Goal: Transaction & Acquisition: Purchase product/service

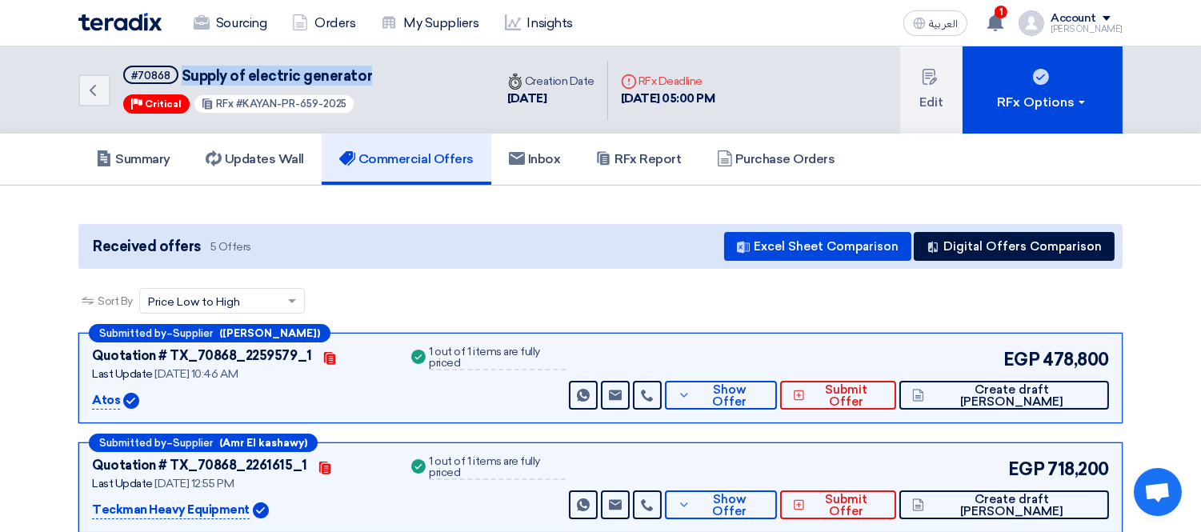
click at [180, 80] on div "Back #70868 Supply of electric generator Priority Critical RFx #KAYAN-PR-659-20…" at bounding box center [286, 89] width 416 height 87
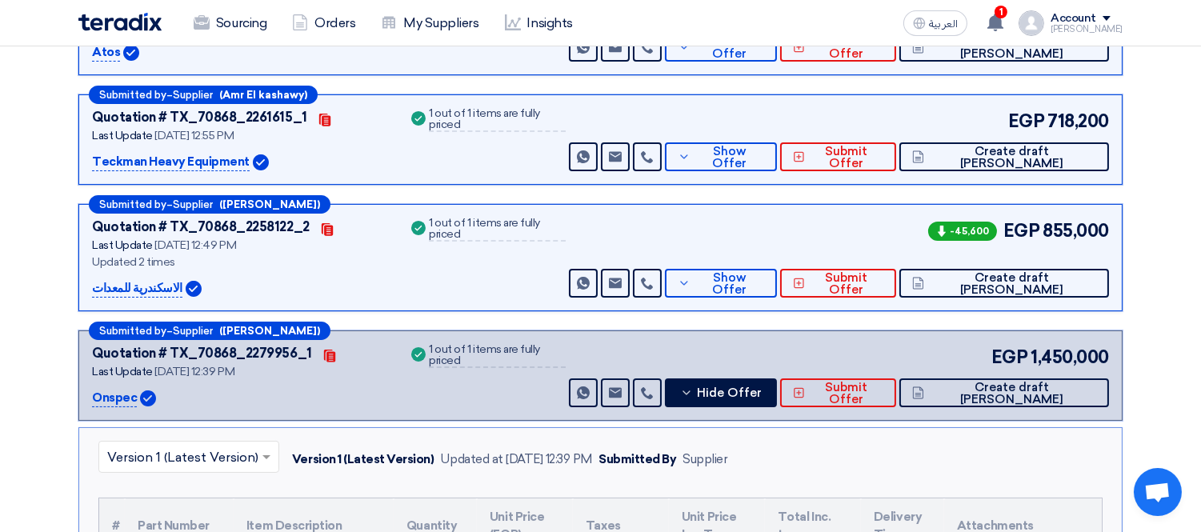
scroll to position [355, 0]
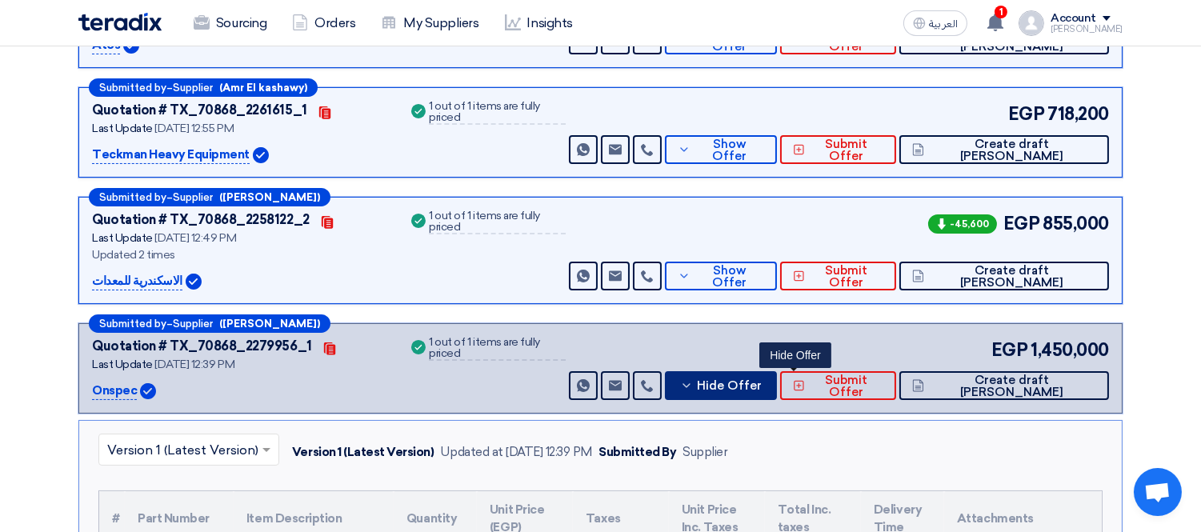
click at [765, 372] on button "Hide Offer" at bounding box center [721, 385] width 112 height 29
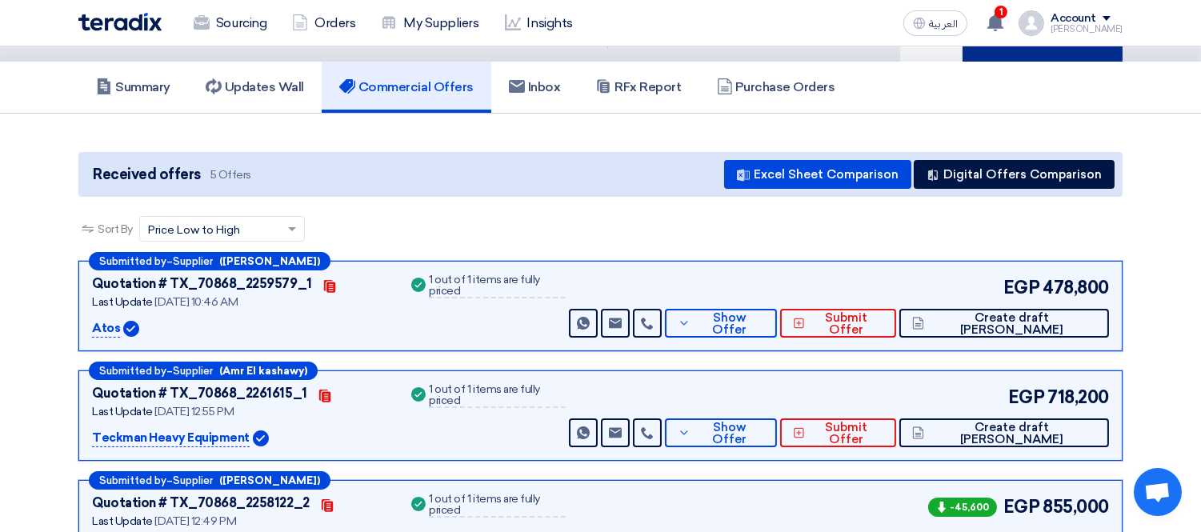
scroll to position [0, 0]
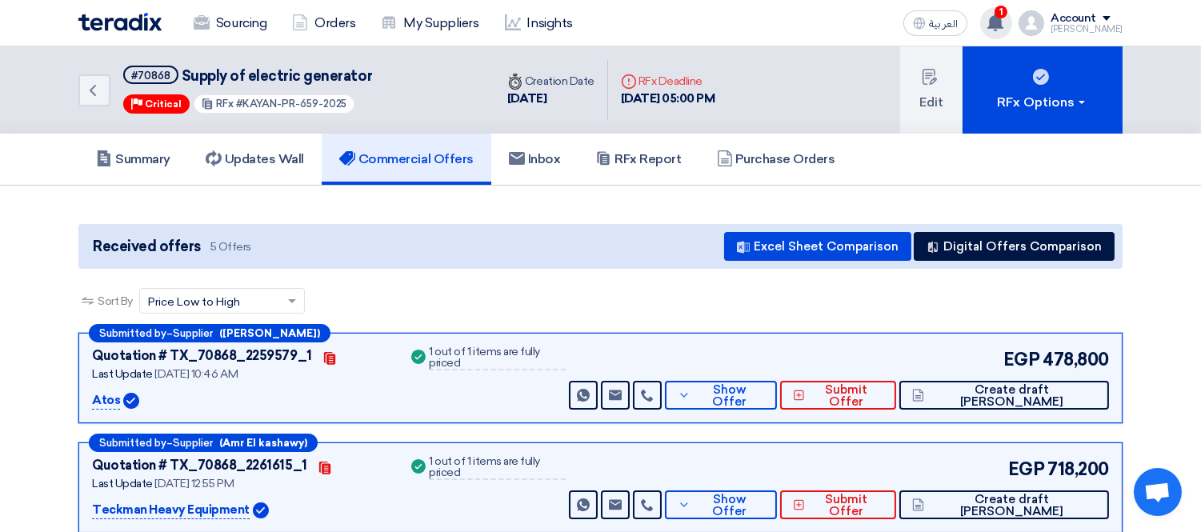
click at [1007, 14] on span "1" at bounding box center [1000, 12] width 13 height 13
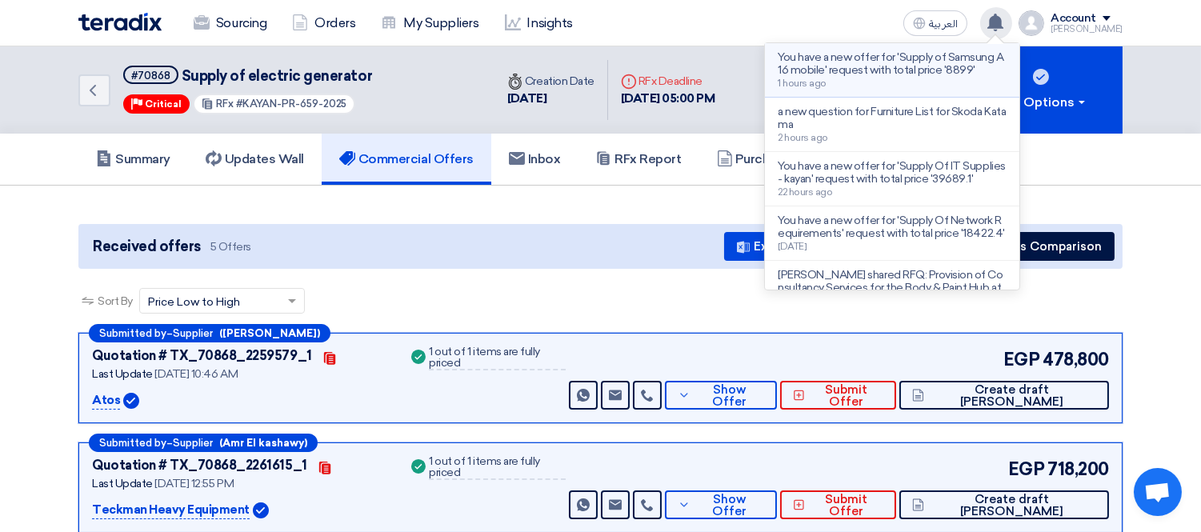
click at [976, 65] on p "You have a new offer for 'Supply of Samsung A16 mobile' request with total pric…" at bounding box center [891, 64] width 229 height 26
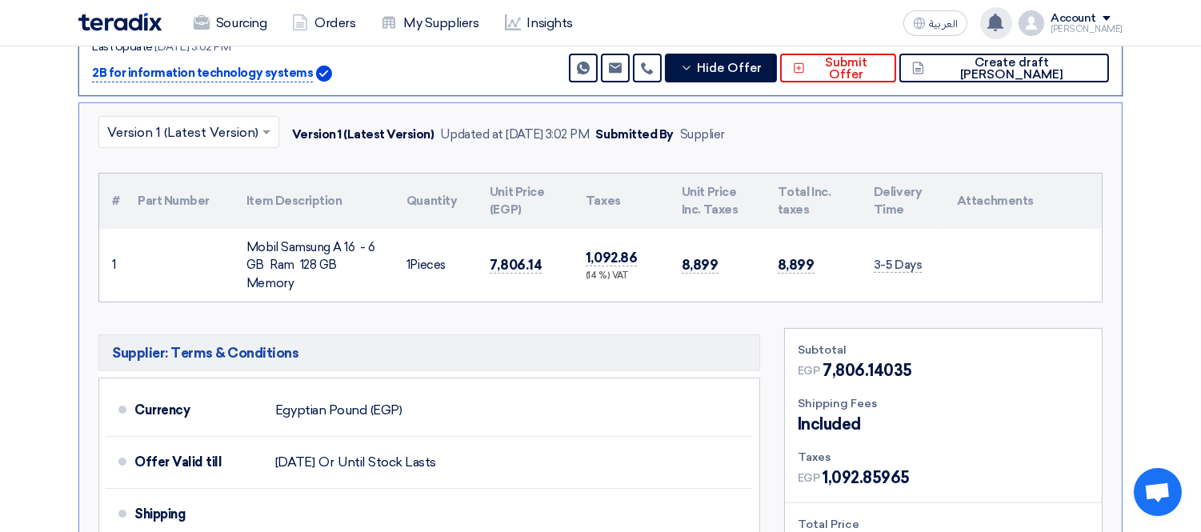
scroll to position [440, 0]
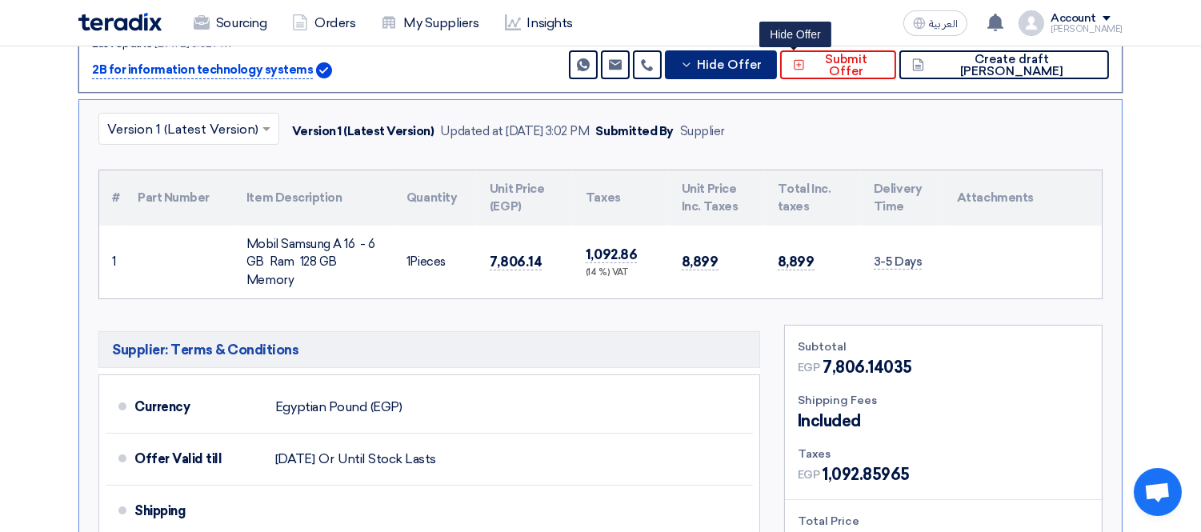
click at [693, 61] on icon at bounding box center [686, 64] width 13 height 13
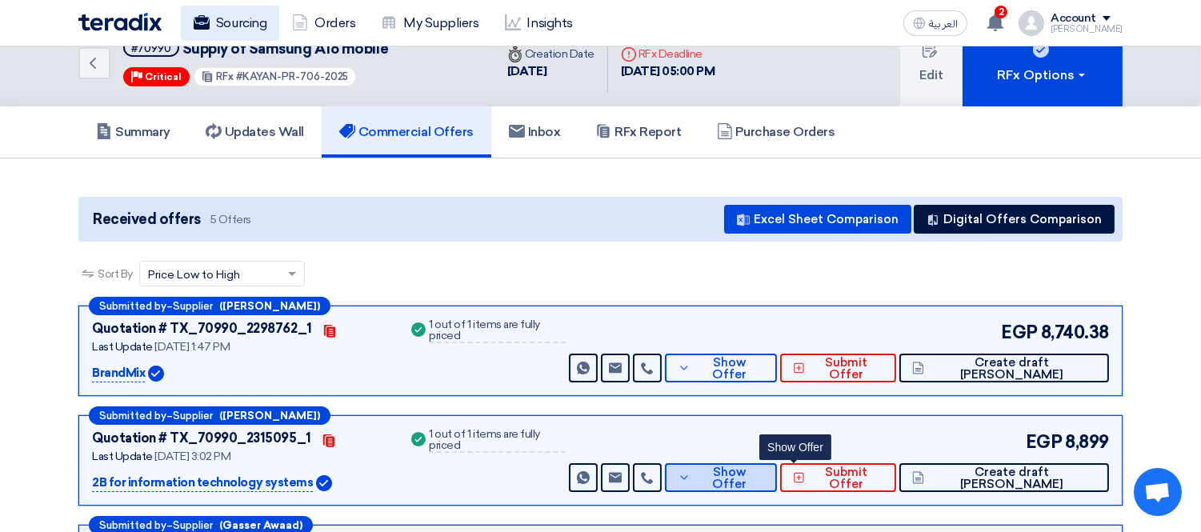
scroll to position [0, 0]
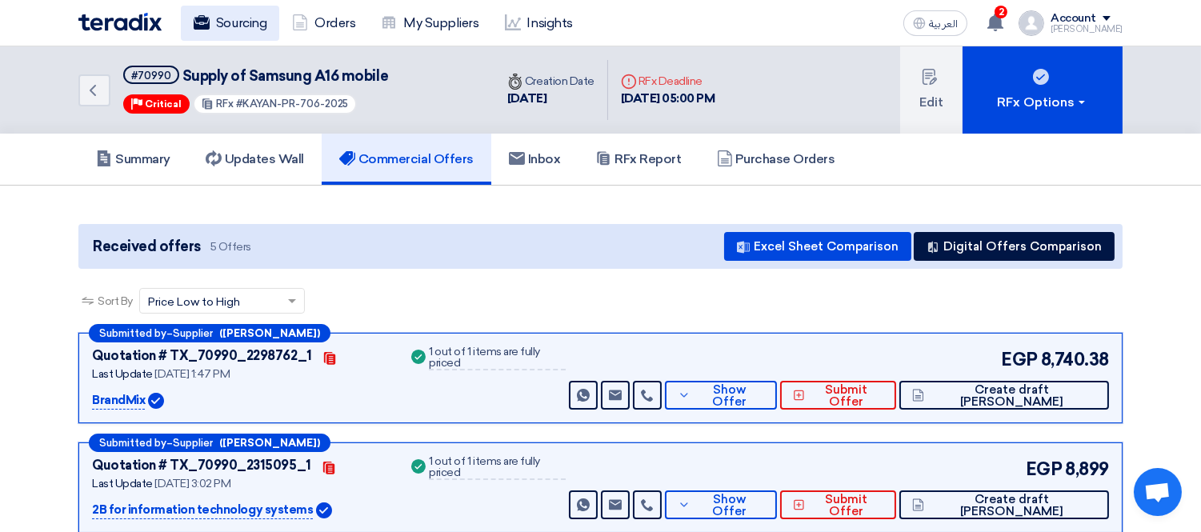
click at [230, 22] on link "Sourcing" at bounding box center [230, 23] width 98 height 35
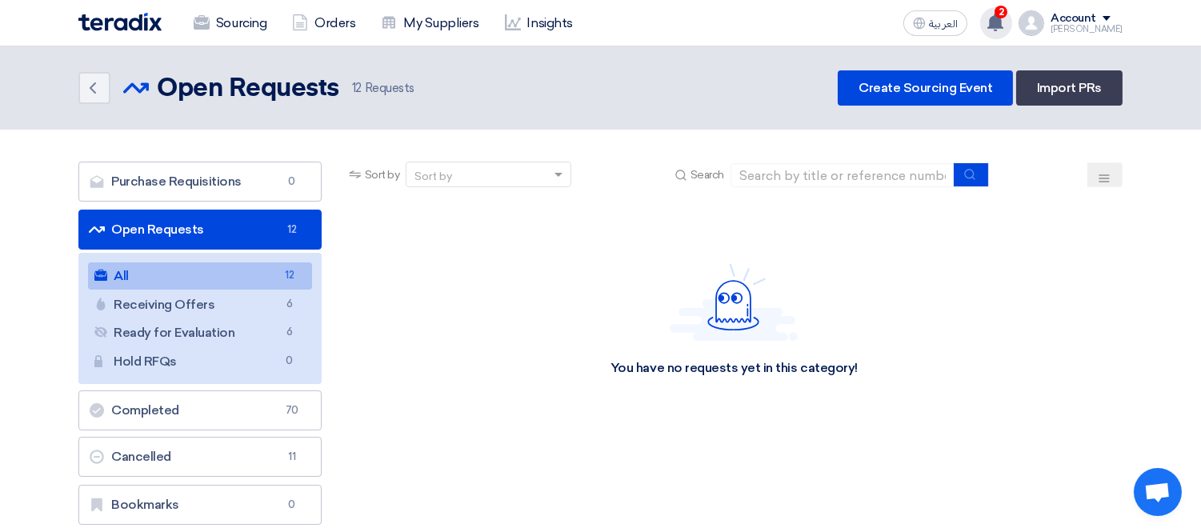
click at [1012, 28] on div "2 You have a new offer for 'Furniture List for Skoda Katama ' request with tota…" at bounding box center [996, 23] width 32 height 32
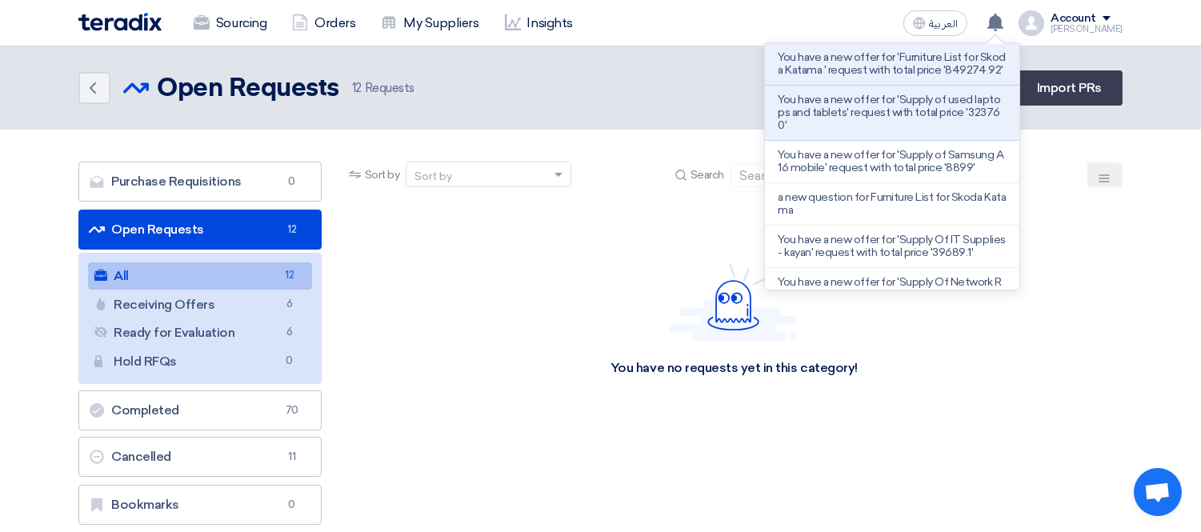
click at [978, 38] on div "Sourcing Orders My Suppliers Insights العربية ع You have a new offer for 'Furni…" at bounding box center [600, 23] width 1068 height 46
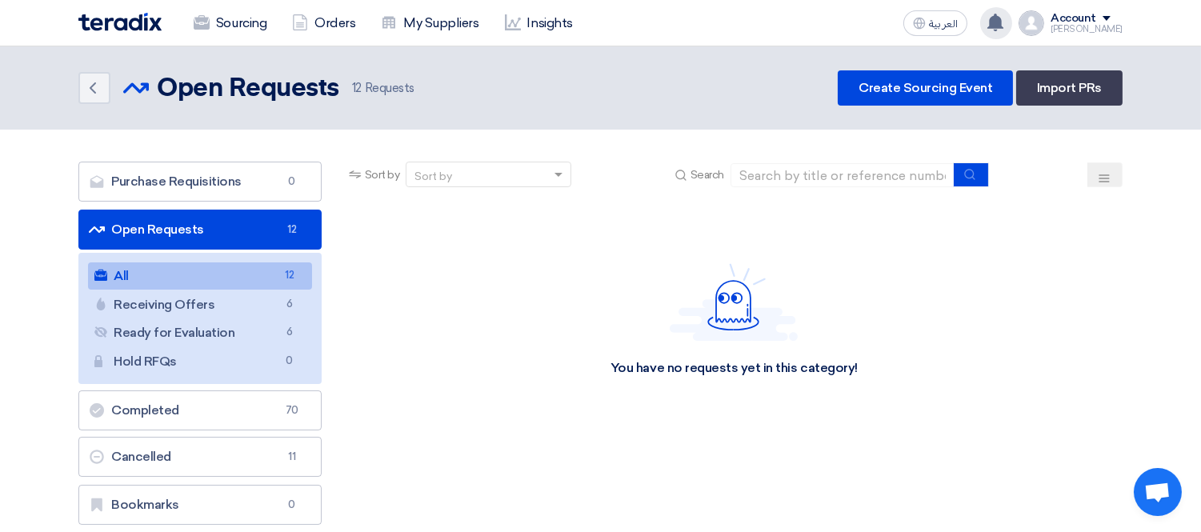
click at [1003, 14] on use at bounding box center [995, 23] width 16 height 18
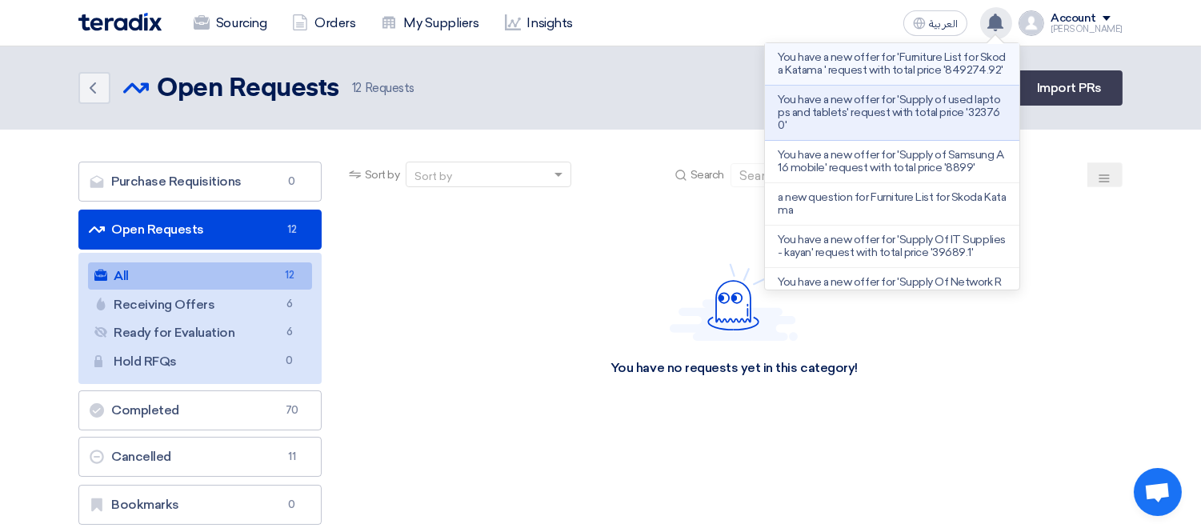
click at [933, 62] on p "You have a new offer for 'Furniture List for Skoda Katama ' request with total …" at bounding box center [891, 64] width 229 height 26
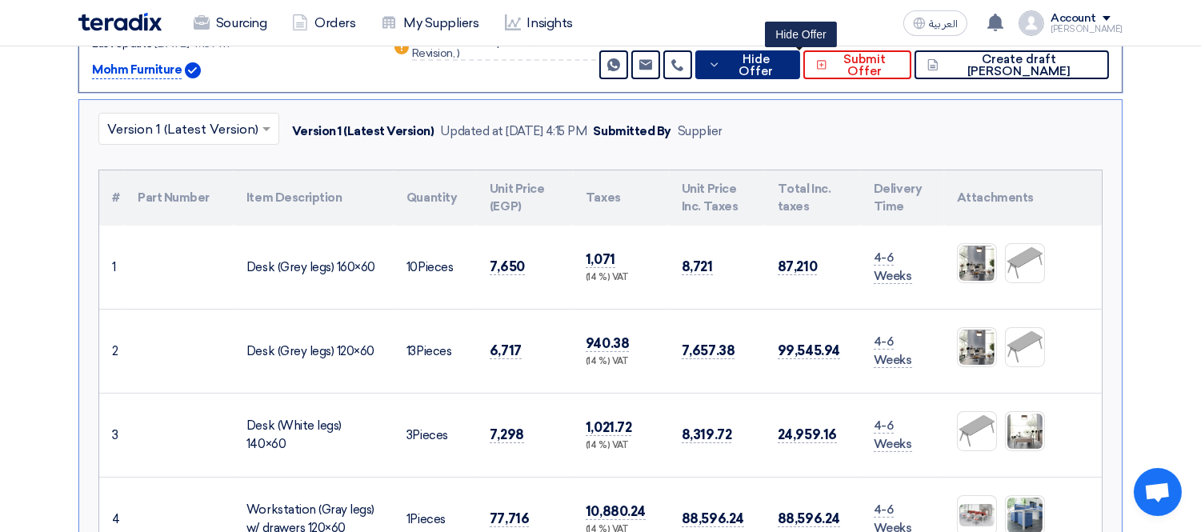
click at [787, 67] on span "Hide Offer" at bounding box center [756, 66] width 62 height 24
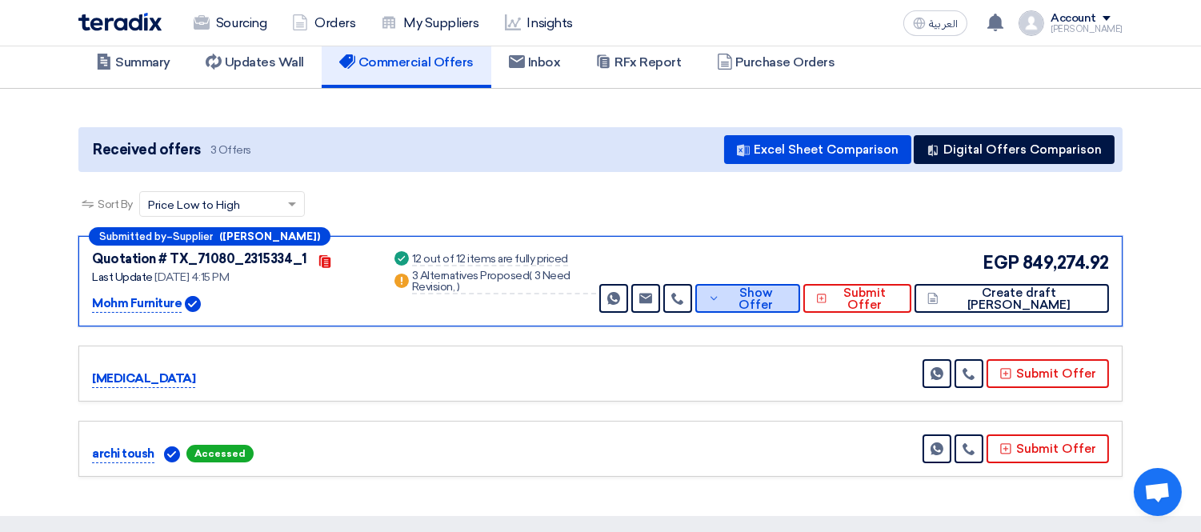
scroll to position [64, 0]
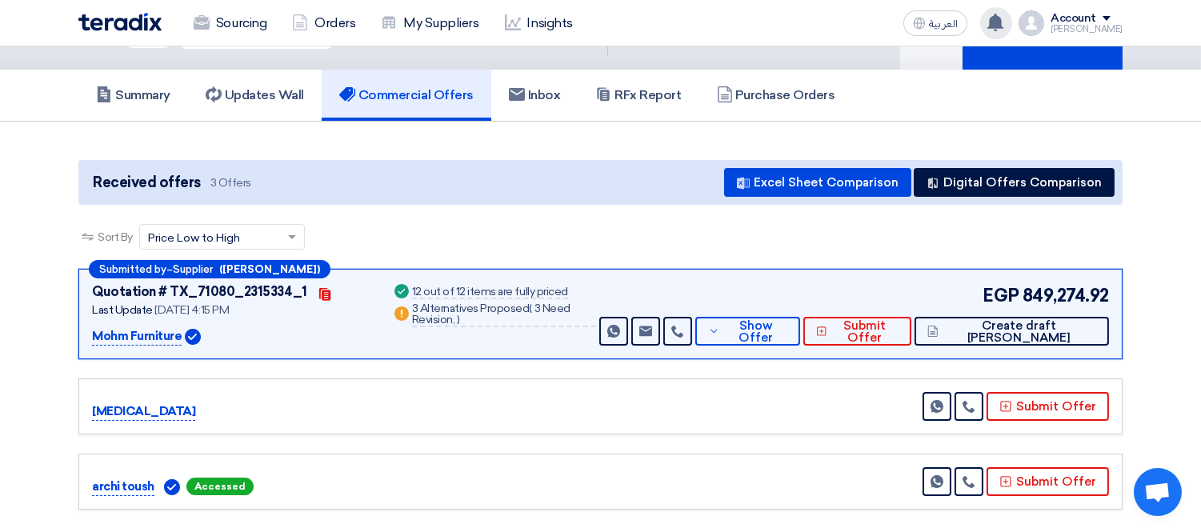
click at [1004, 30] on icon at bounding box center [995, 23] width 18 height 18
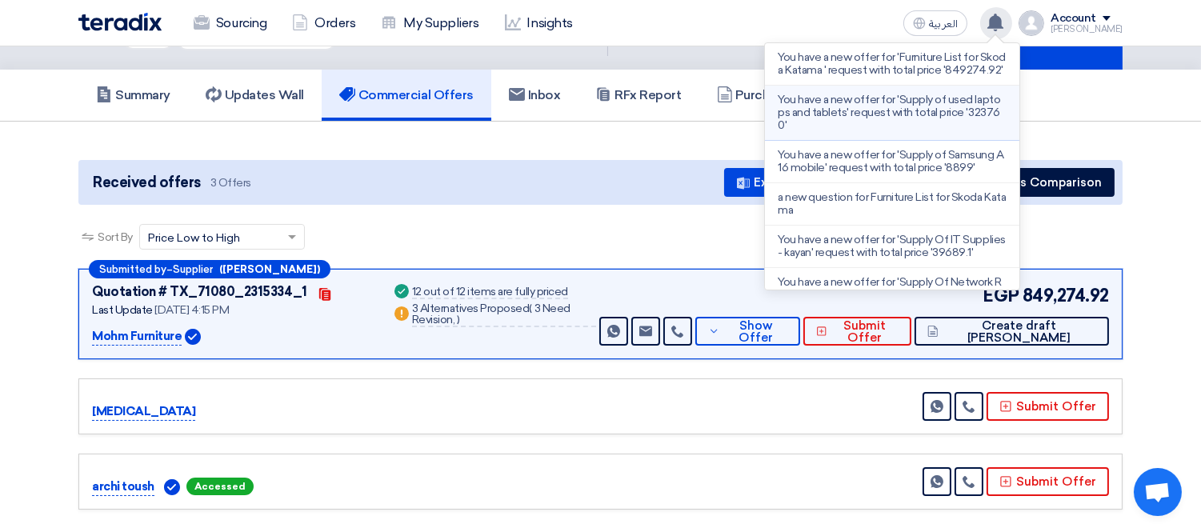
click at [956, 121] on p "You have a new offer for 'Supply of used laptops and tablets' request with tota…" at bounding box center [891, 113] width 229 height 38
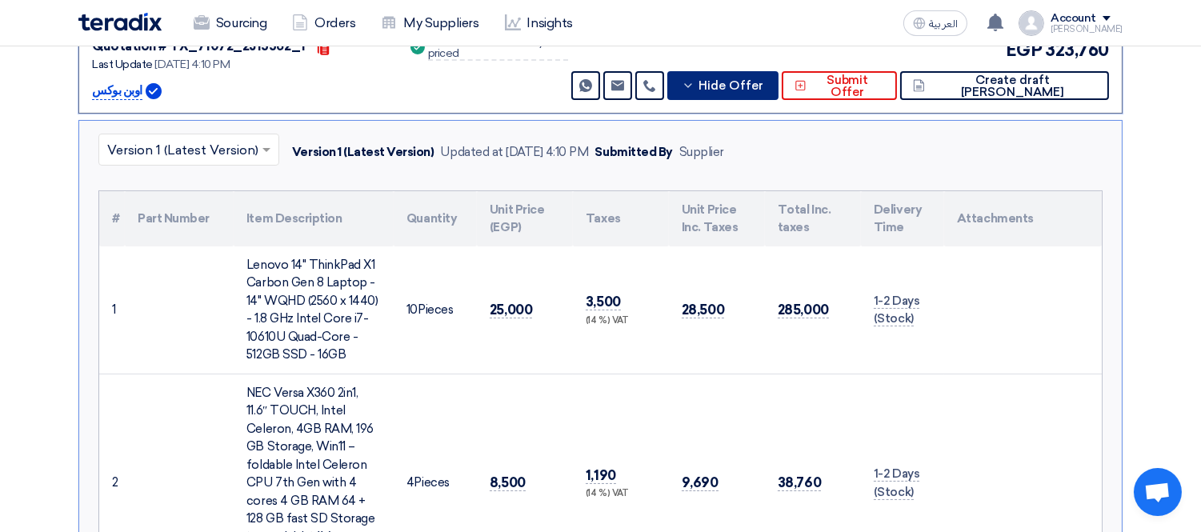
scroll to position [330, 0]
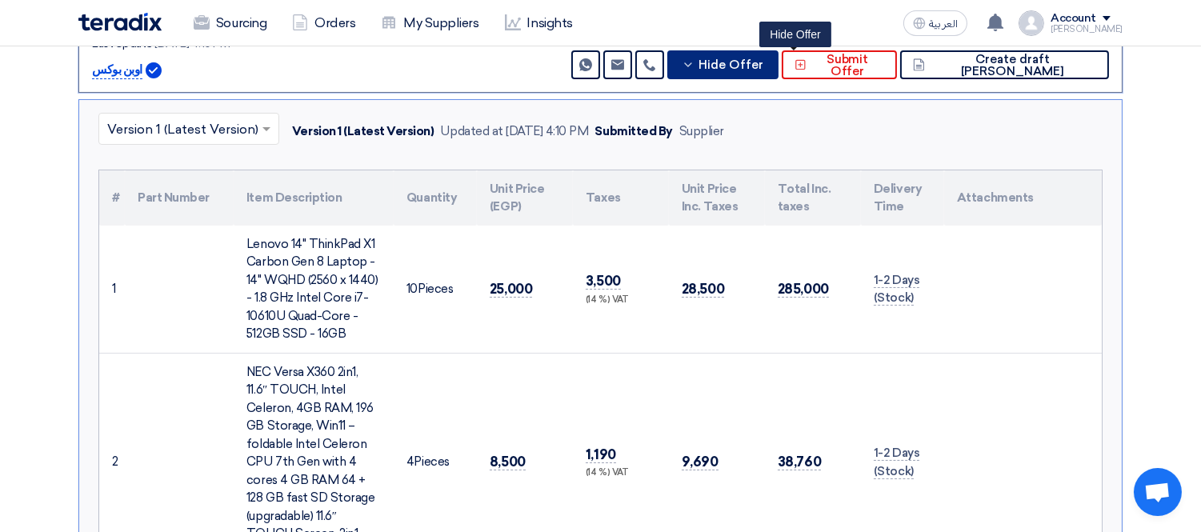
click at [763, 67] on span "Hide Offer" at bounding box center [730, 65] width 65 height 12
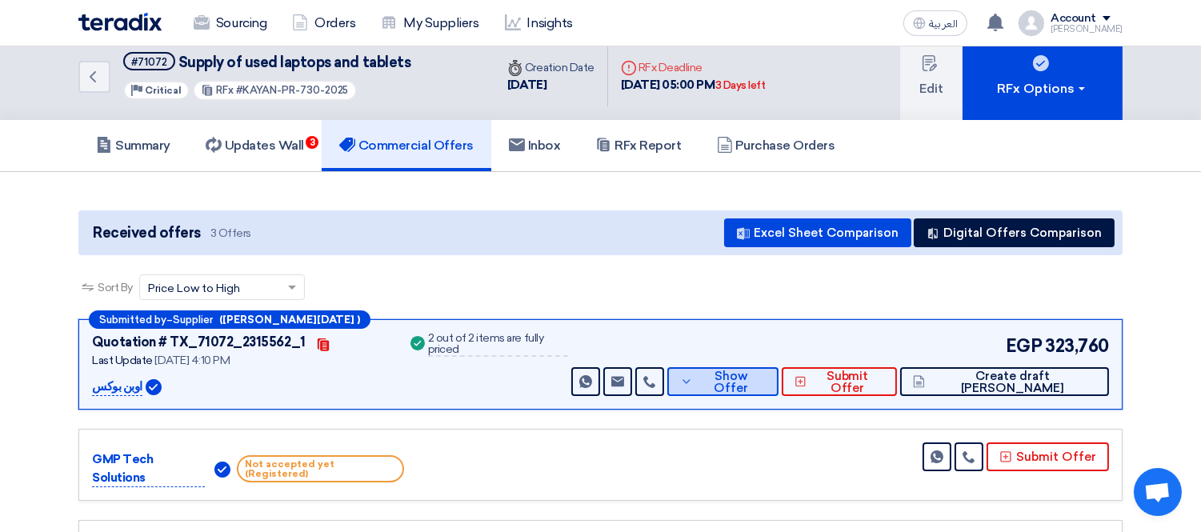
scroll to position [0, 0]
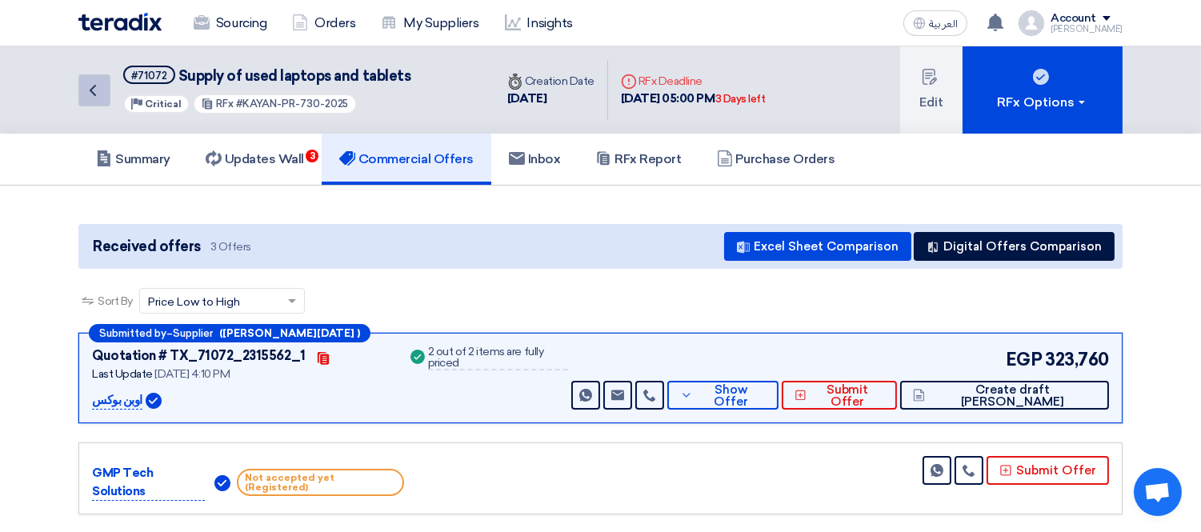
click at [97, 94] on icon "Back" at bounding box center [92, 90] width 19 height 19
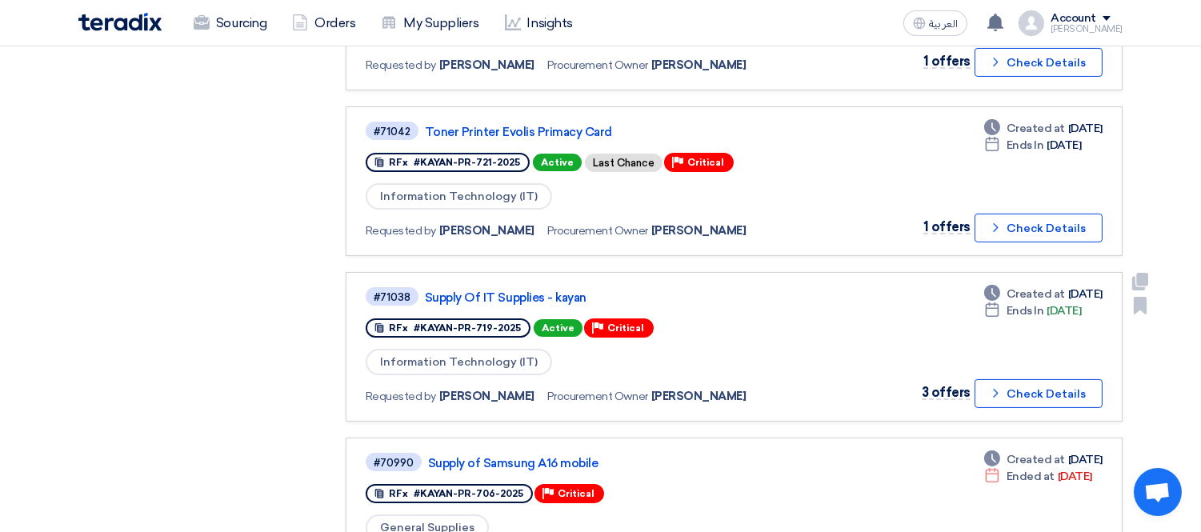
scroll to position [800, 0]
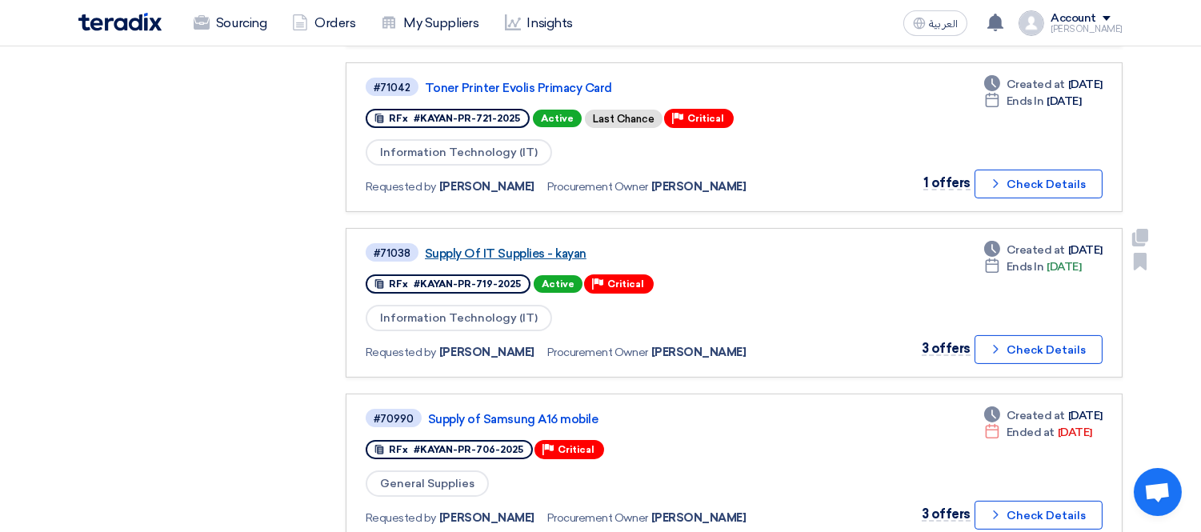
click at [544, 246] on link "Supply Of IT Supplies - kayan" at bounding box center [625, 253] width 400 height 14
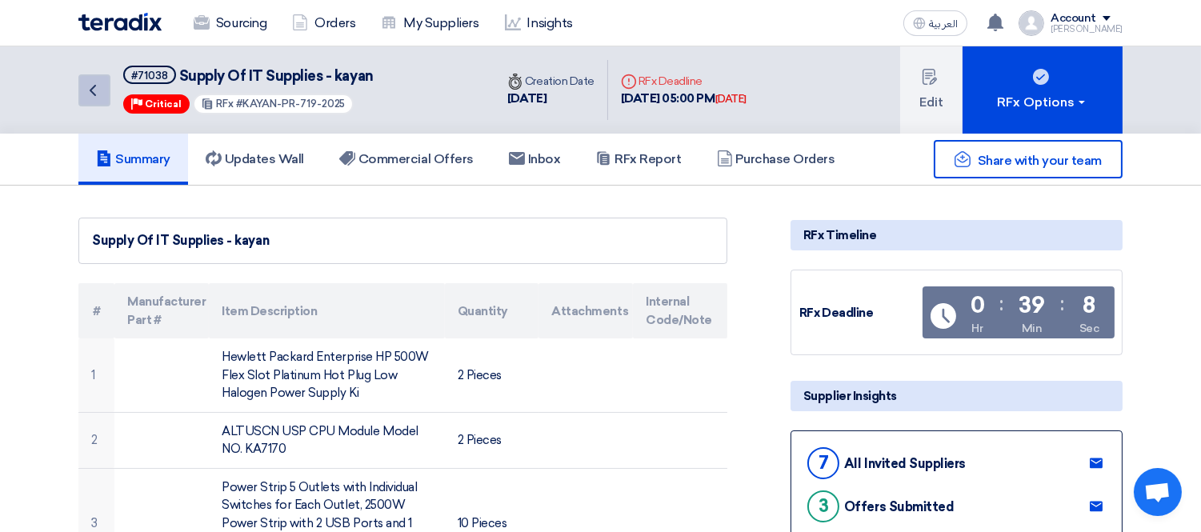
click at [90, 85] on icon "Back" at bounding box center [92, 90] width 19 height 19
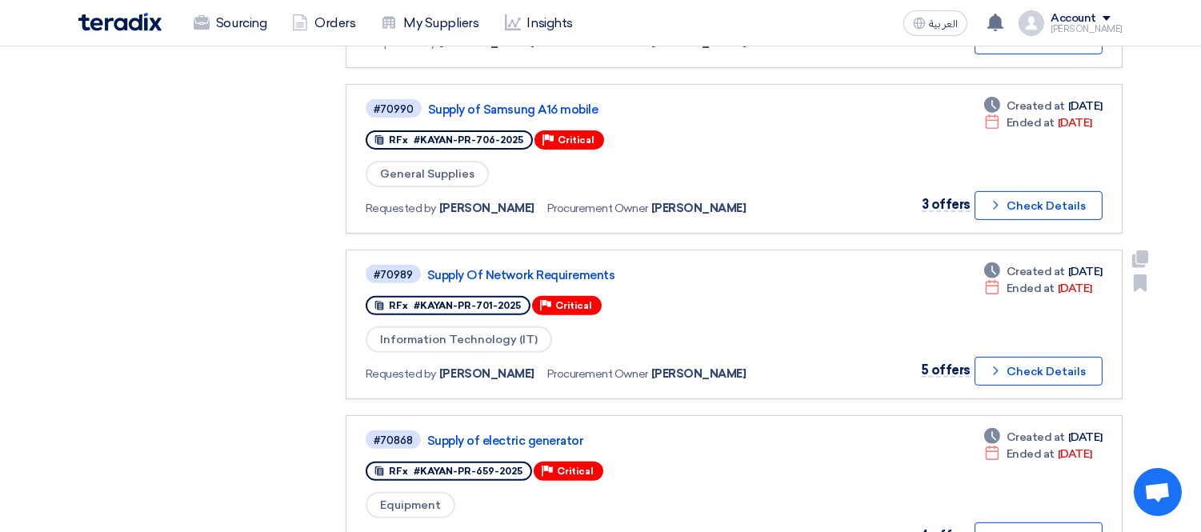
scroll to position [1155, 0]
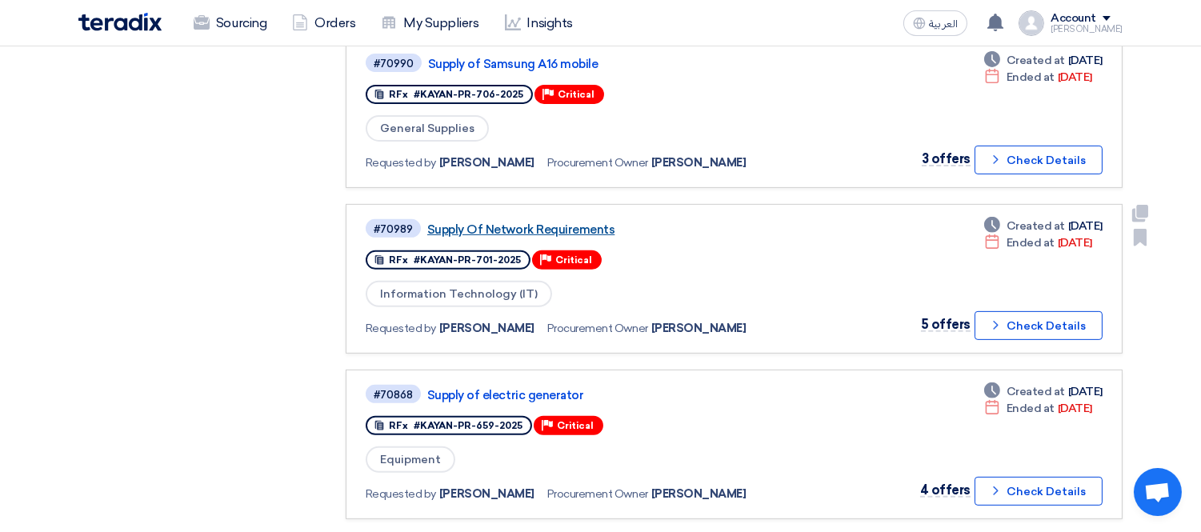
click at [534, 222] on link "Supply Of Network Requirements" at bounding box center [627, 229] width 400 height 14
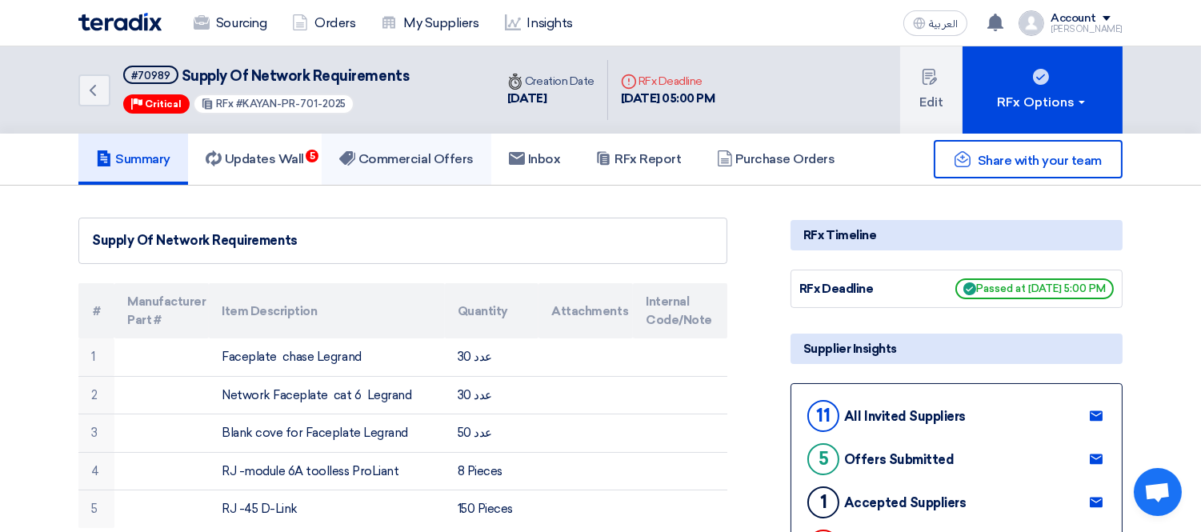
click at [410, 153] on h5 "Commercial Offers" at bounding box center [406, 159] width 134 height 16
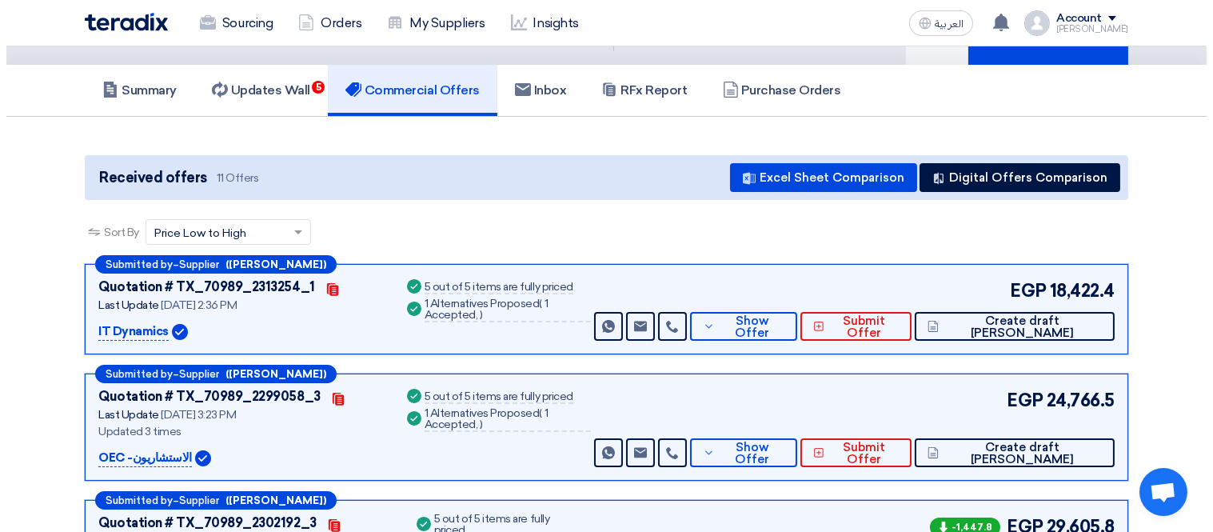
scroll to position [89, 0]
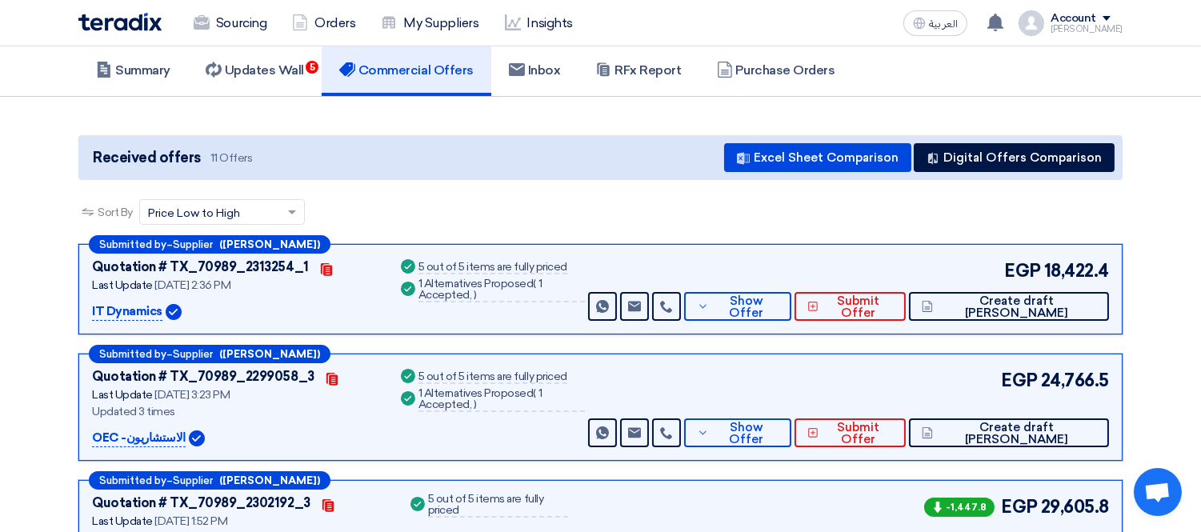
drag, startPoint x: 1056, startPoint y: 270, endPoint x: 1121, endPoint y: 269, distance: 64.8
click at [1121, 269] on div "Submitted by – Supplier ([PERSON_NAME]) Quotation # TX_70989_2313254_1 Contacts…" at bounding box center [600, 289] width 1044 height 90
copy span "18,422.4"
click at [778, 300] on span "Show Offer" at bounding box center [746, 307] width 66 height 24
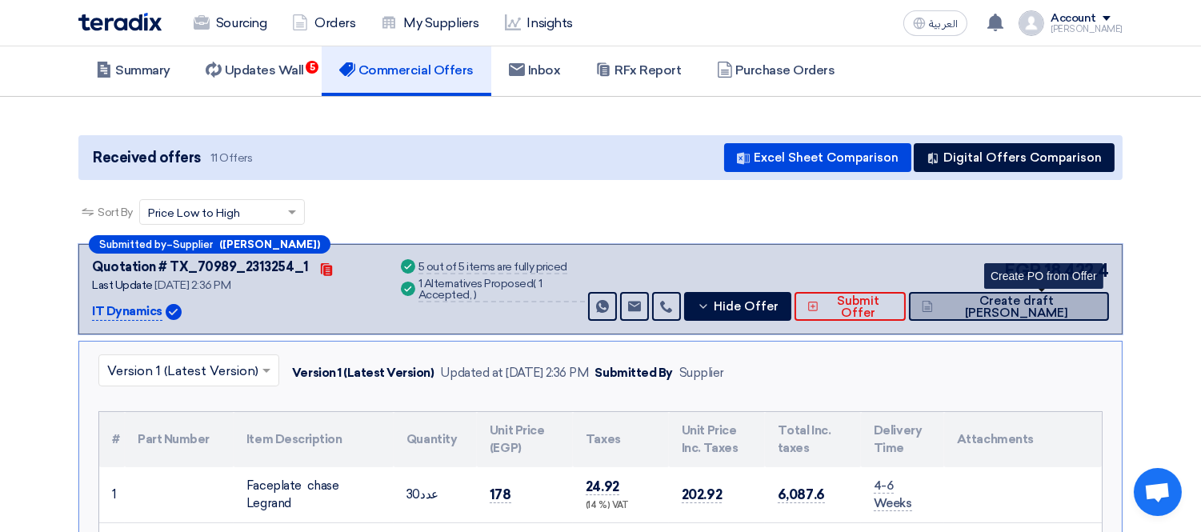
click at [1060, 300] on span "Create draft [PERSON_NAME]" at bounding box center [1016, 307] width 159 height 24
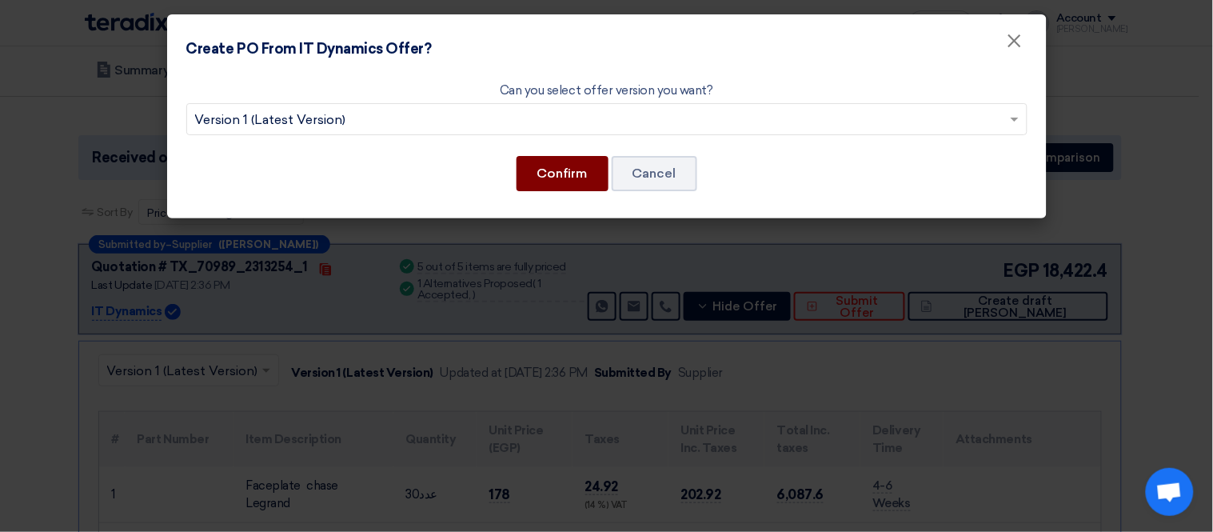
click at [563, 170] on button "Confirm" at bounding box center [563, 173] width 92 height 35
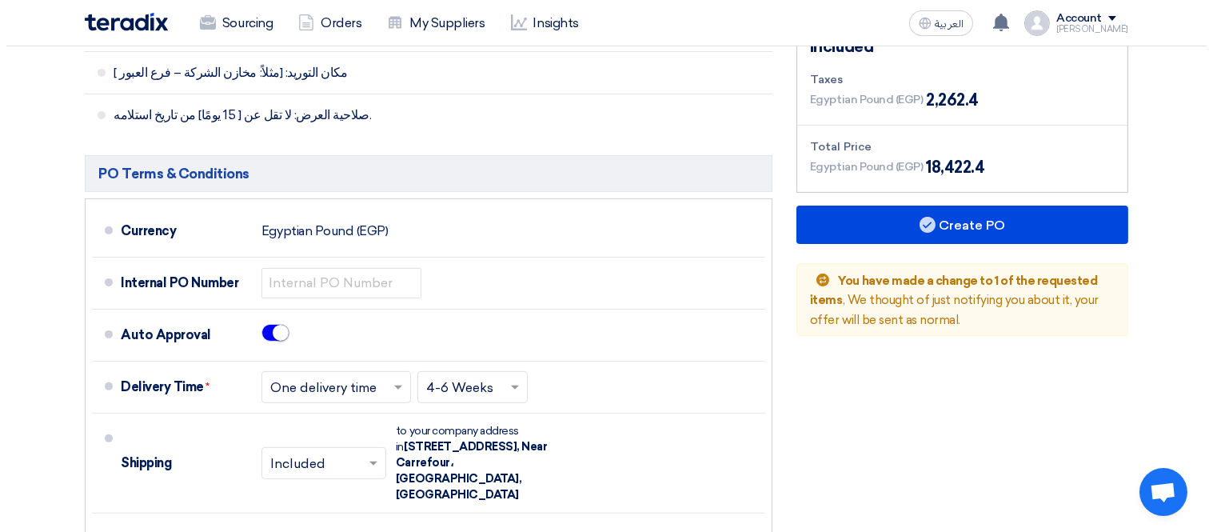
scroll to position [977, 0]
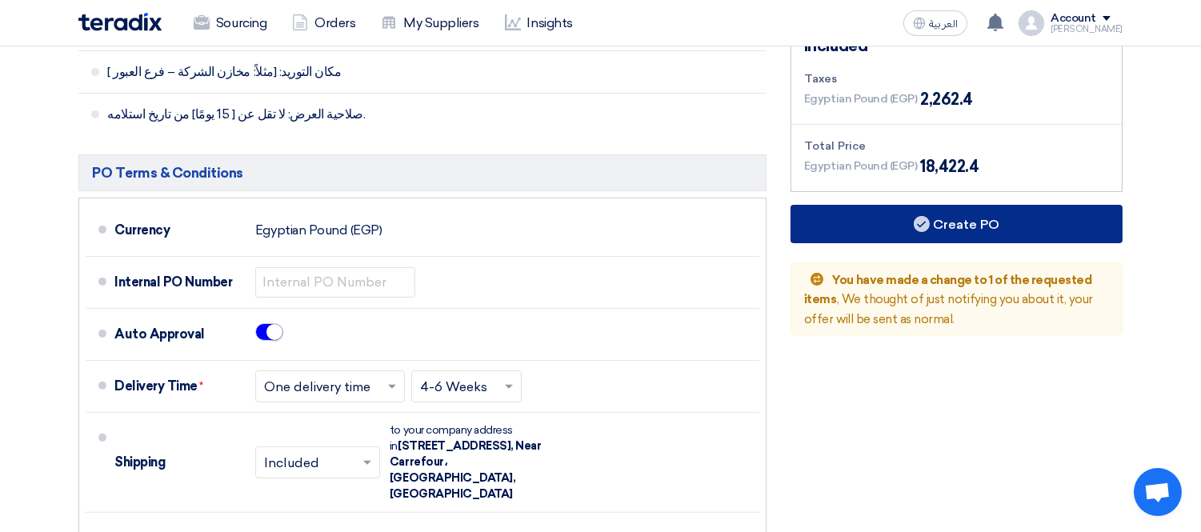
click at [961, 205] on button "Create PO" at bounding box center [956, 224] width 332 height 38
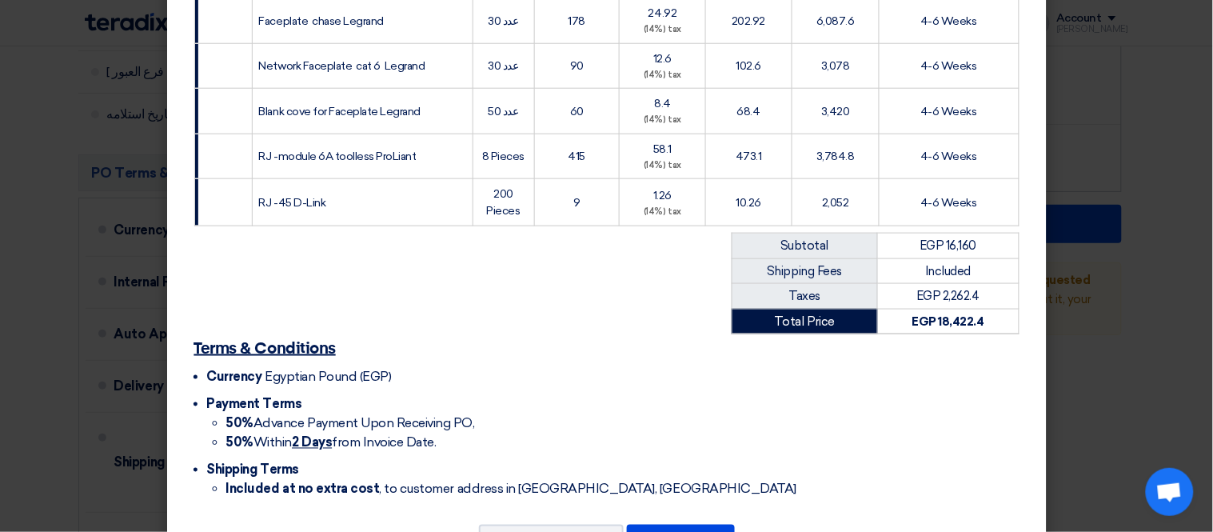
scroll to position [446, 0]
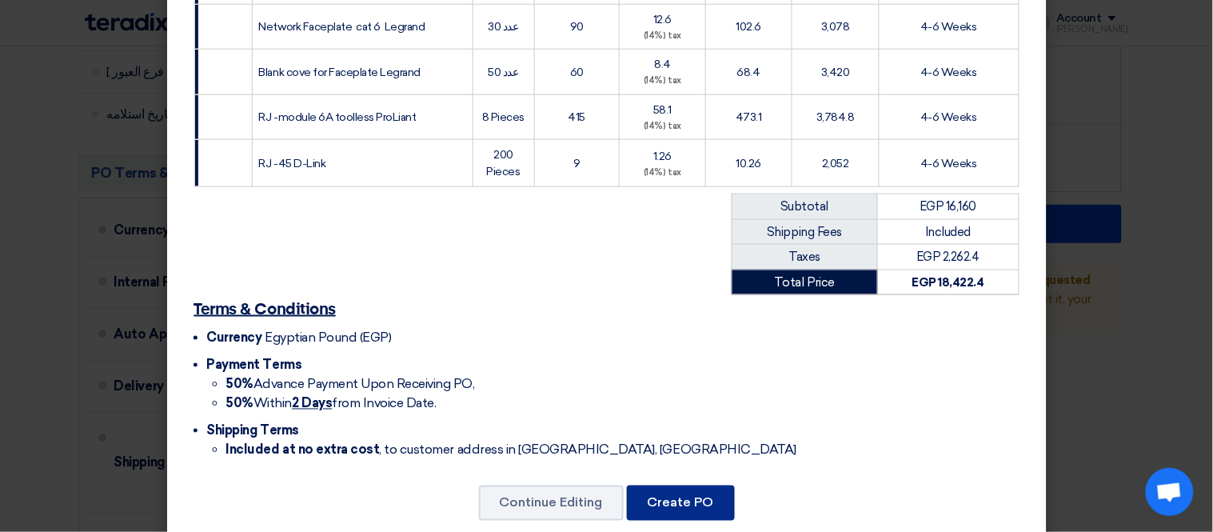
click at [657, 486] on button "Create PO" at bounding box center [681, 503] width 108 height 35
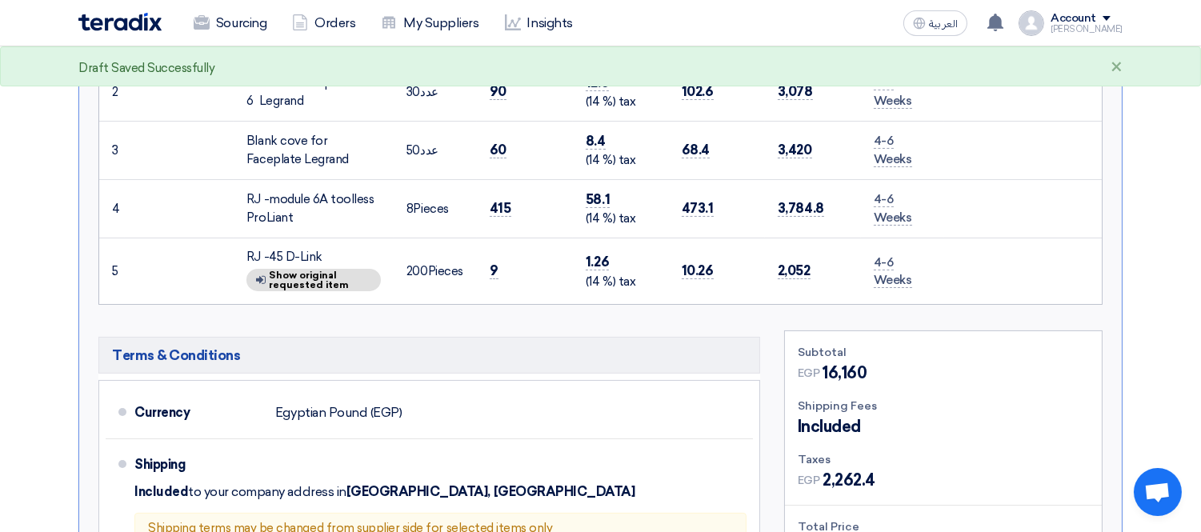
scroll to position [224, 0]
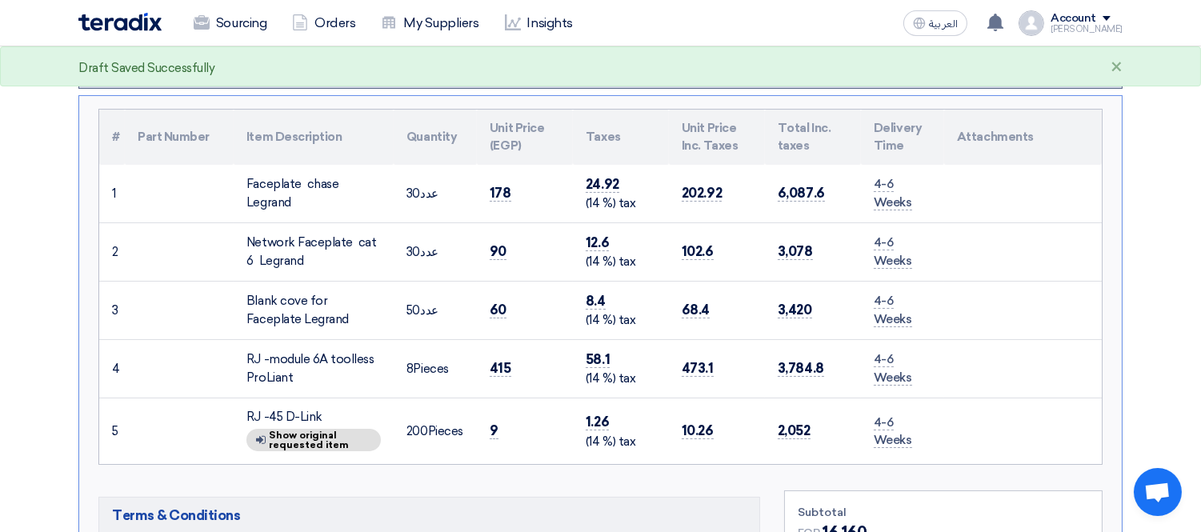
click at [1092, 30] on div "[PERSON_NAME]" at bounding box center [1086, 29] width 72 height 9
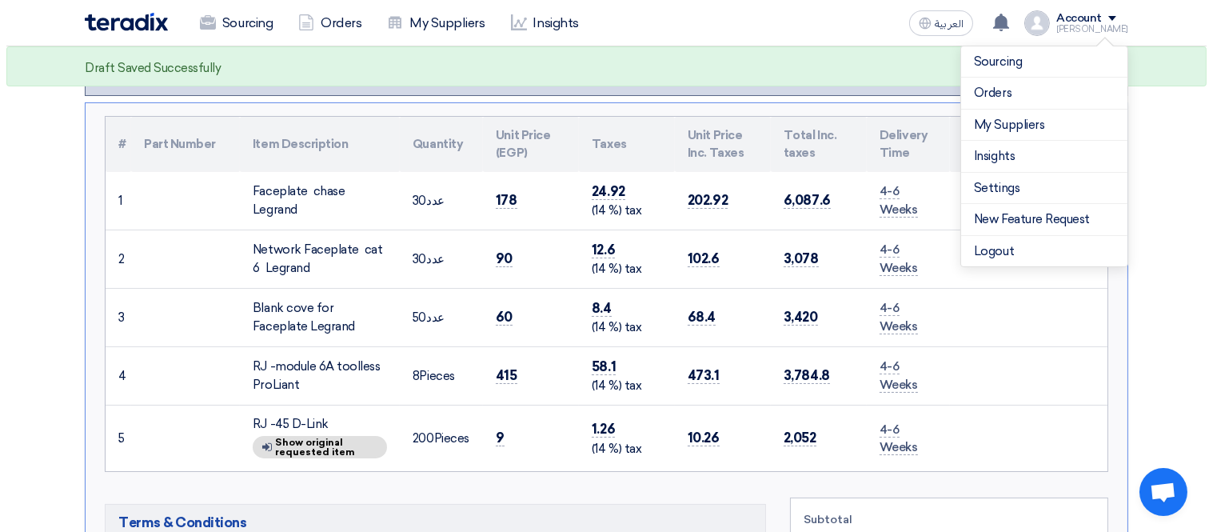
scroll to position [0, 0]
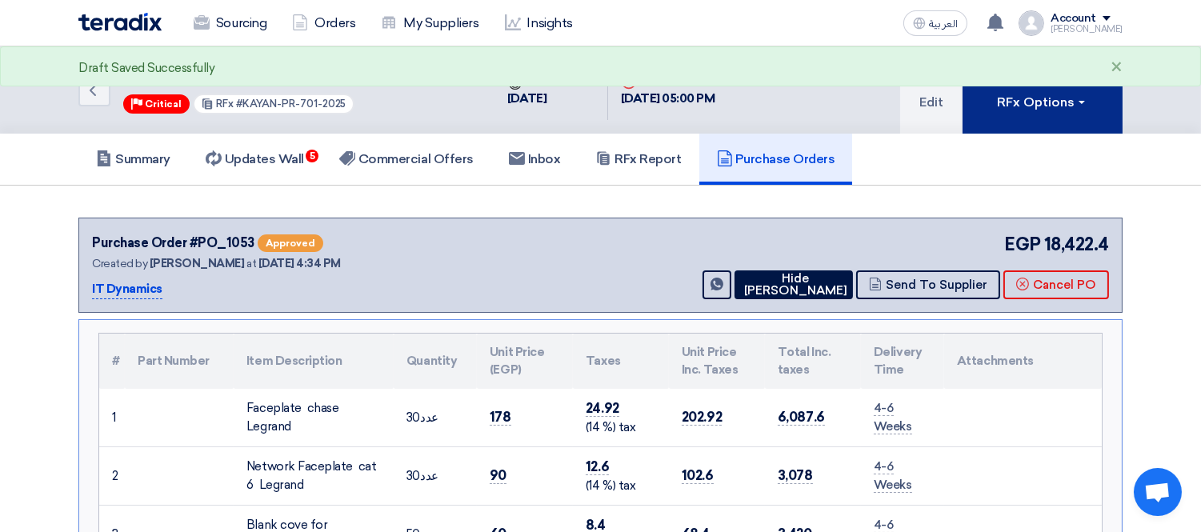
click at [1070, 93] on div "RFx Options" at bounding box center [1042, 102] width 90 height 19
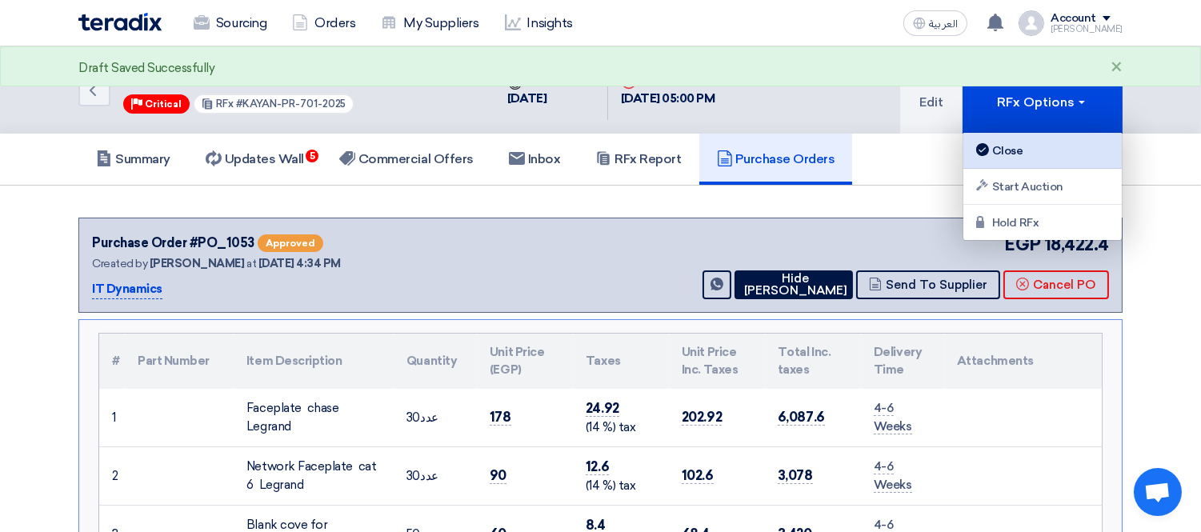
click at [1044, 153] on div "Close" at bounding box center [1042, 150] width 139 height 19
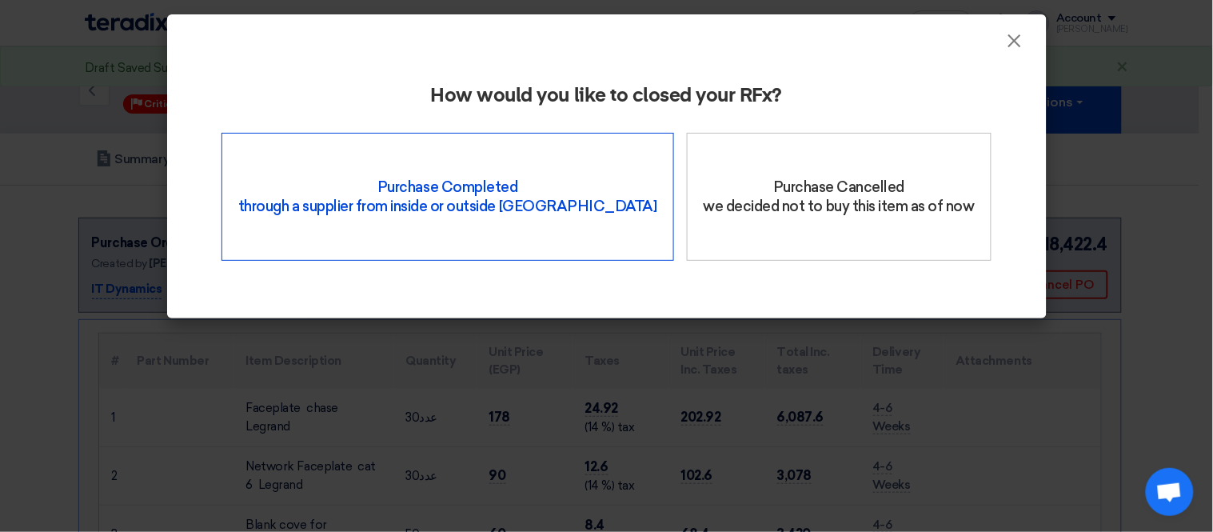
click at [478, 194] on div "Purchase Completed through a supplier from inside or outside Teradix" at bounding box center [448, 197] width 453 height 128
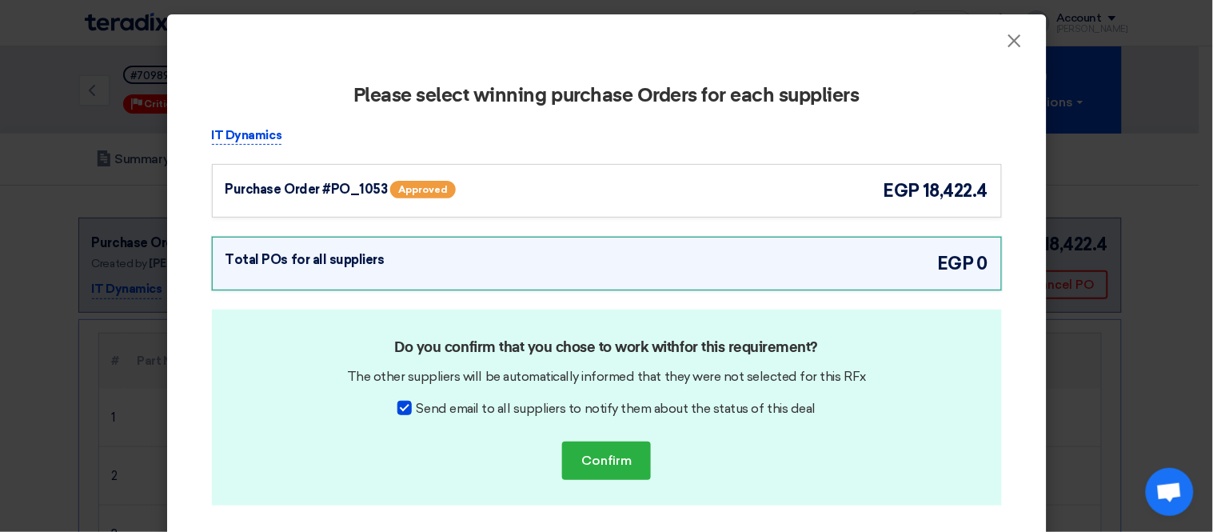
click at [717, 180] on div "Purchase Order #PO_1053 Approved egp 18,422.4" at bounding box center [607, 191] width 763 height 26
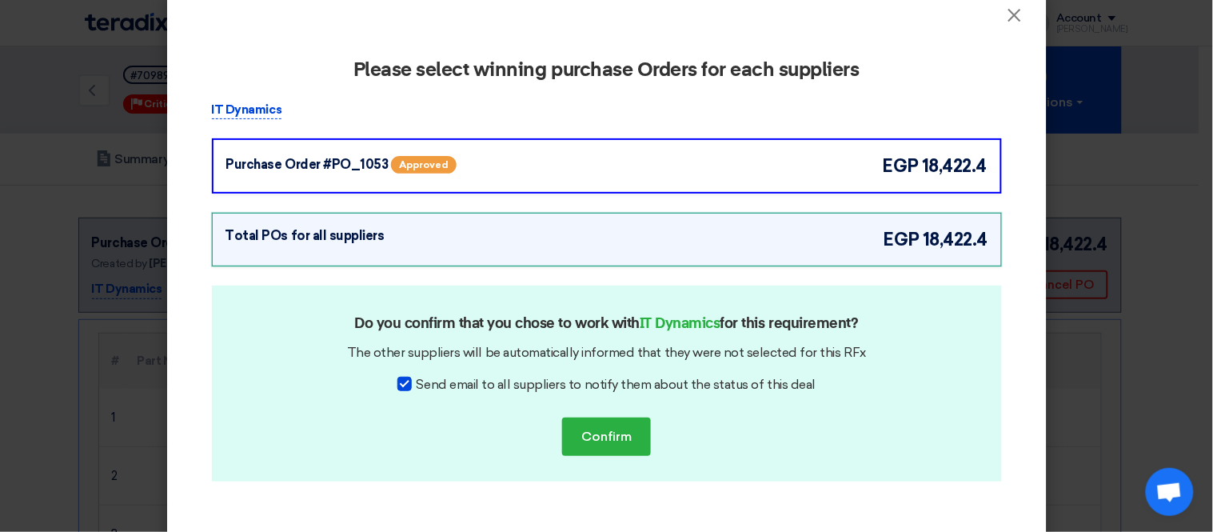
scroll to position [46, 0]
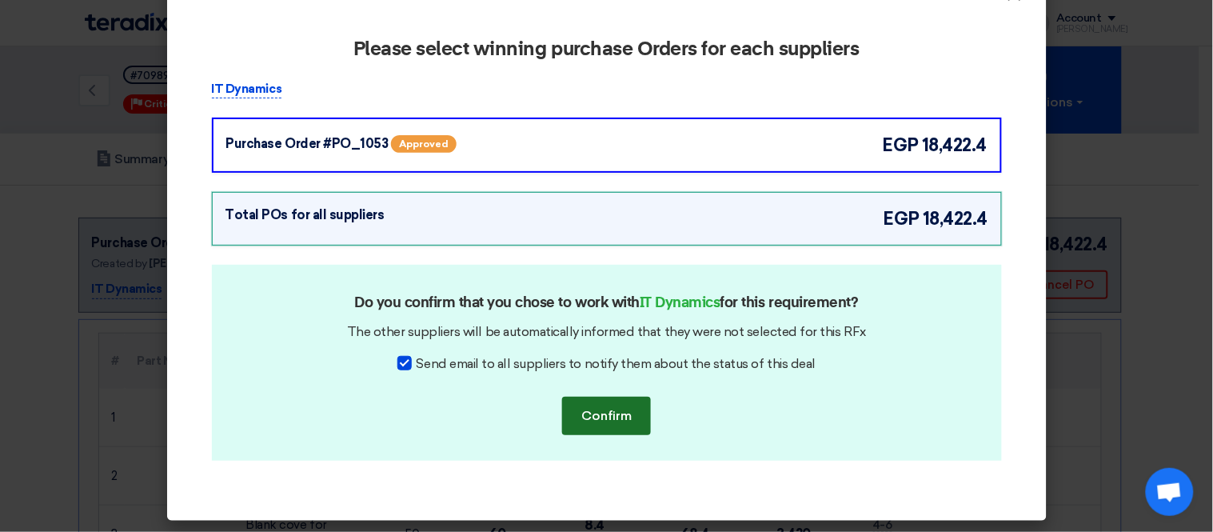
click at [610, 418] on button "Confirm" at bounding box center [606, 416] width 89 height 38
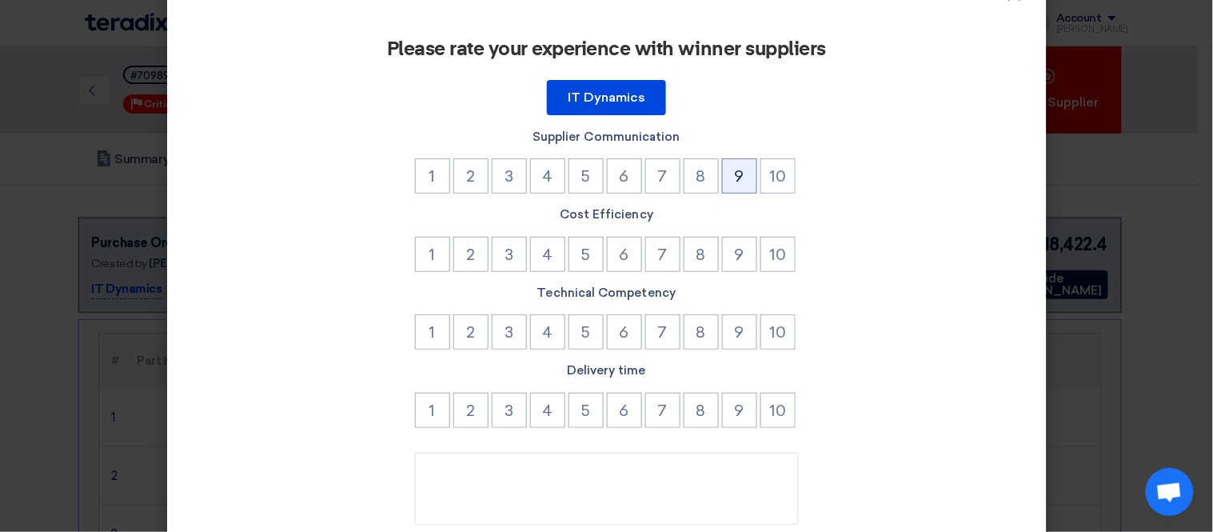
drag, startPoint x: 736, startPoint y: 170, endPoint x: 785, endPoint y: 228, distance: 75.5
click at [738, 171] on button "9" at bounding box center [739, 175] width 35 height 35
click at [772, 251] on button "10" at bounding box center [778, 254] width 35 height 35
click at [733, 326] on button "9" at bounding box center [739, 331] width 35 height 35
click at [769, 416] on button "10" at bounding box center [778, 410] width 35 height 35
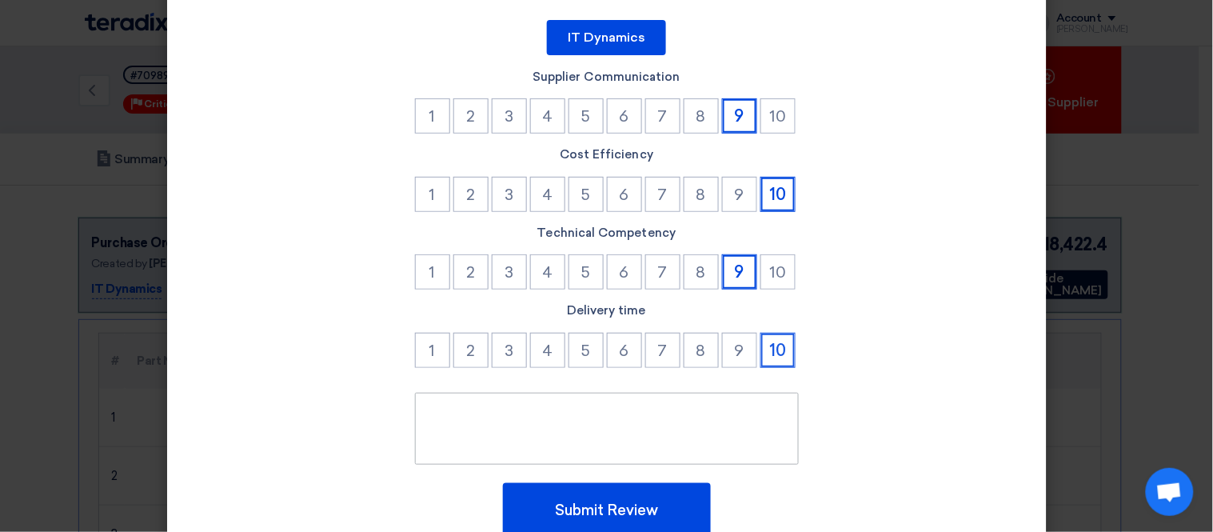
scroll to position [174, 0]
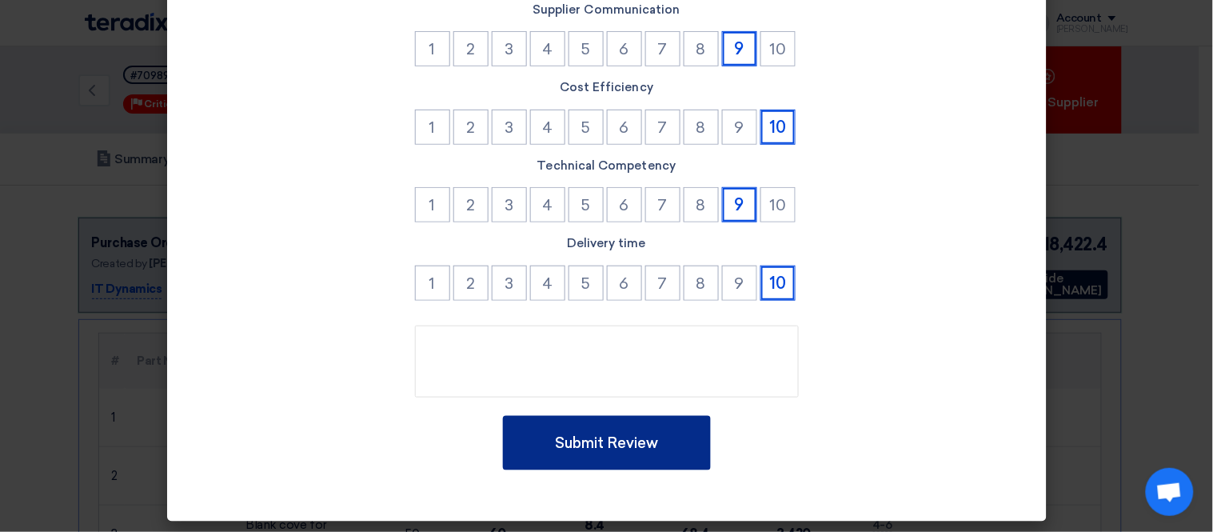
click at [667, 457] on button "Submit Review" at bounding box center [607, 443] width 208 height 54
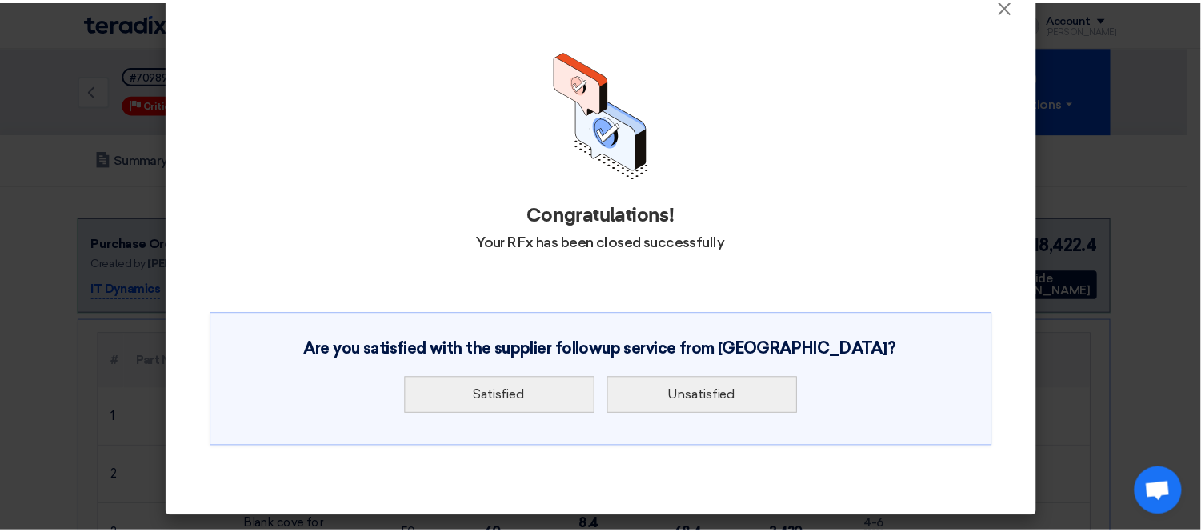
scroll to position [0, 0]
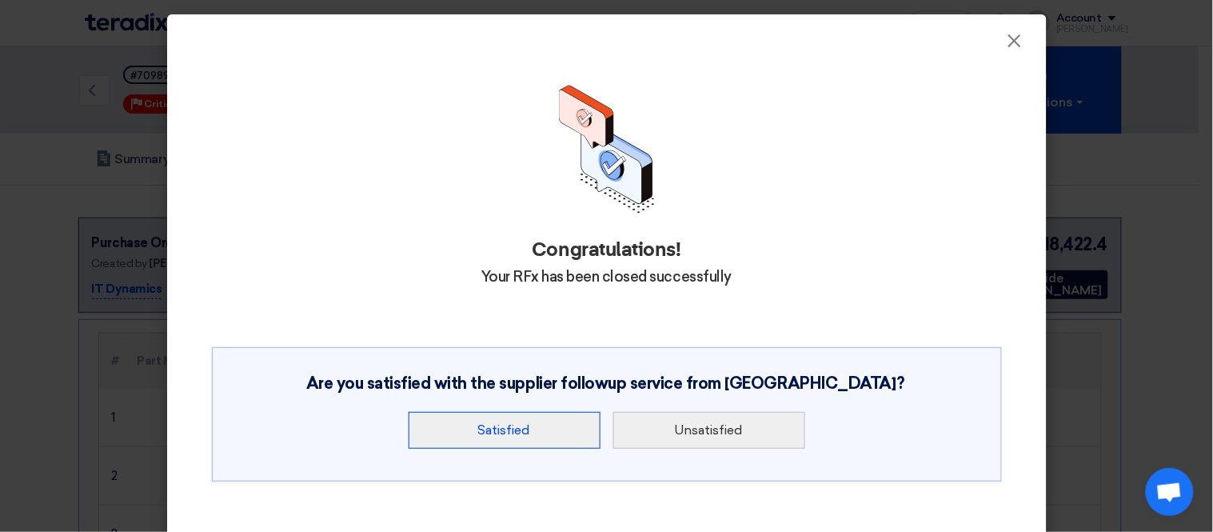
click at [553, 434] on button "Satisfied" at bounding box center [505, 430] width 192 height 37
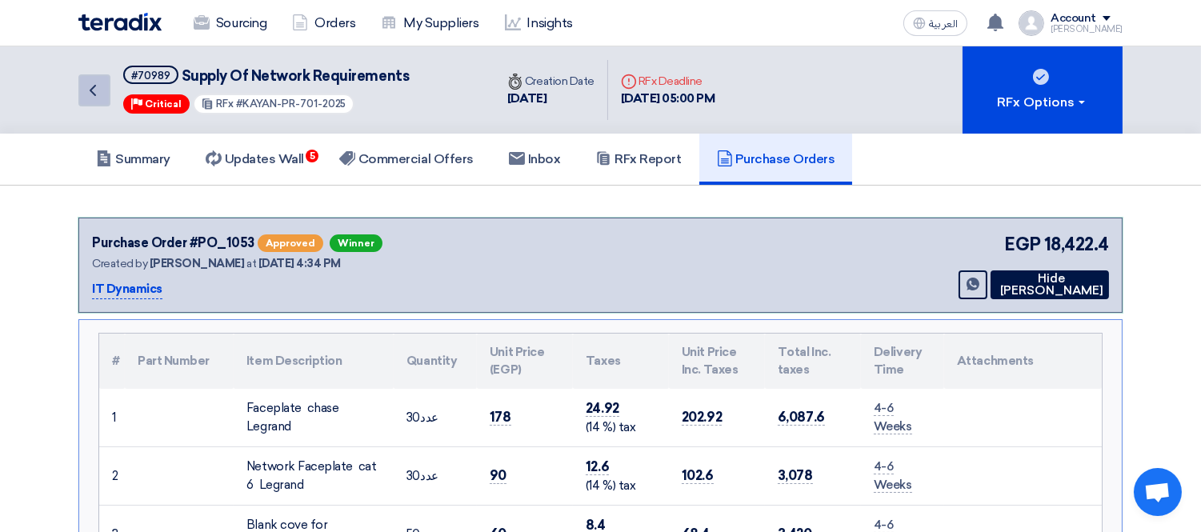
click at [93, 86] on use at bounding box center [93, 90] width 6 height 11
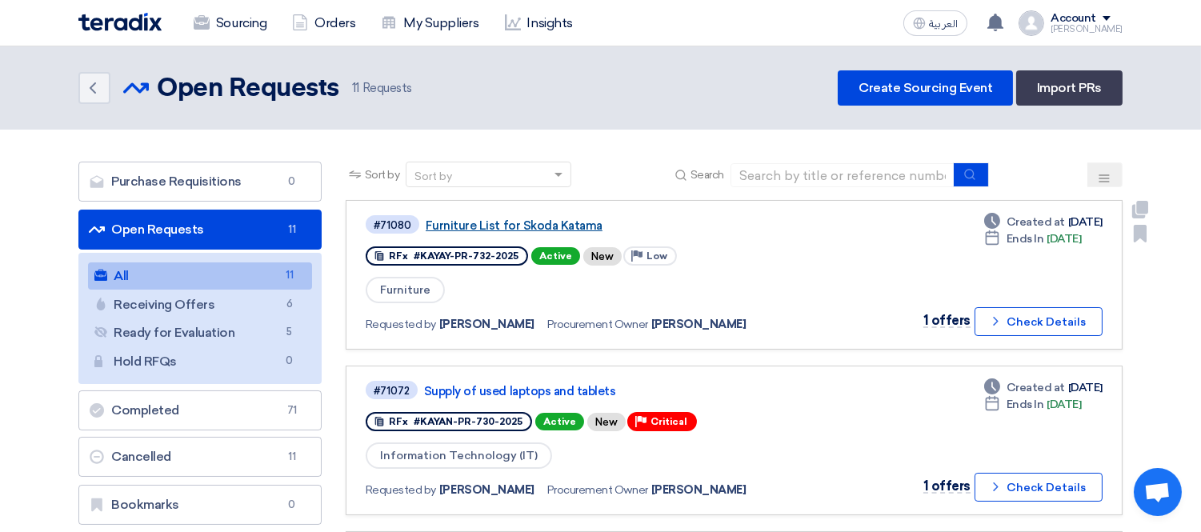
click at [530, 226] on link "Furniture List for Skoda Katama" at bounding box center [626, 225] width 400 height 14
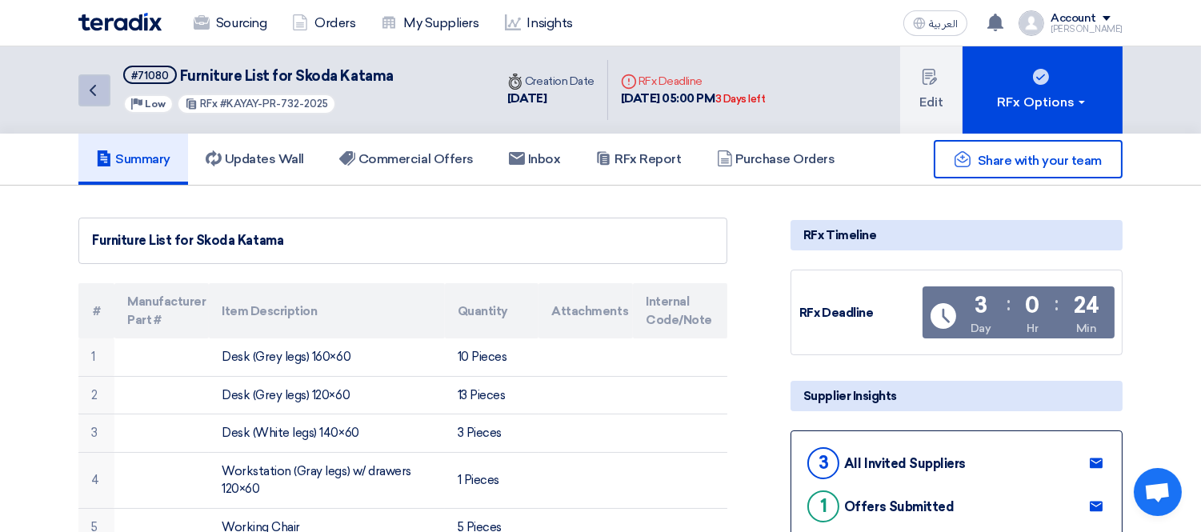
click at [86, 91] on icon "Back" at bounding box center [92, 90] width 19 height 19
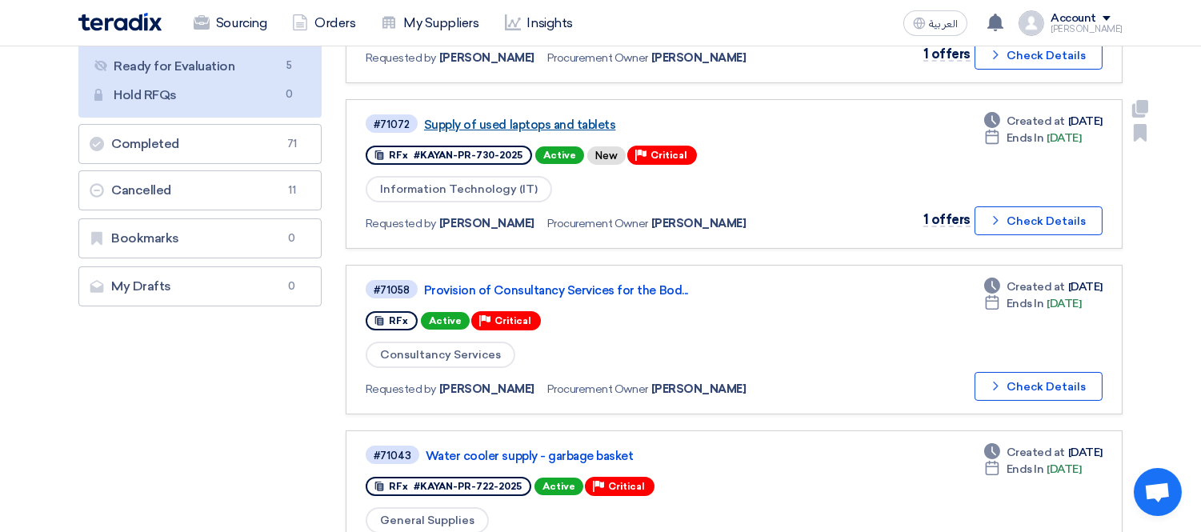
click at [522, 120] on link "Supply of used laptops and tablets" at bounding box center [624, 125] width 400 height 14
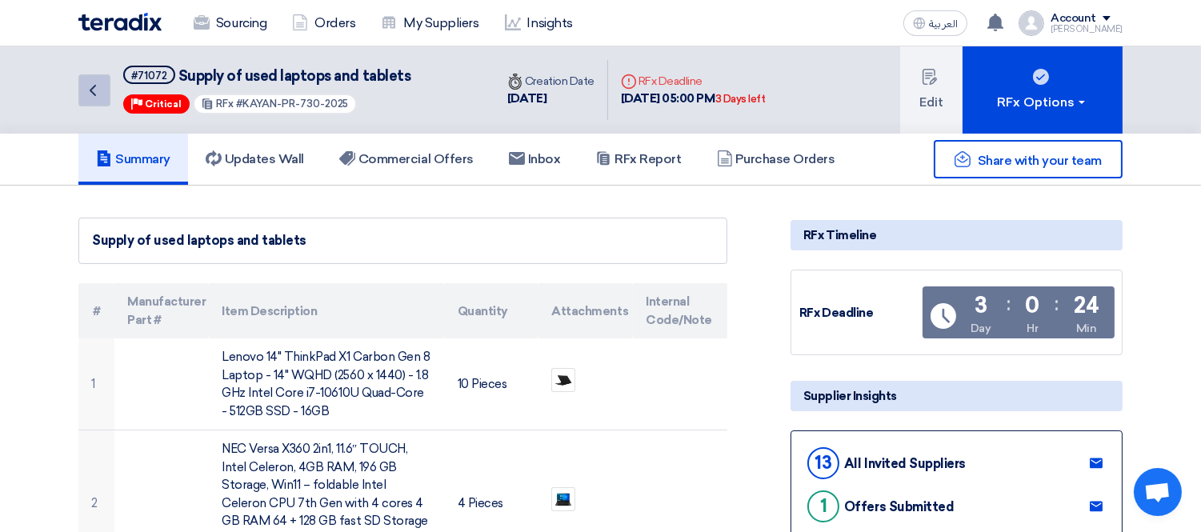
click at [83, 90] on icon "Back" at bounding box center [92, 90] width 19 height 19
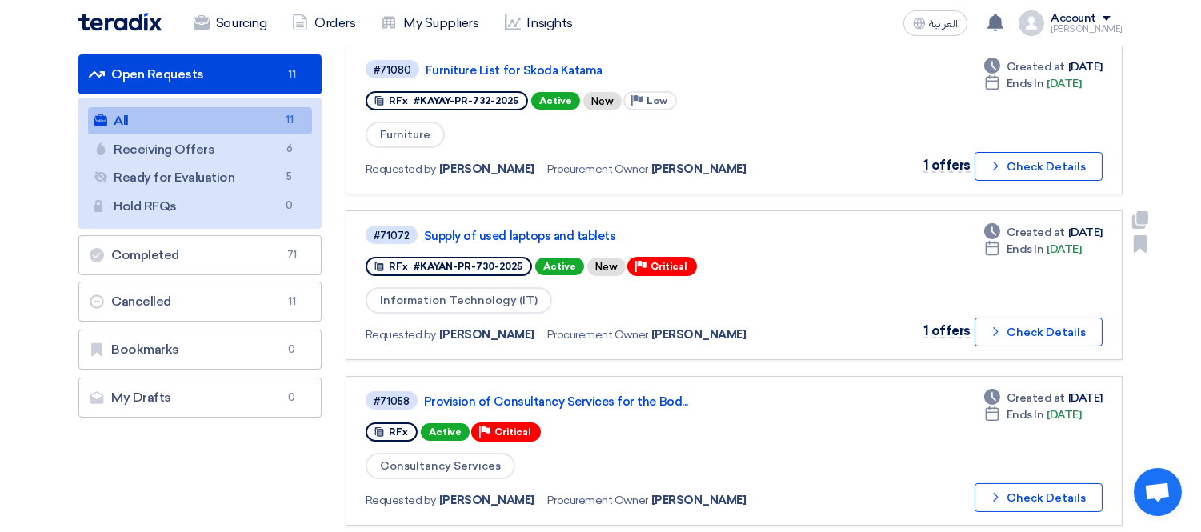
scroll to position [178, 0]
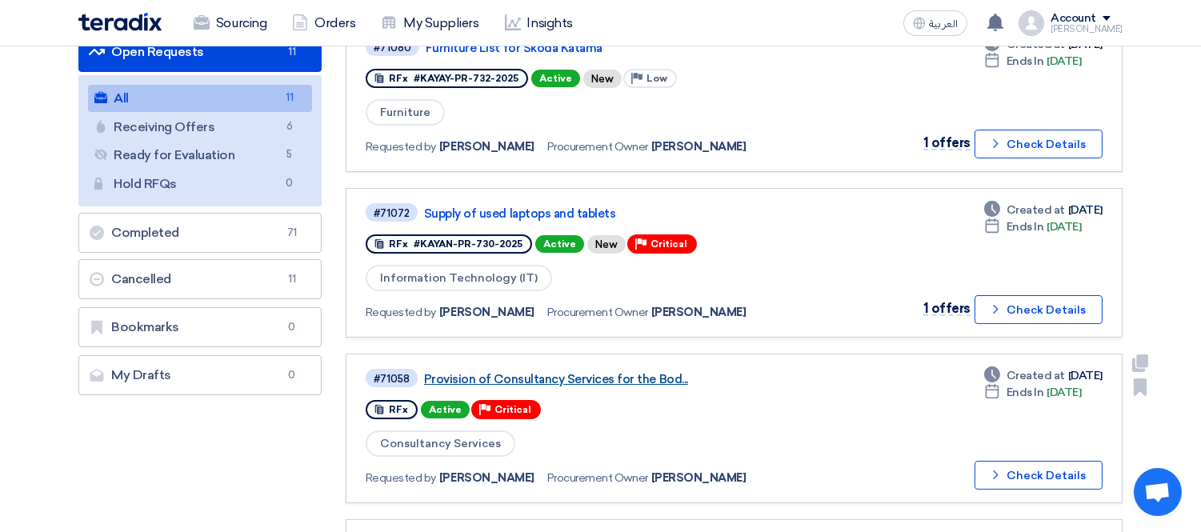
click at [545, 373] on link "Provision of Consultancy Services for the Bod..." at bounding box center [624, 379] width 400 height 14
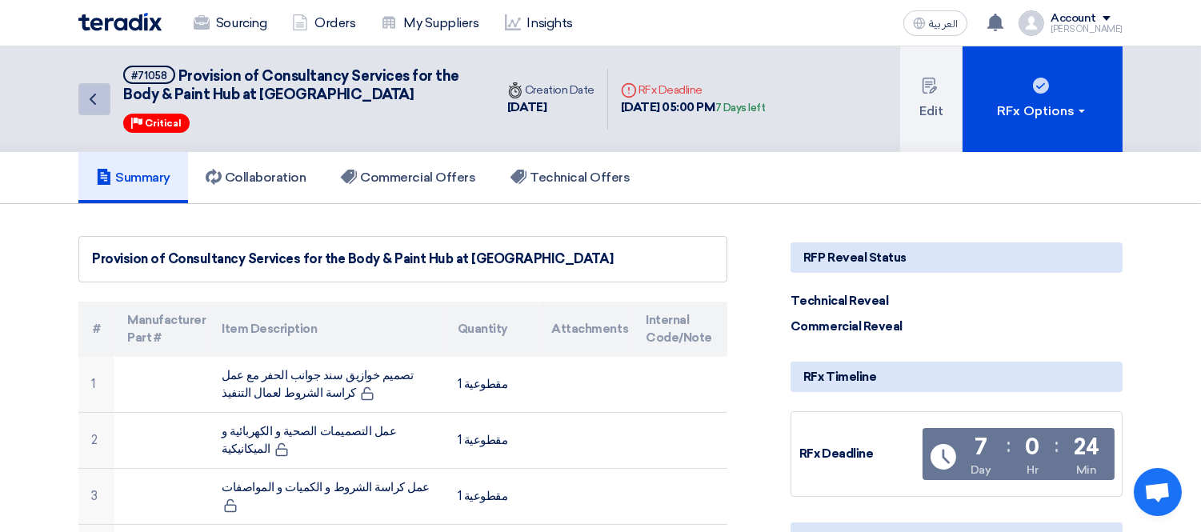
click at [98, 104] on icon "Back" at bounding box center [92, 99] width 19 height 19
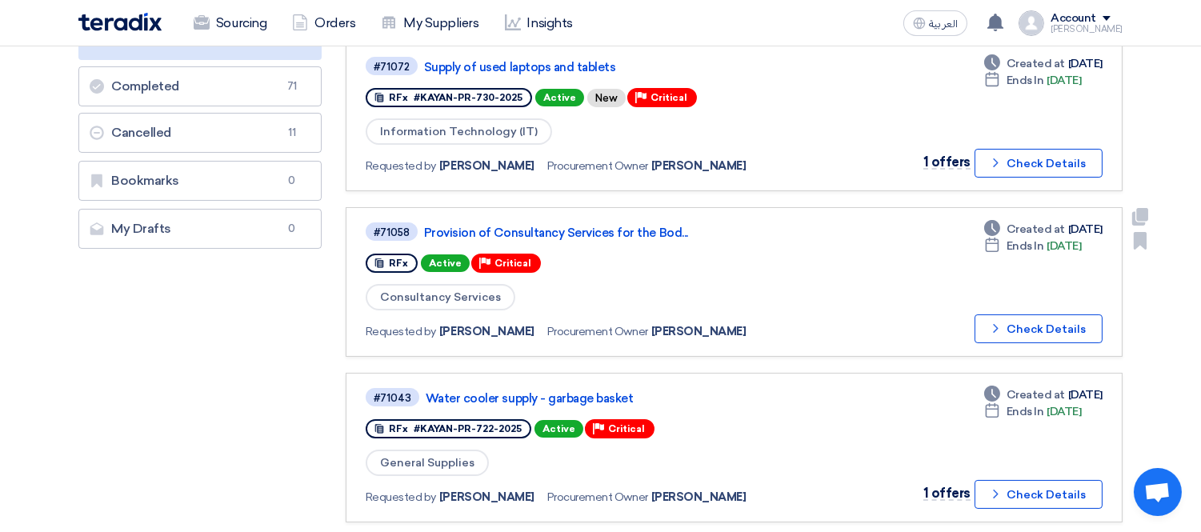
scroll to position [355, 0]
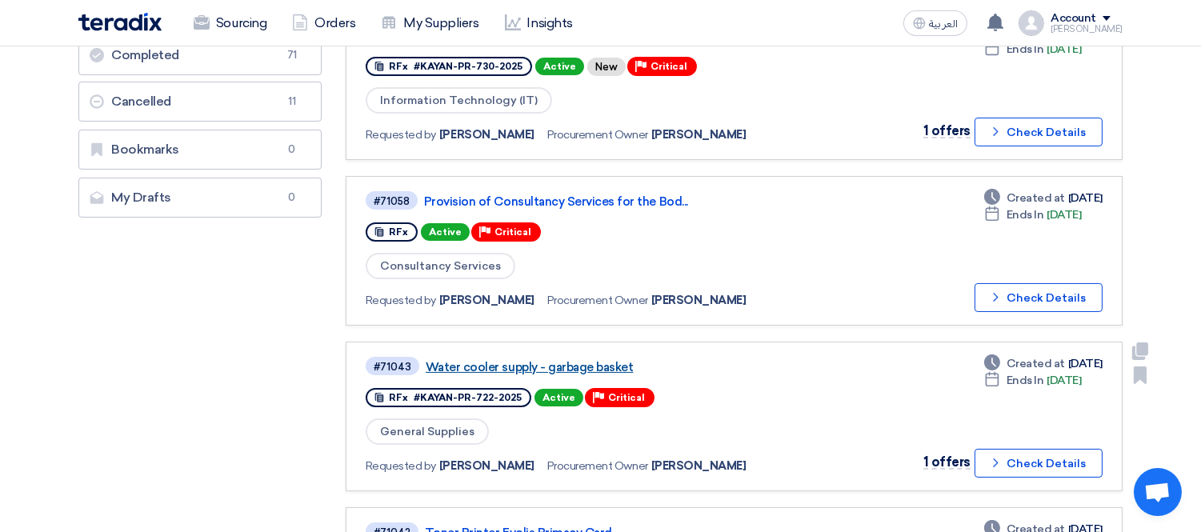
click at [546, 361] on link "Water cooler supply - garbage basket" at bounding box center [626, 367] width 400 height 14
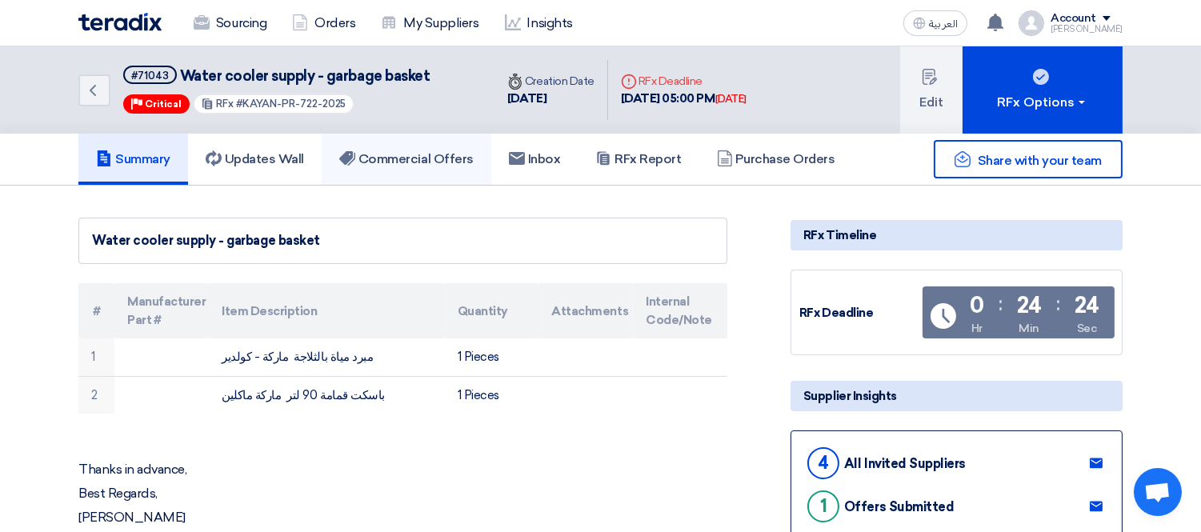
click at [435, 154] on h5 "Commercial Offers" at bounding box center [406, 159] width 134 height 16
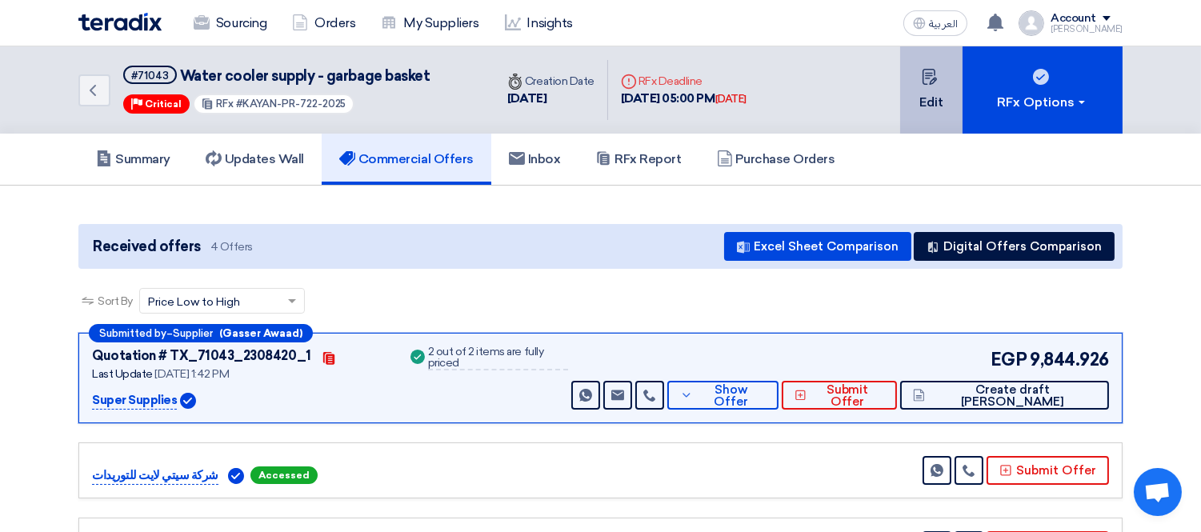
click at [939, 108] on button "Edit" at bounding box center [931, 89] width 62 height 87
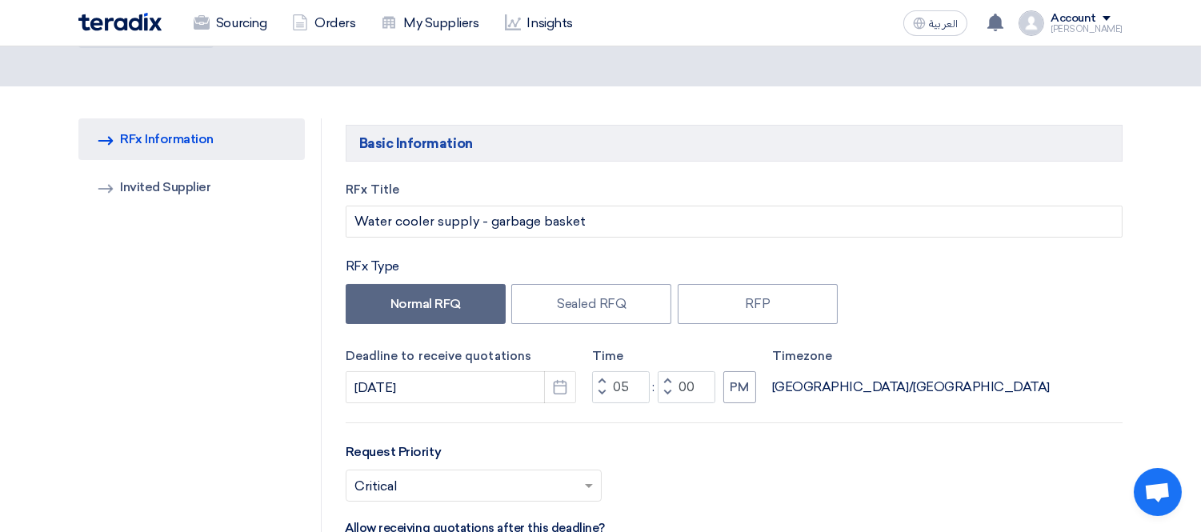
scroll to position [178, 0]
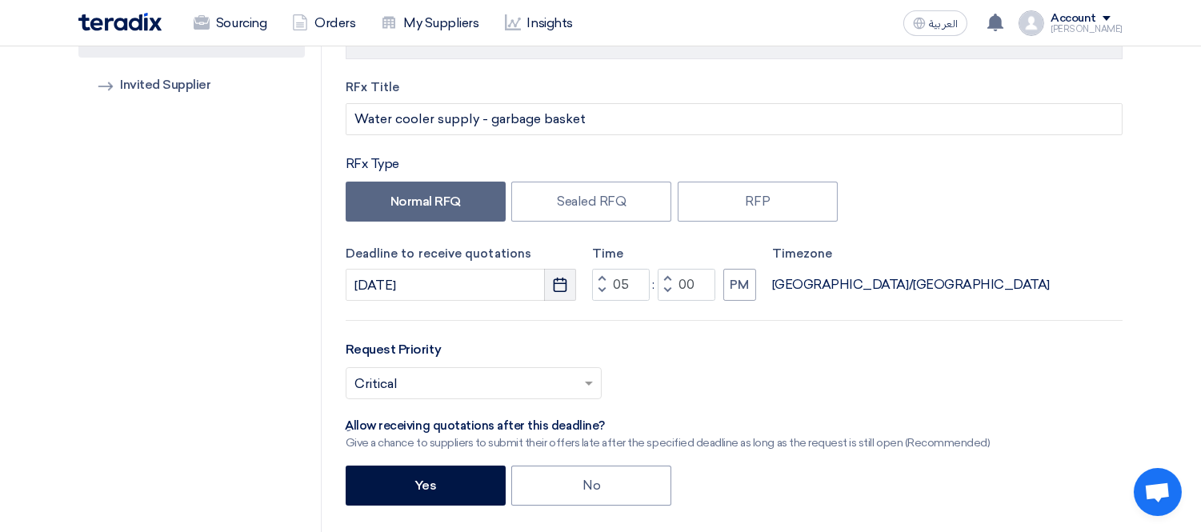
click at [570, 286] on button "Pick a date" at bounding box center [560, 285] width 32 height 32
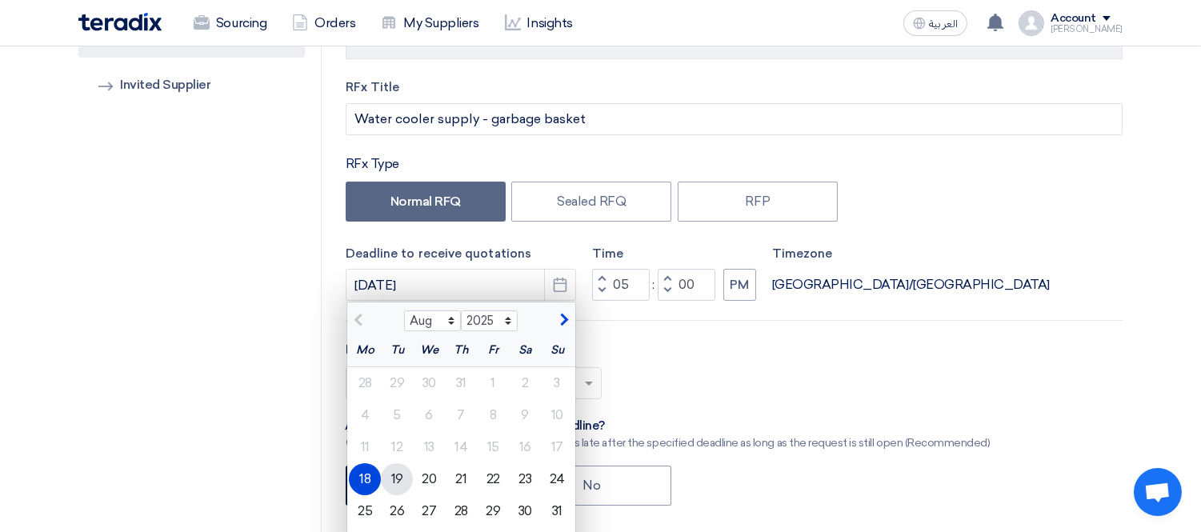
click at [390, 477] on div "19" at bounding box center [397, 479] width 32 height 32
type input "[DATE]"
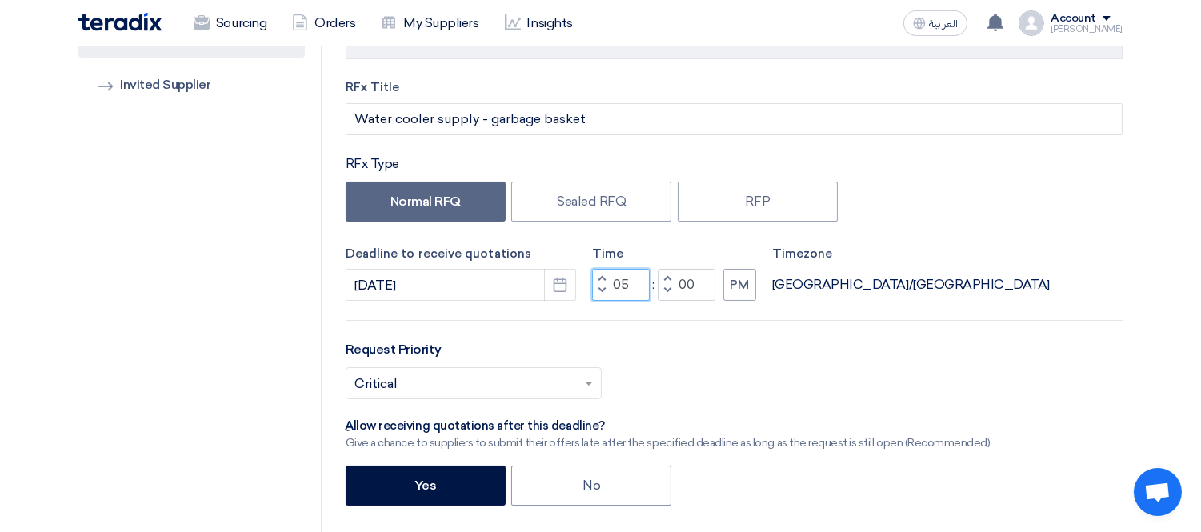
drag, startPoint x: 614, startPoint y: 285, endPoint x: 637, endPoint y: 280, distance: 23.7
click at [635, 281] on input "05" at bounding box center [621, 285] width 58 height 32
click at [744, 278] on button "PM" at bounding box center [739, 285] width 33 height 32
drag, startPoint x: 613, startPoint y: 284, endPoint x: 646, endPoint y: 285, distance: 33.6
click at [645, 283] on input "09" at bounding box center [621, 285] width 58 height 32
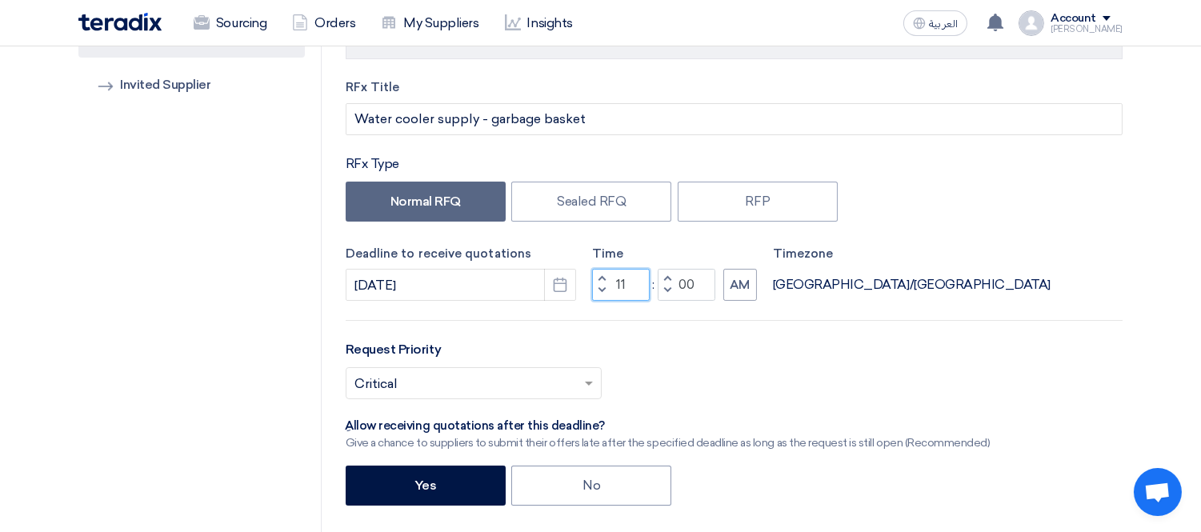
type input "11"
click at [890, 354] on div "Request Priority Select priority... × Critical ×" at bounding box center [734, 376] width 777 height 72
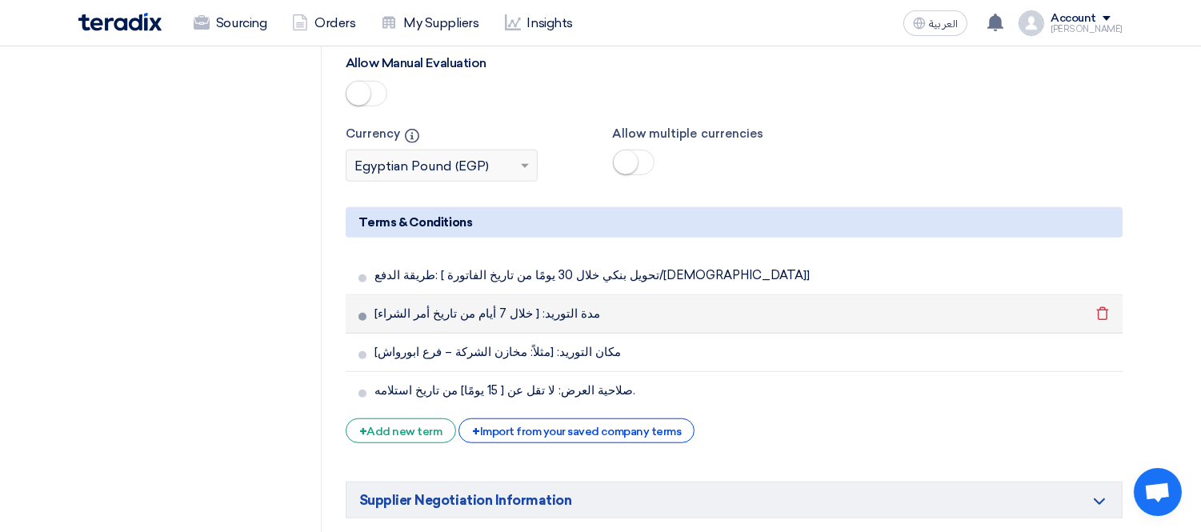
scroll to position [2844, 0]
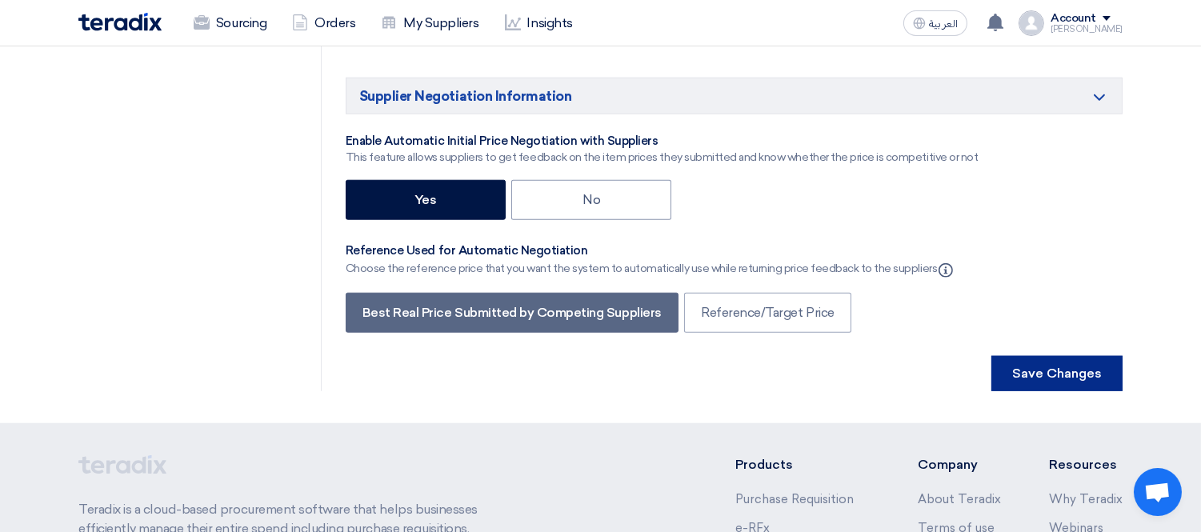
click at [1042, 356] on button "Save Changes" at bounding box center [1056, 373] width 131 height 35
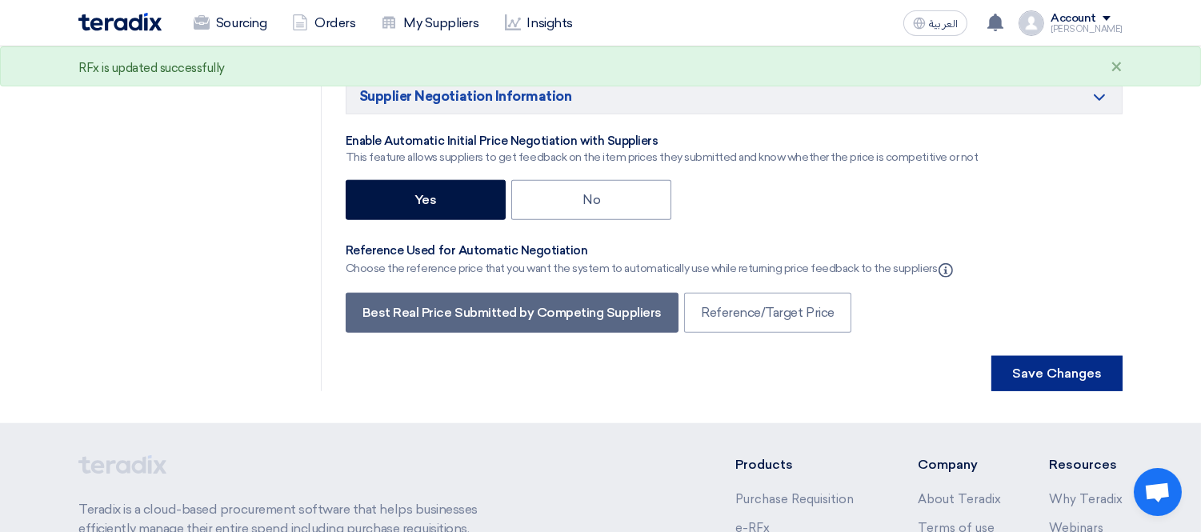
scroll to position [0, 0]
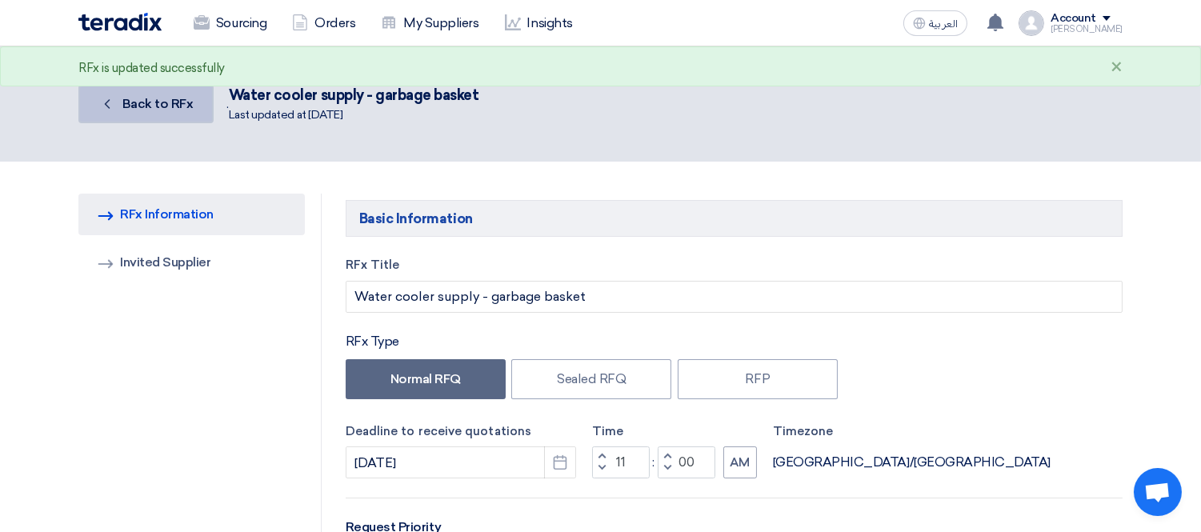
click at [145, 102] on span "Back to RFx" at bounding box center [157, 103] width 71 height 15
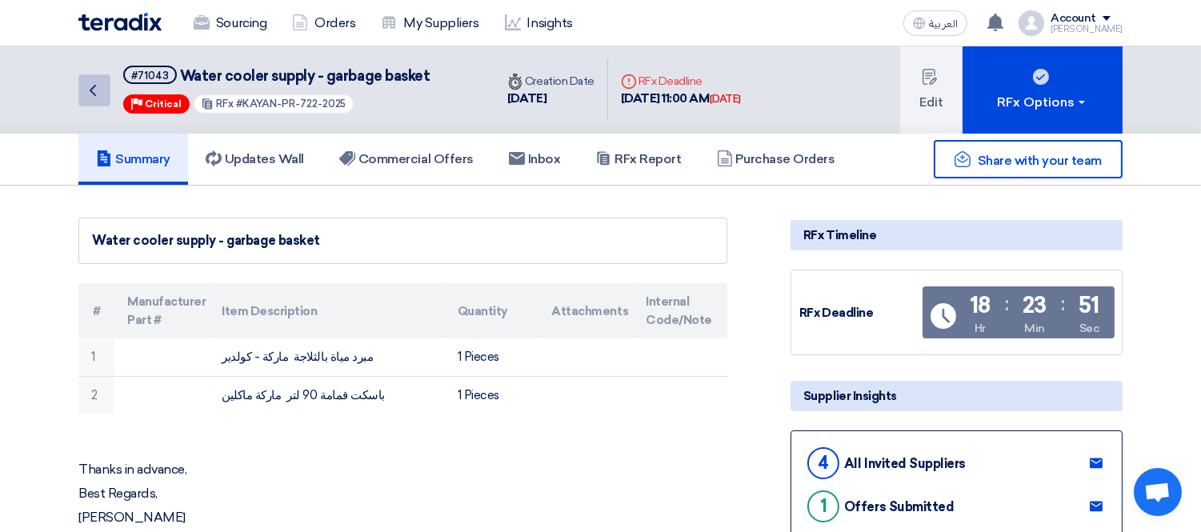
click at [85, 90] on icon "Back" at bounding box center [92, 90] width 19 height 19
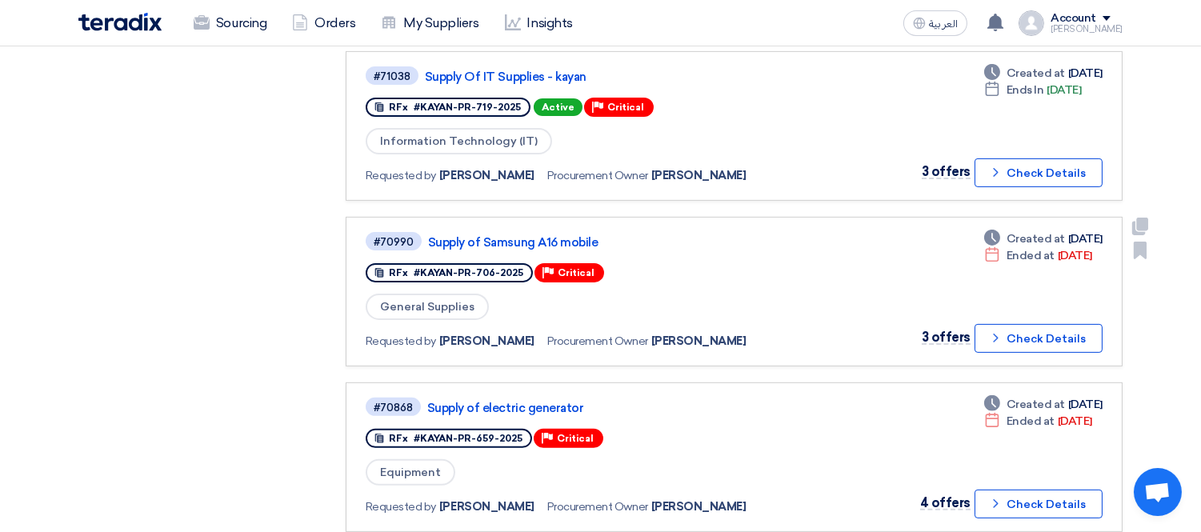
scroll to position [977, 0]
click at [501, 234] on link "Supply of Samsung A16 mobile" at bounding box center [628, 241] width 400 height 14
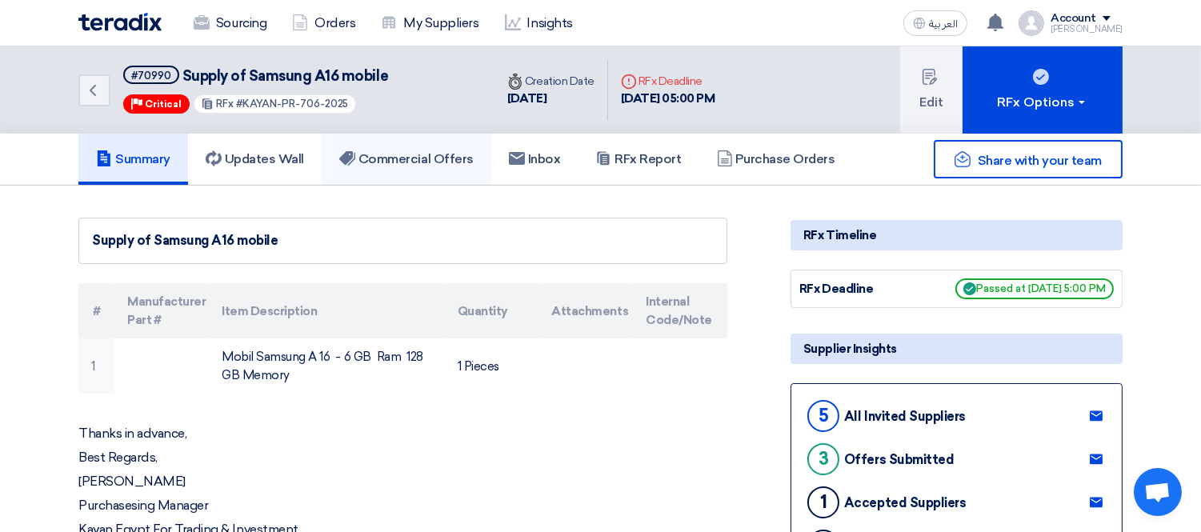
click at [397, 166] on link "Commercial Offers" at bounding box center [407, 159] width 170 height 51
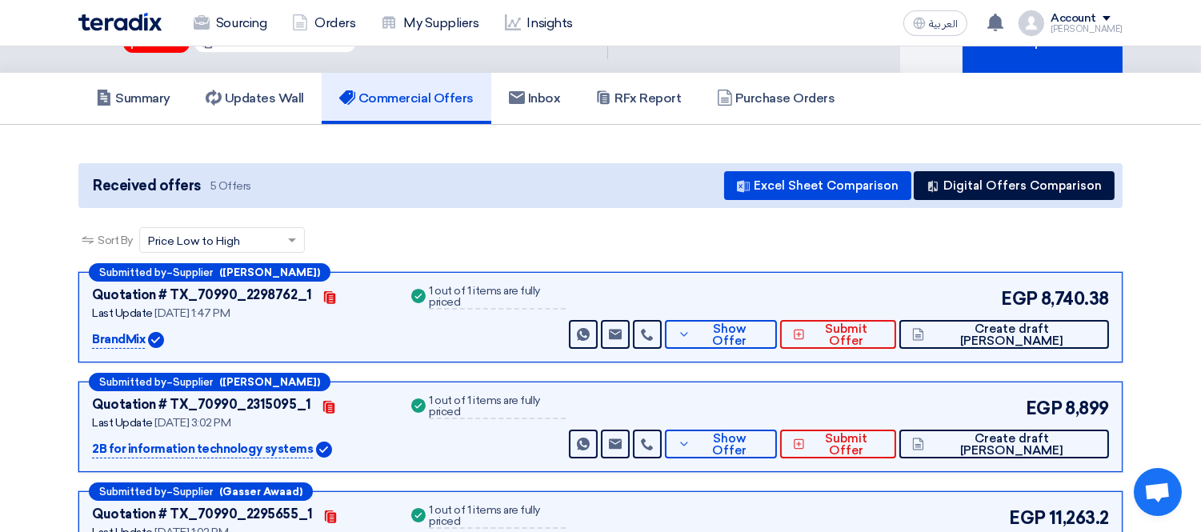
scroll to position [89, 0]
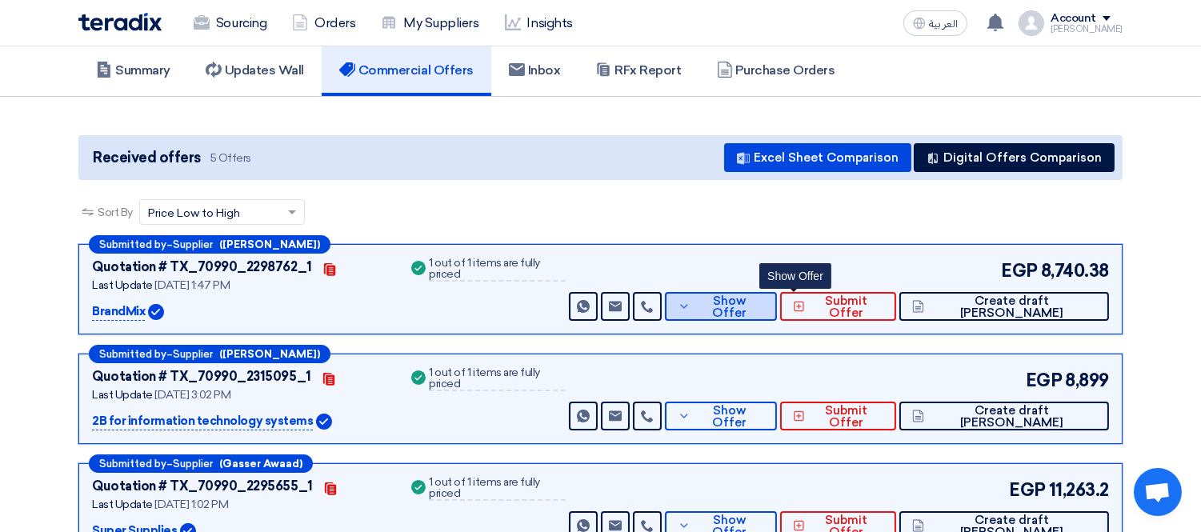
click at [777, 312] on button "Show Offer" at bounding box center [721, 306] width 112 height 29
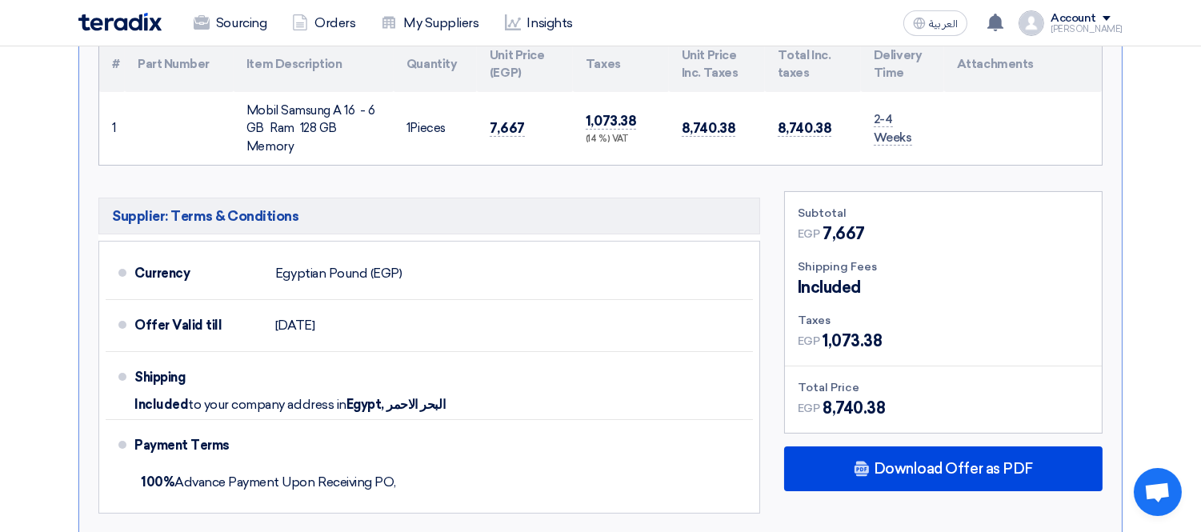
scroll to position [622, 0]
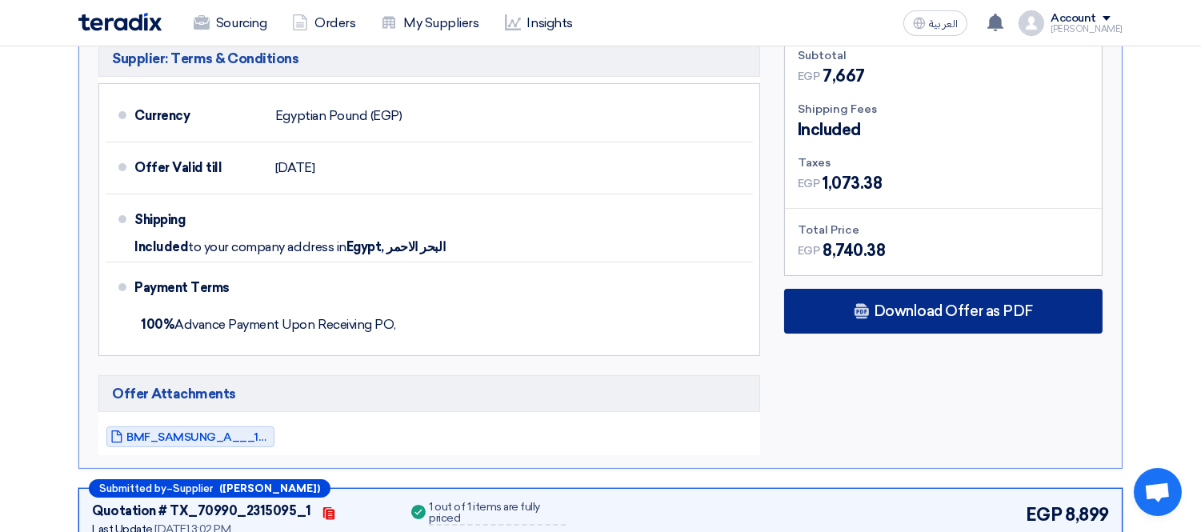
click at [952, 306] on span "Download Offer as PDF" at bounding box center [952, 311] width 159 height 14
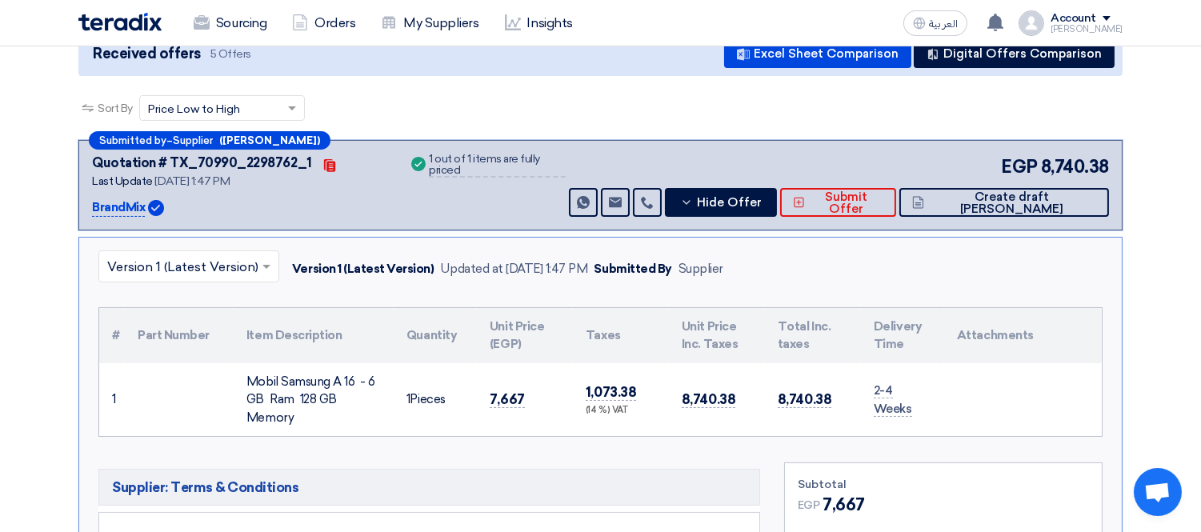
scroll to position [178, 0]
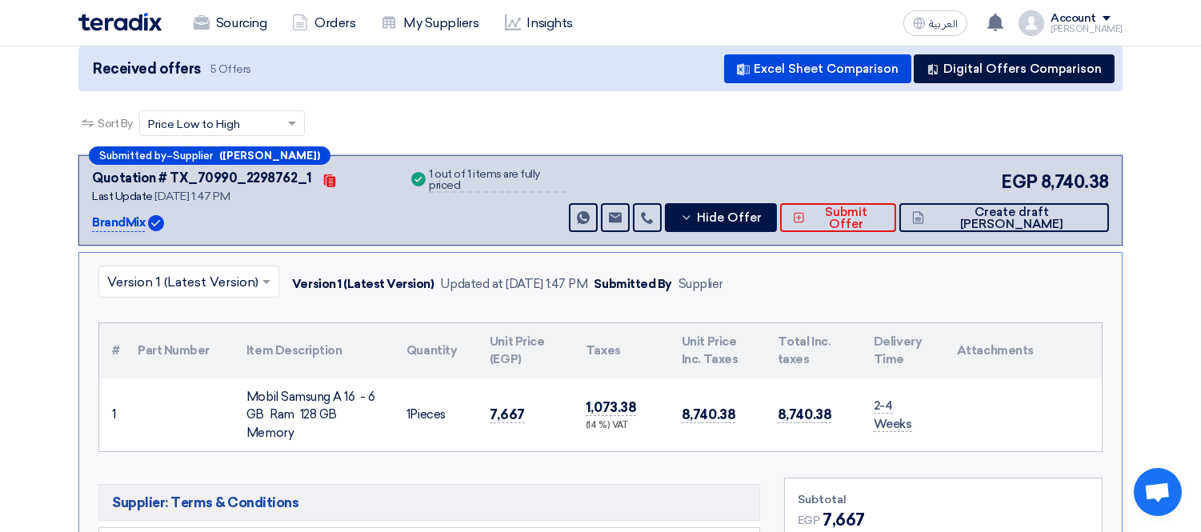
drag, startPoint x: 88, startPoint y: 218, endPoint x: 153, endPoint y: 214, distance: 64.9
click at [153, 214] on div "Submitted by – Supplier ([PERSON_NAME]) Quotation # TX_70990_2298762_1 Contacts…" at bounding box center [600, 200] width 1044 height 90
copy div "BrandMix"
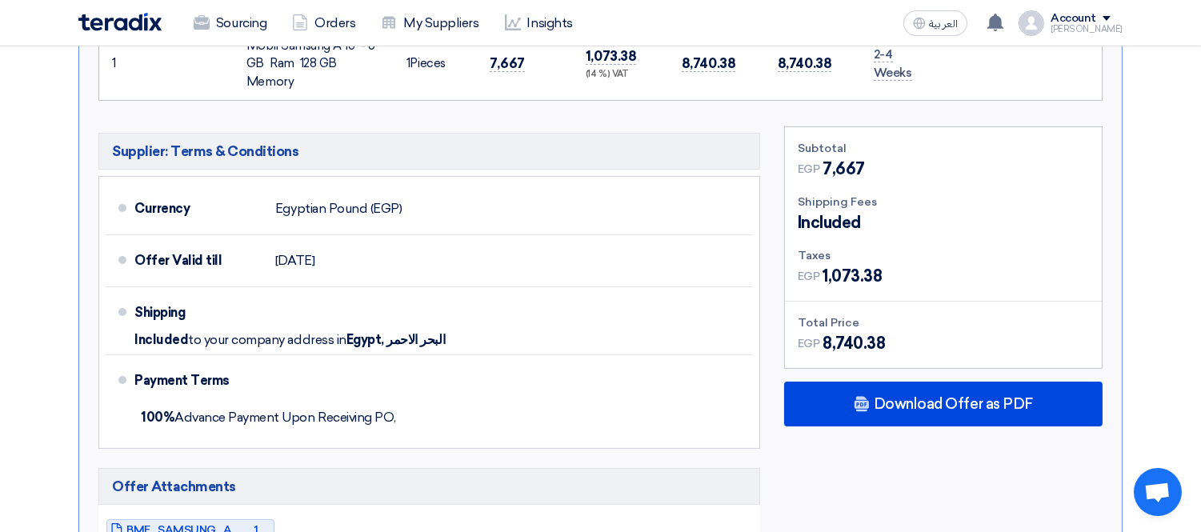
scroll to position [533, 0]
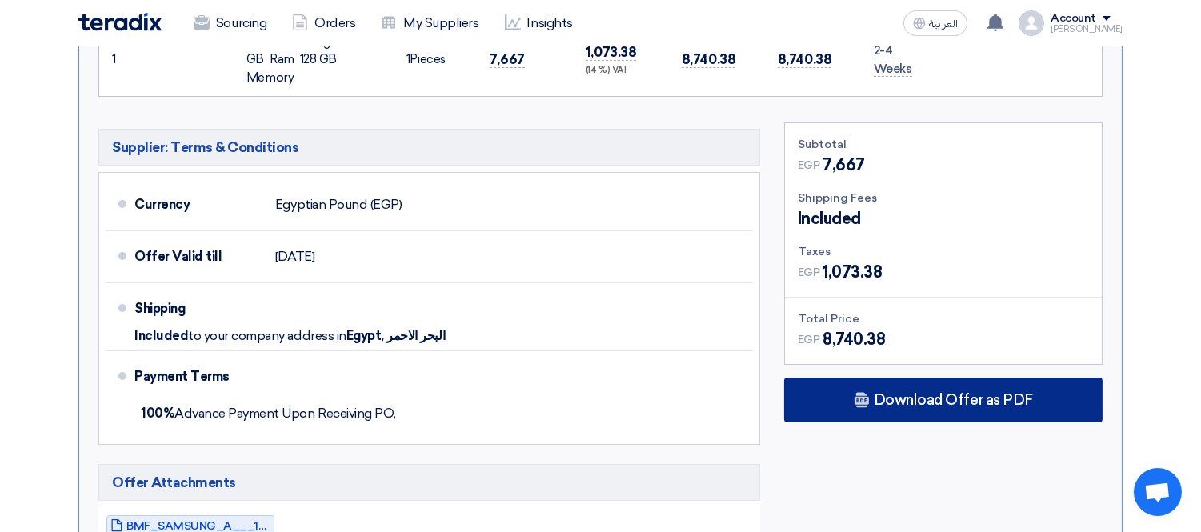
click at [960, 402] on span "Download Offer as PDF" at bounding box center [952, 400] width 159 height 14
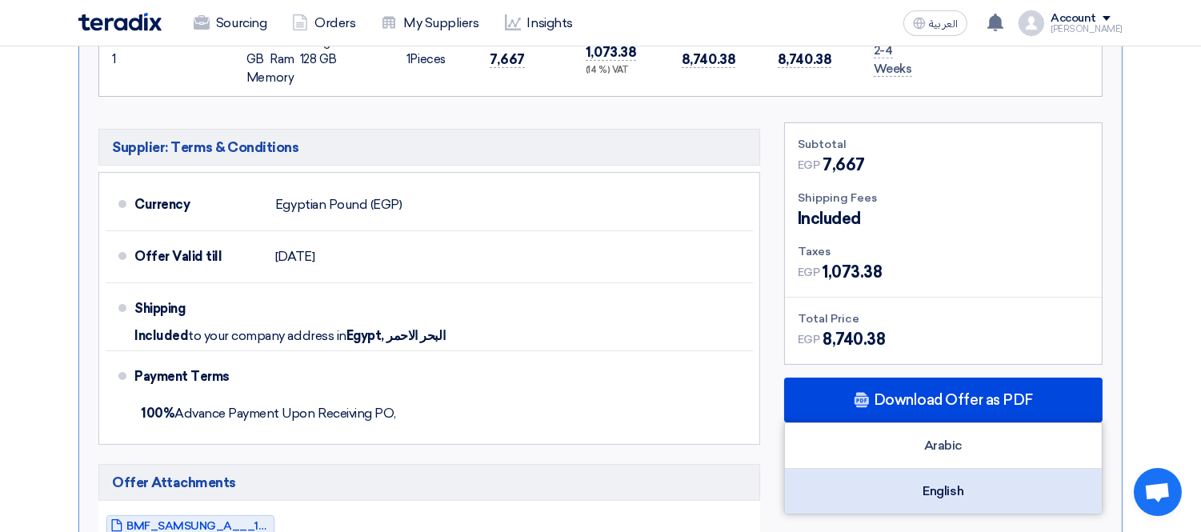
click at [962, 504] on div "English" at bounding box center [943, 491] width 317 height 45
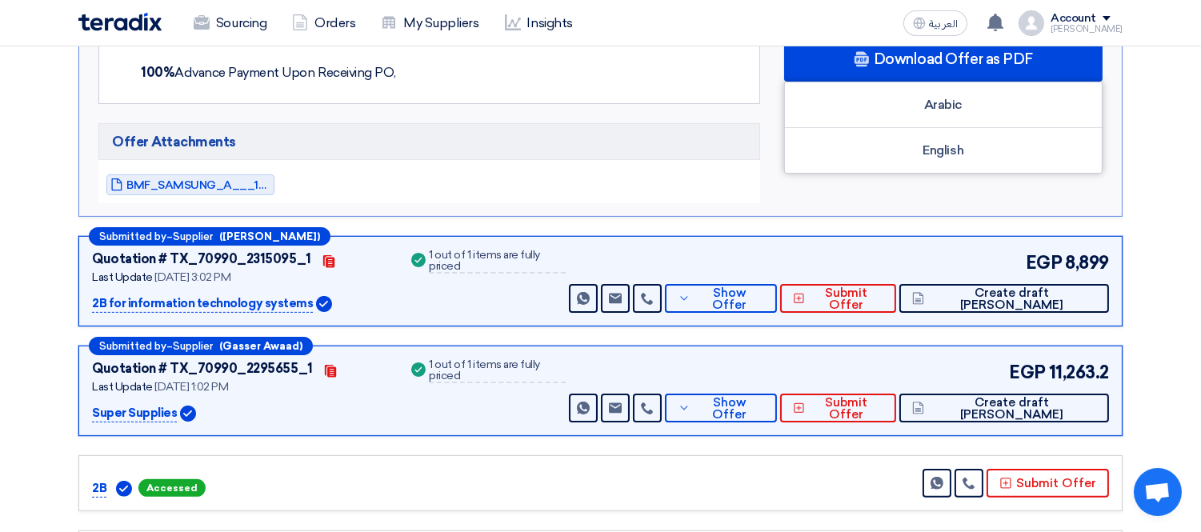
scroll to position [889, 0]
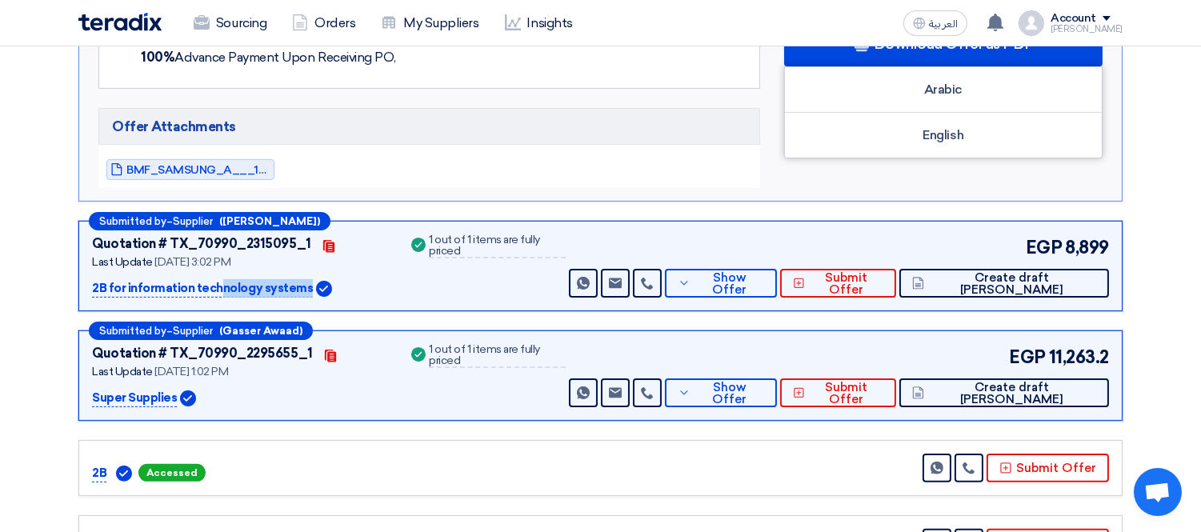
drag, startPoint x: 90, startPoint y: 285, endPoint x: 308, endPoint y: 281, distance: 217.6
click at [308, 281] on div "Submitted by – Supplier ([PERSON_NAME]) Quotation # TX_70990_2315095_1 Contacts…" at bounding box center [600, 266] width 1044 height 90
copy div "2B for information technology systems"
click at [777, 297] on button "Show Offer" at bounding box center [721, 283] width 112 height 29
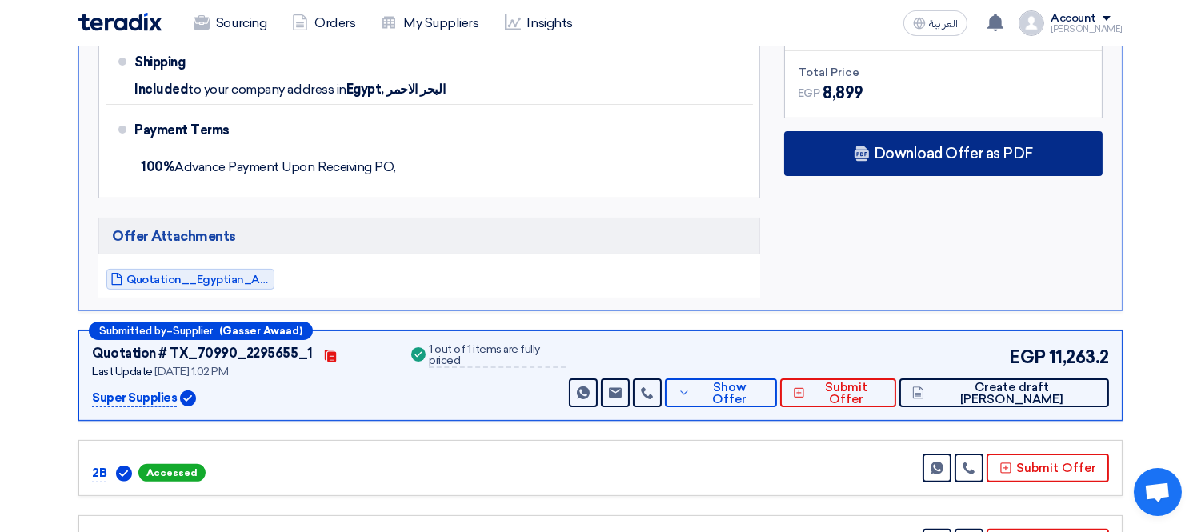
click at [912, 147] on span "Download Offer as PDF" at bounding box center [952, 153] width 159 height 14
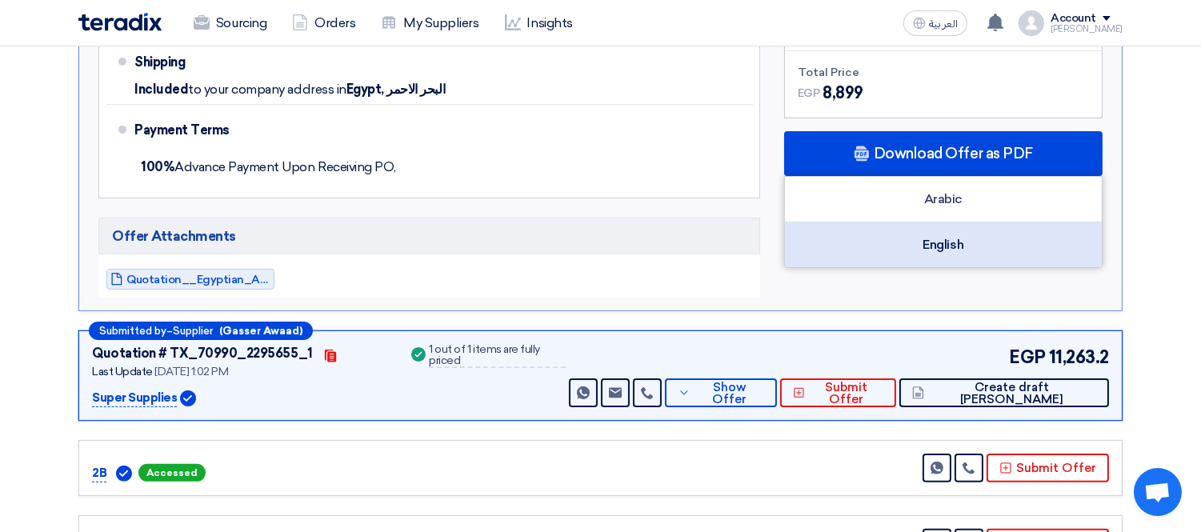
click at [937, 242] on div "English" at bounding box center [943, 244] width 317 height 45
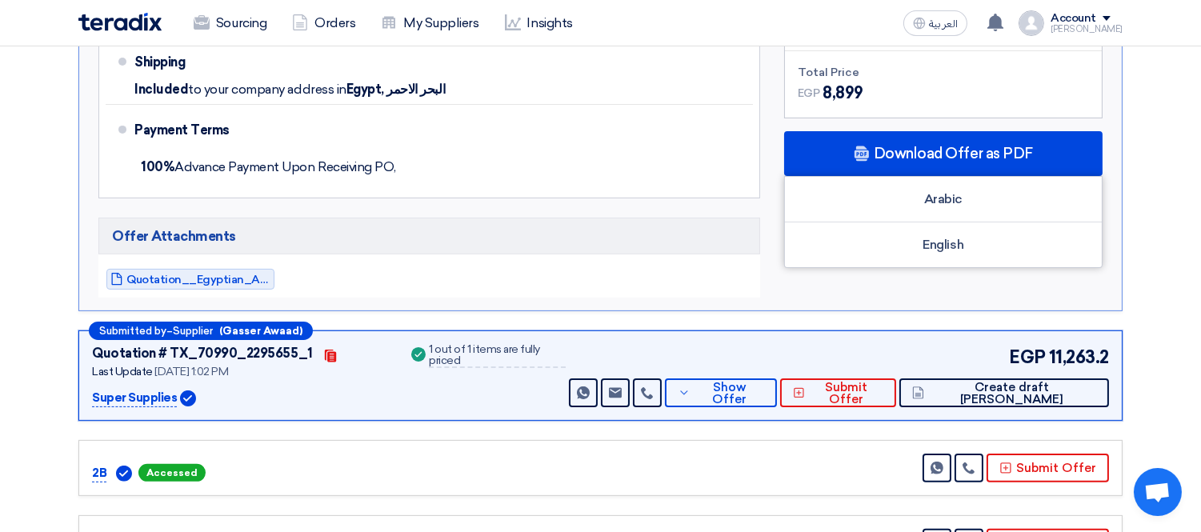
scroll to position [977, 0]
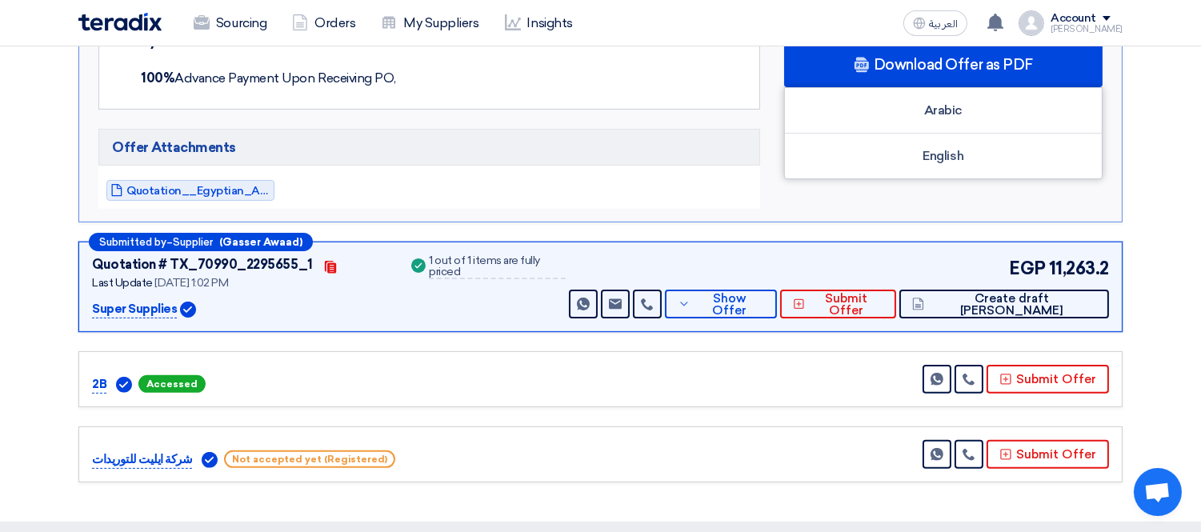
drag, startPoint x: 85, startPoint y: 301, endPoint x: 177, endPoint y: 302, distance: 92.0
click at [177, 302] on div "Submitted by – Supplier ([PERSON_NAME] Awaad) Quotation # TX_70990_2295655_1 Co…" at bounding box center [600, 287] width 1044 height 90
copy div "Super Supplies"
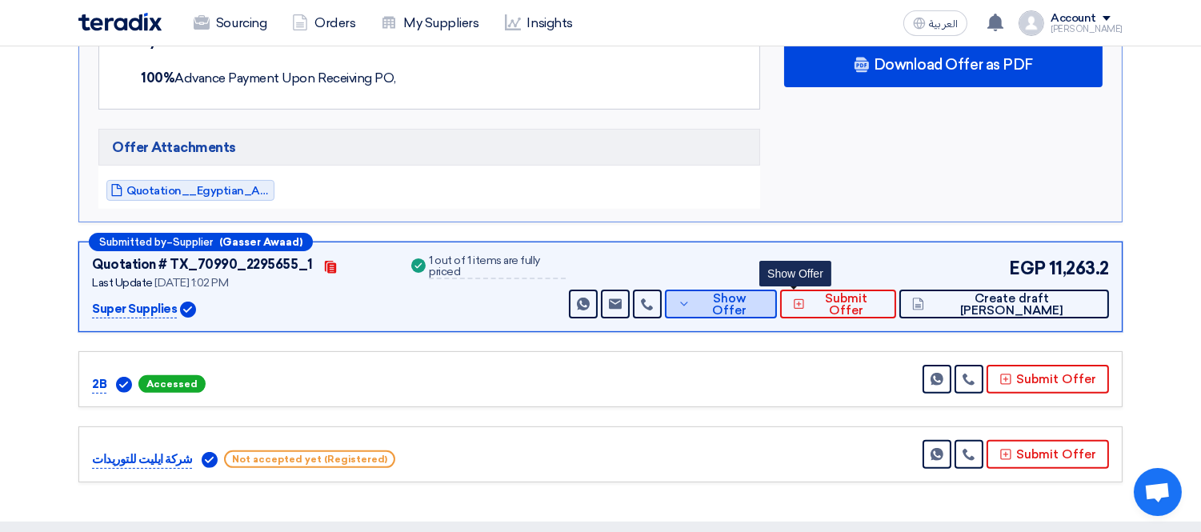
click at [764, 306] on span "Show Offer" at bounding box center [729, 305] width 70 height 24
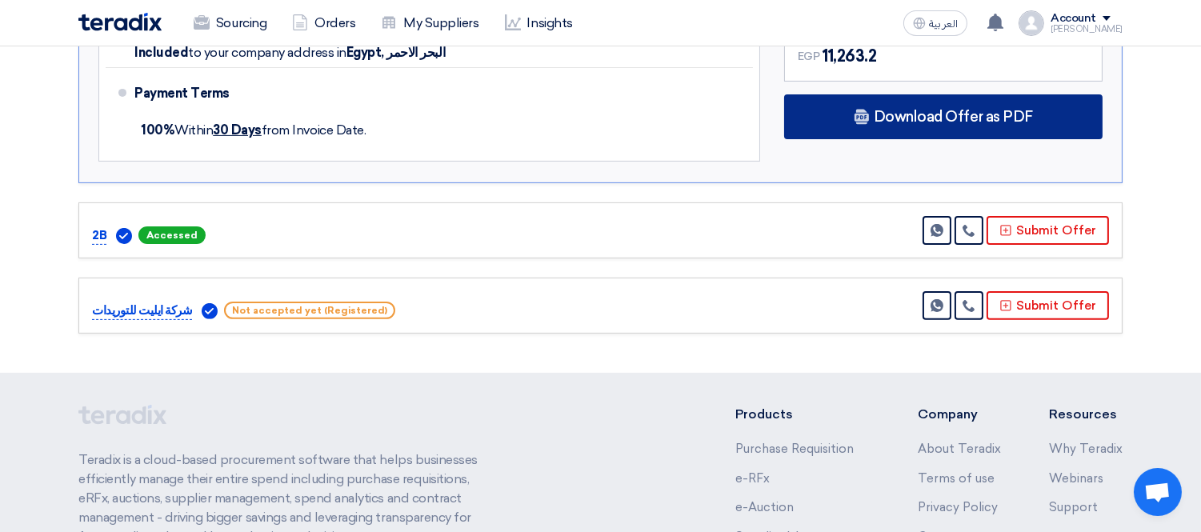
scroll to position [1066, 0]
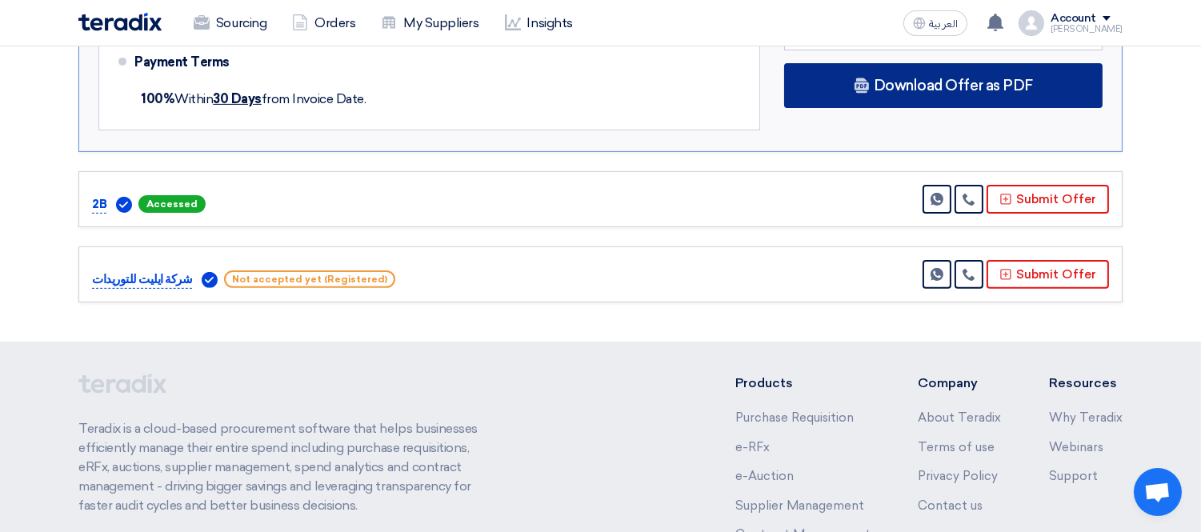
click at [941, 93] on div "Download Offer as PDF" at bounding box center [943, 85] width 318 height 45
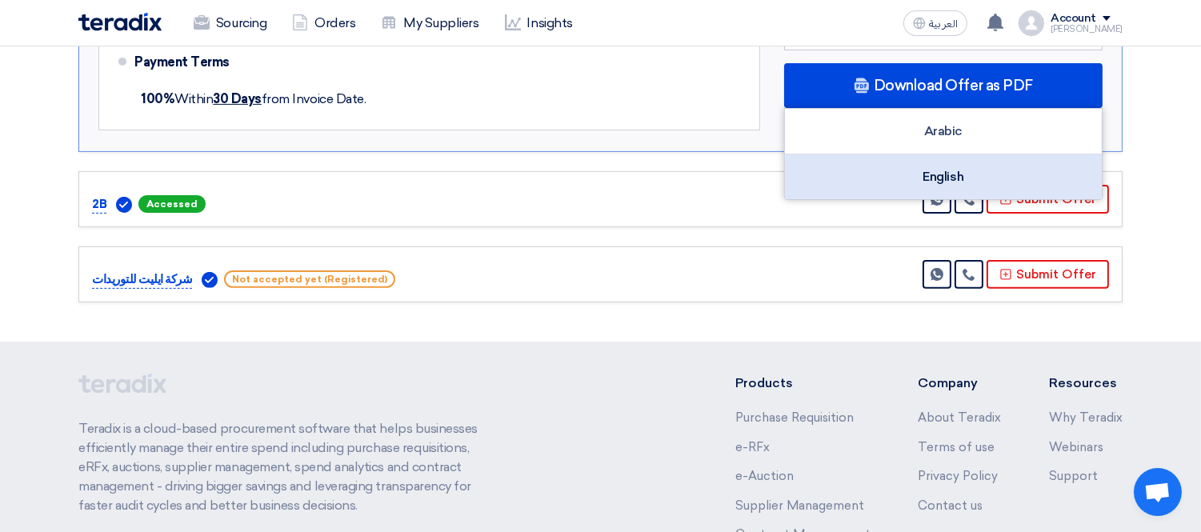
click at [947, 174] on div "English" at bounding box center [943, 176] width 317 height 45
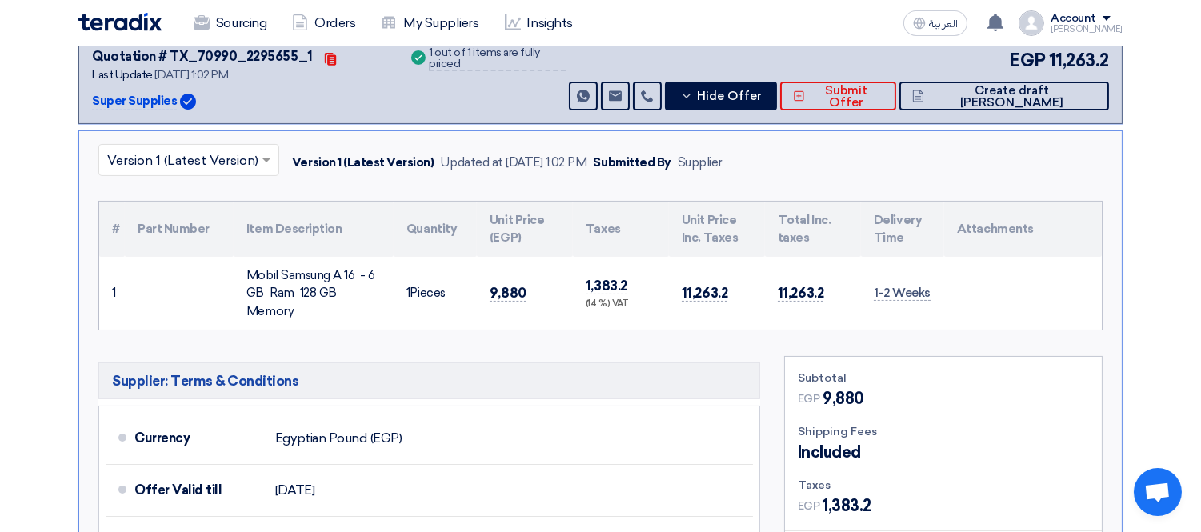
scroll to position [178, 0]
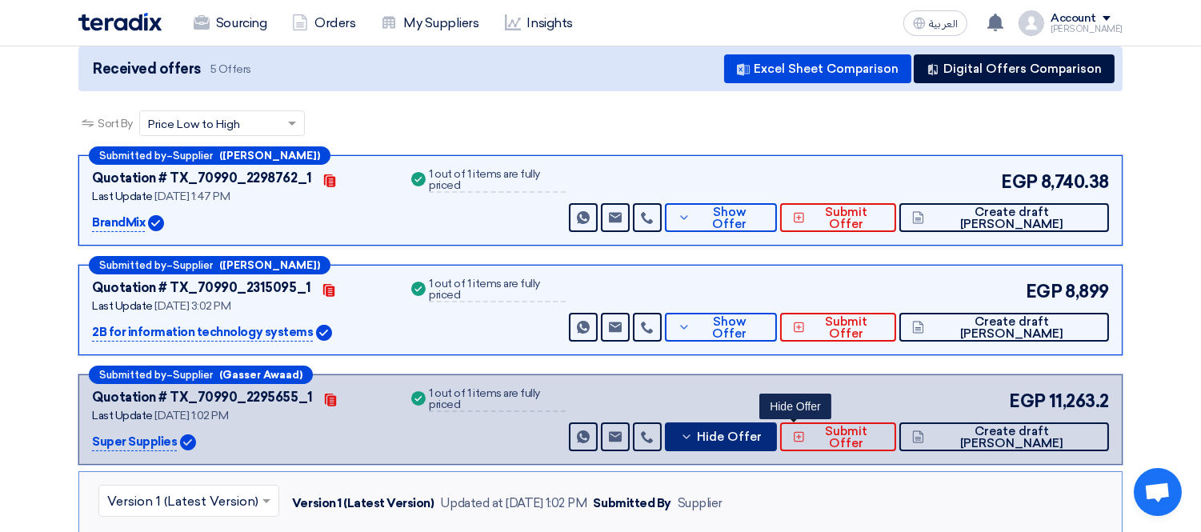
click at [777, 442] on button "Hide Offer" at bounding box center [721, 436] width 112 height 29
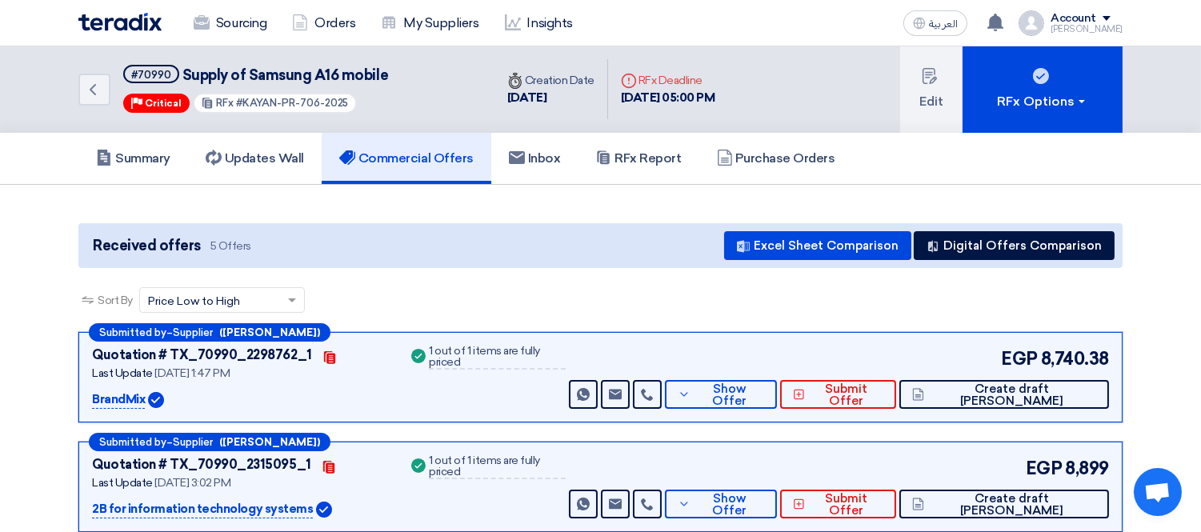
scroll to position [0, 0]
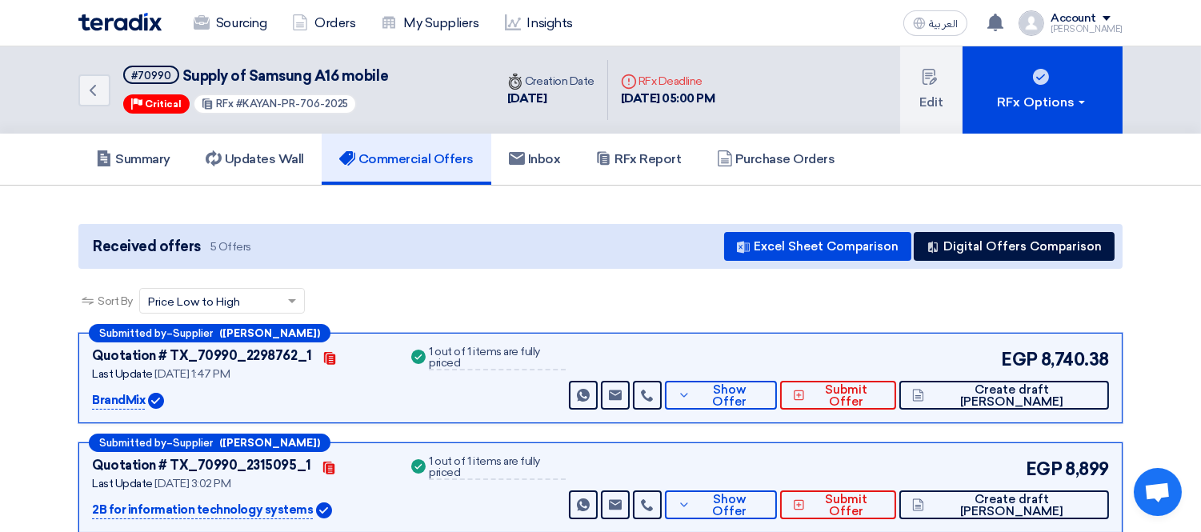
drag, startPoint x: 142, startPoint y: 396, endPoint x: 85, endPoint y: 395, distance: 57.6
click at [85, 395] on div "Submitted by – Supplier ([PERSON_NAME]) Quotation # TX_70990_2298762_1 Contacts…" at bounding box center [600, 378] width 1044 height 90
copy p "BrandMix"
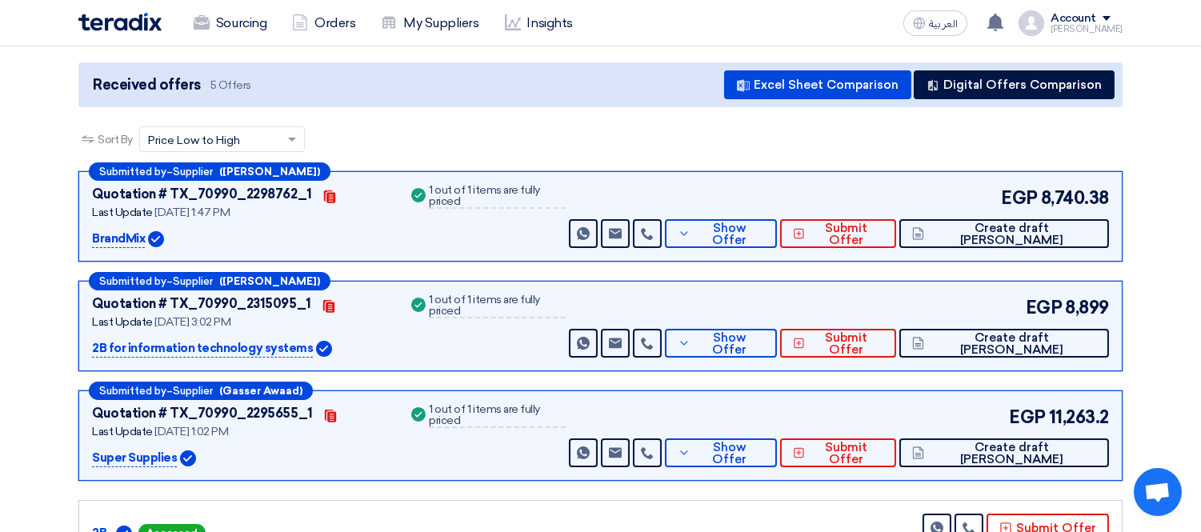
scroll to position [178, 0]
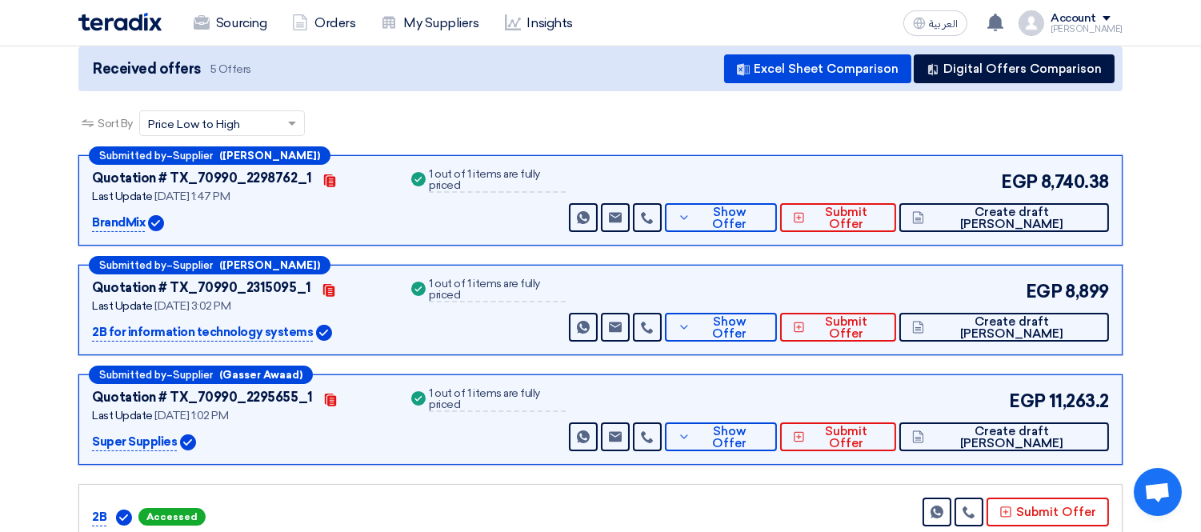
drag, startPoint x: 304, startPoint y: 330, endPoint x: 67, endPoint y: 338, distance: 236.9
click at [67, 338] on div "Submitted by – Supplier ([PERSON_NAME]) Quotation # TX_70990_2298762_1 Contacts…" at bounding box center [600, 388] width 1068 height 466
copy p "2B for information technology systems"
drag, startPoint x: 174, startPoint y: 442, endPoint x: 75, endPoint y: 441, distance: 99.2
click at [75, 441] on div "Submitted by – Supplier ([PERSON_NAME]) Quotation # TX_70990_2298762_1 Contacts…" at bounding box center [600, 388] width 1068 height 466
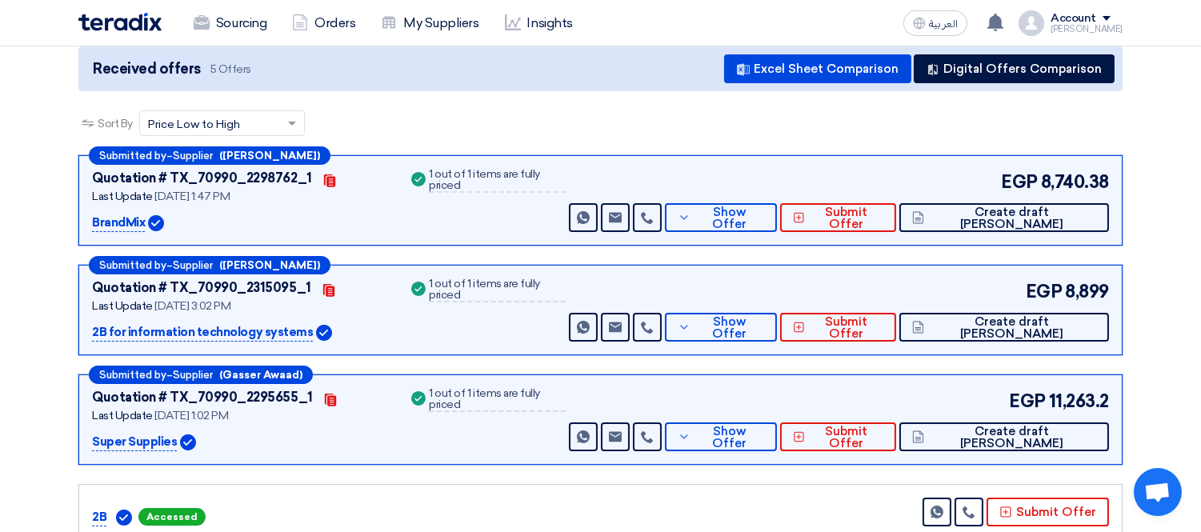
copy p "Super Supplies"
click at [777, 222] on button "Show Offer" at bounding box center [721, 217] width 112 height 29
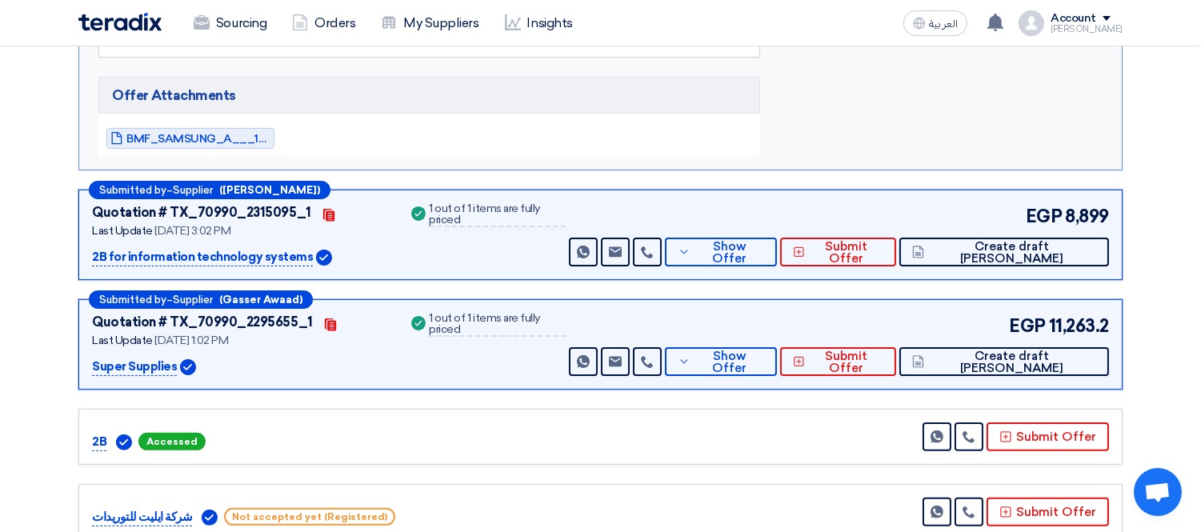
scroll to position [977, 0]
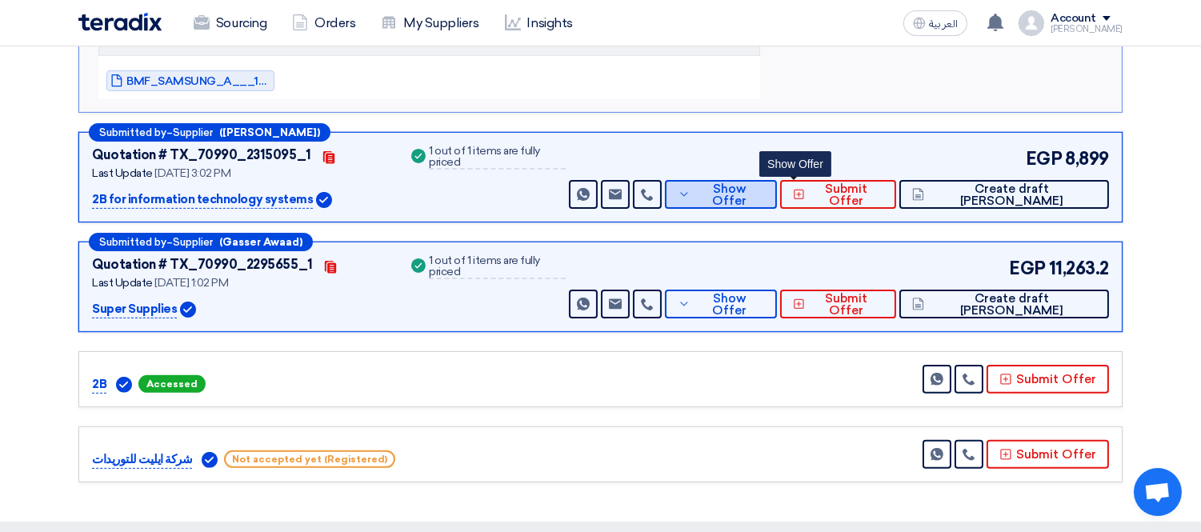
click at [764, 194] on span "Show Offer" at bounding box center [729, 195] width 70 height 24
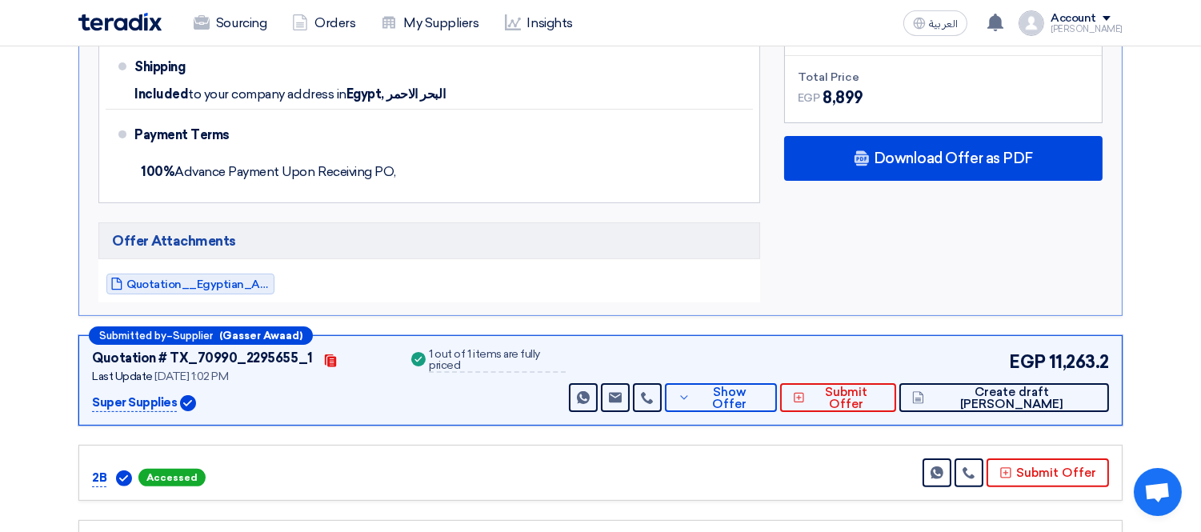
scroll to position [889, 0]
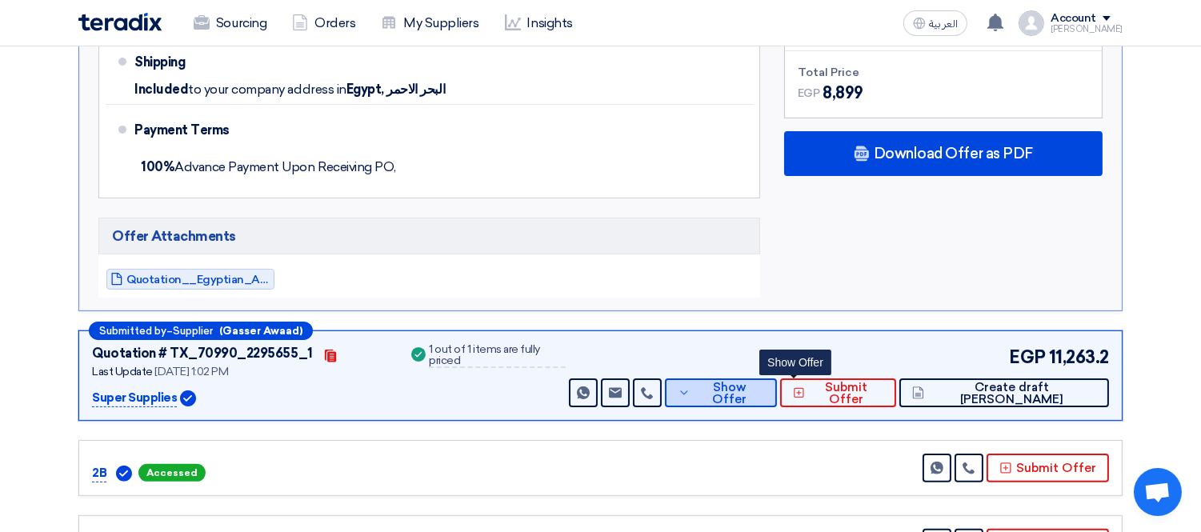
click at [777, 400] on button "Show Offer" at bounding box center [721, 392] width 112 height 29
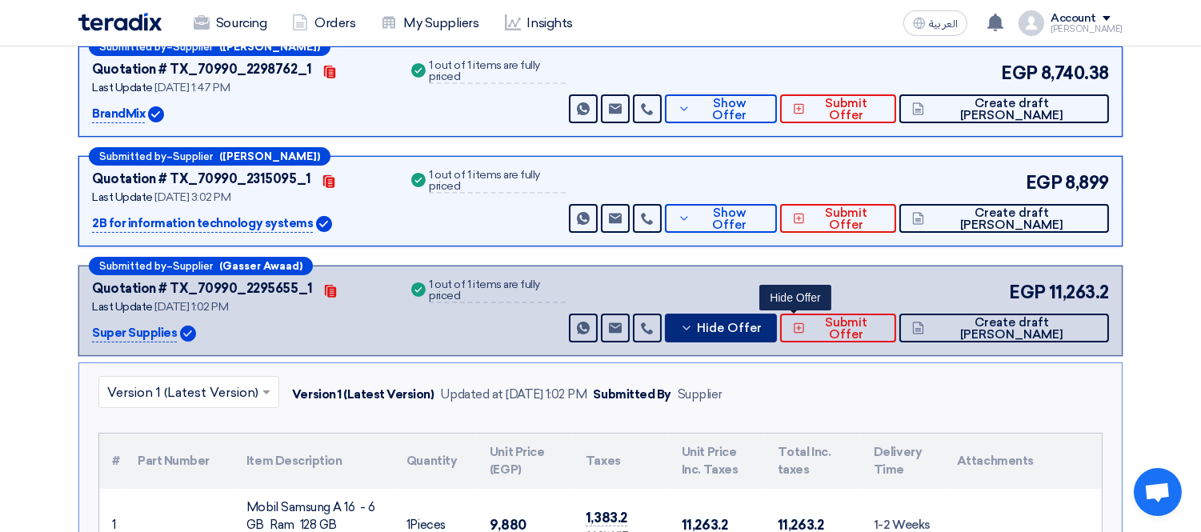
scroll to position [178, 0]
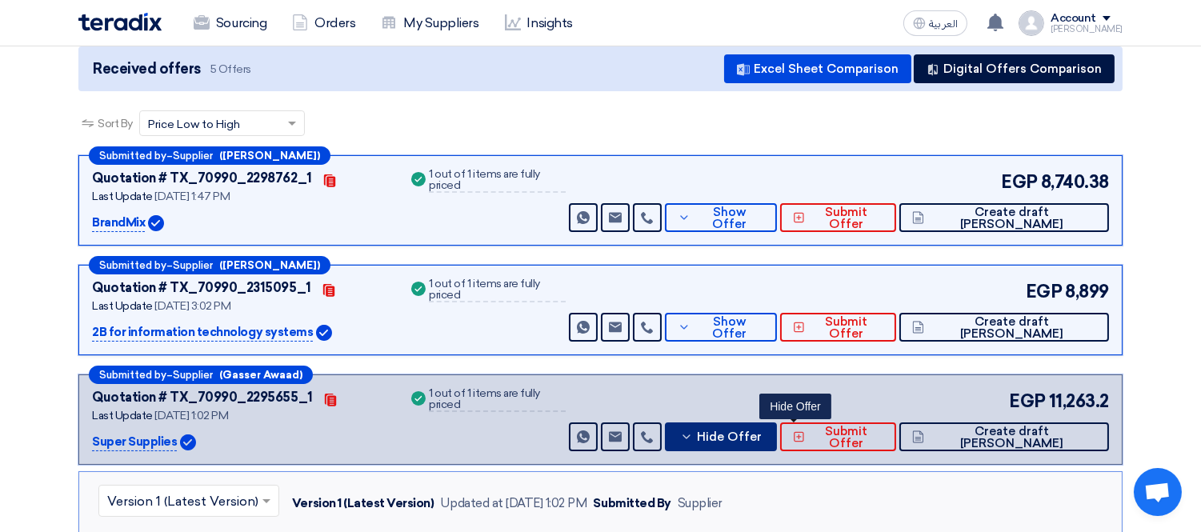
click at [761, 431] on span "Hide Offer" at bounding box center [729, 437] width 65 height 12
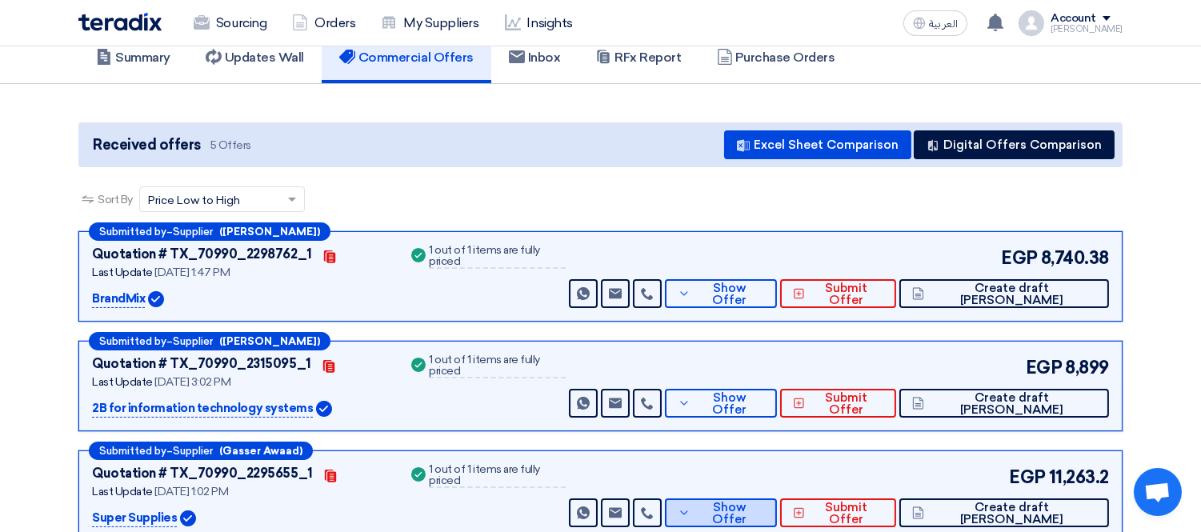
scroll to position [0, 0]
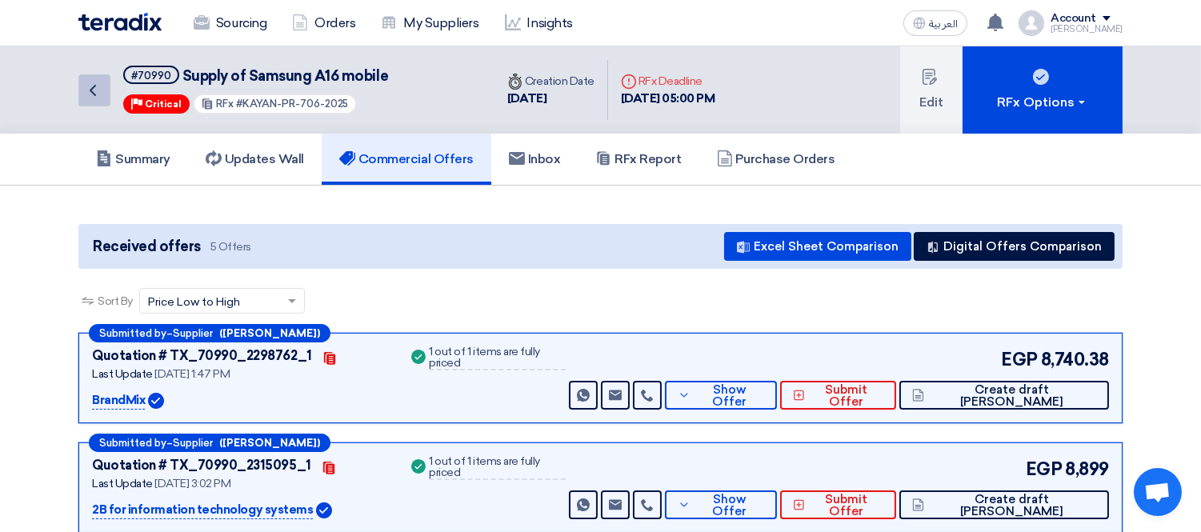
click at [92, 82] on icon "Back" at bounding box center [92, 90] width 19 height 19
